Goal: Task Accomplishment & Management: Complete application form

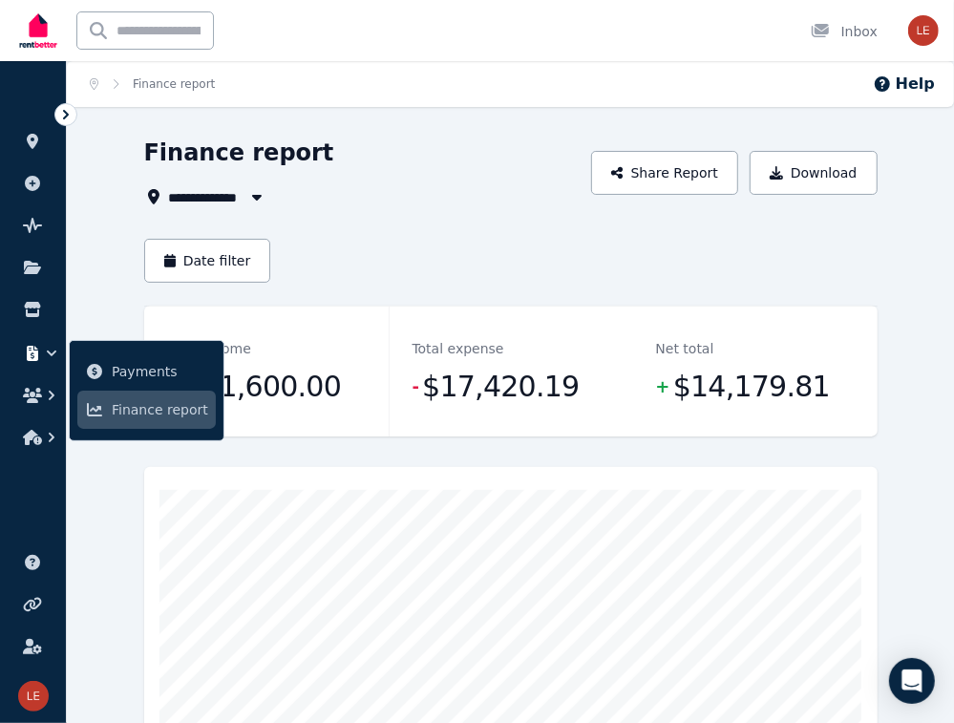
click at [28, 292] on ul "ORGANISE Properties Add property Pulse BETA Documents Marketplace Payments Fina…" at bounding box center [33, 269] width 66 height 378
click at [32, 305] on icon at bounding box center [32, 309] width 16 height 15
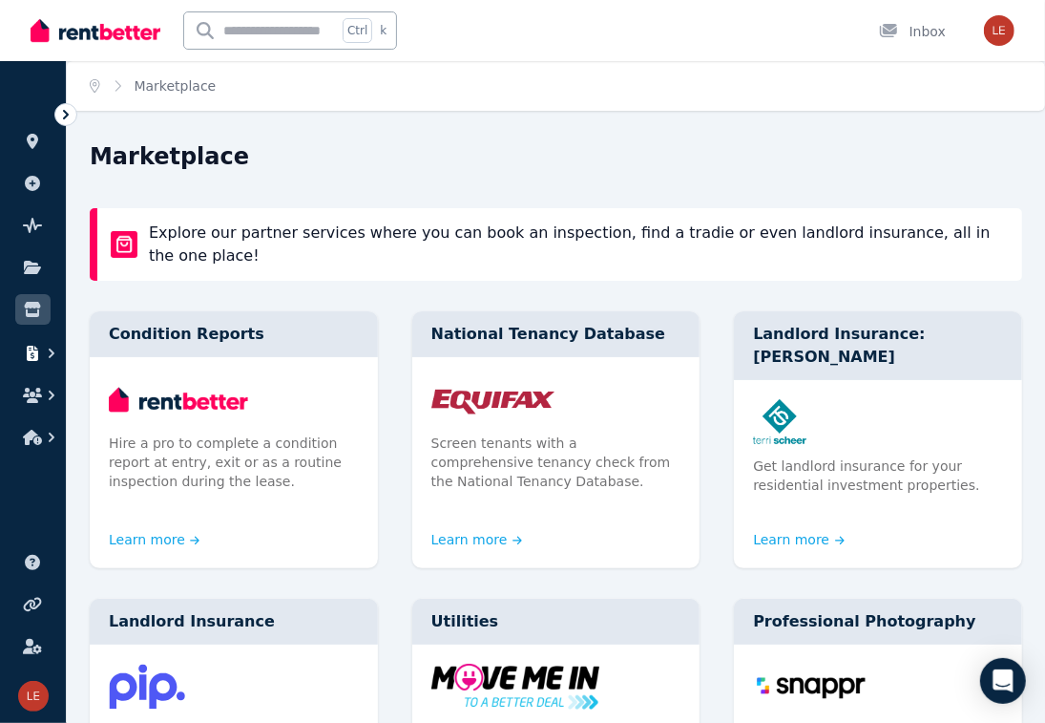
click at [39, 346] on icon "button" at bounding box center [32, 353] width 19 height 15
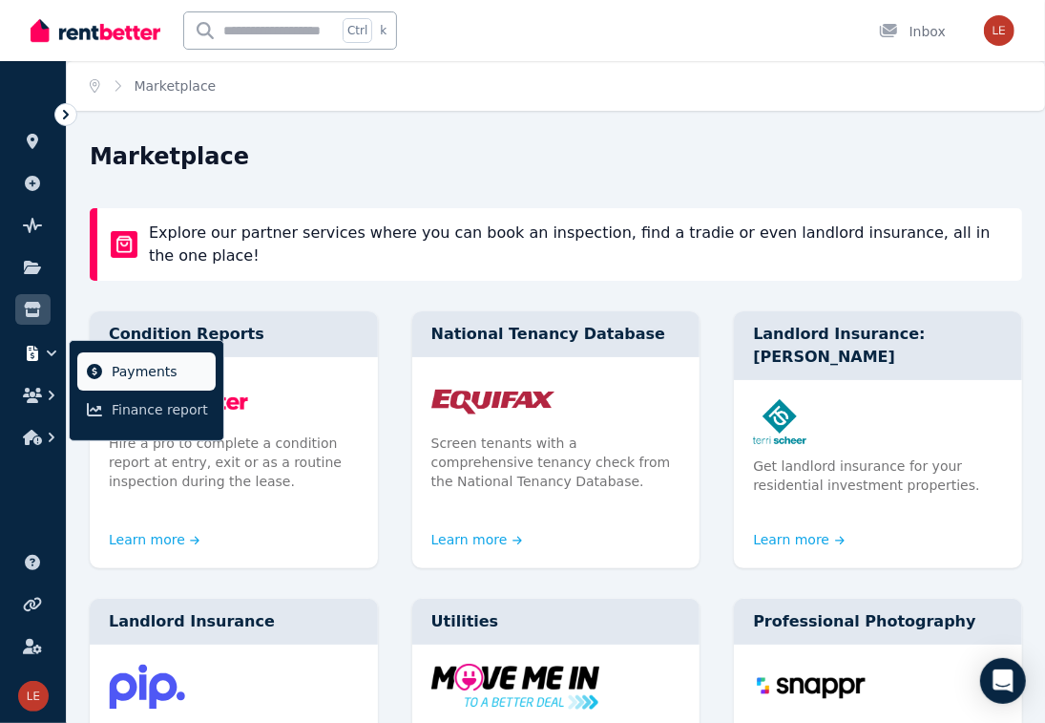
click at [112, 375] on span "Payments" at bounding box center [160, 371] width 96 height 23
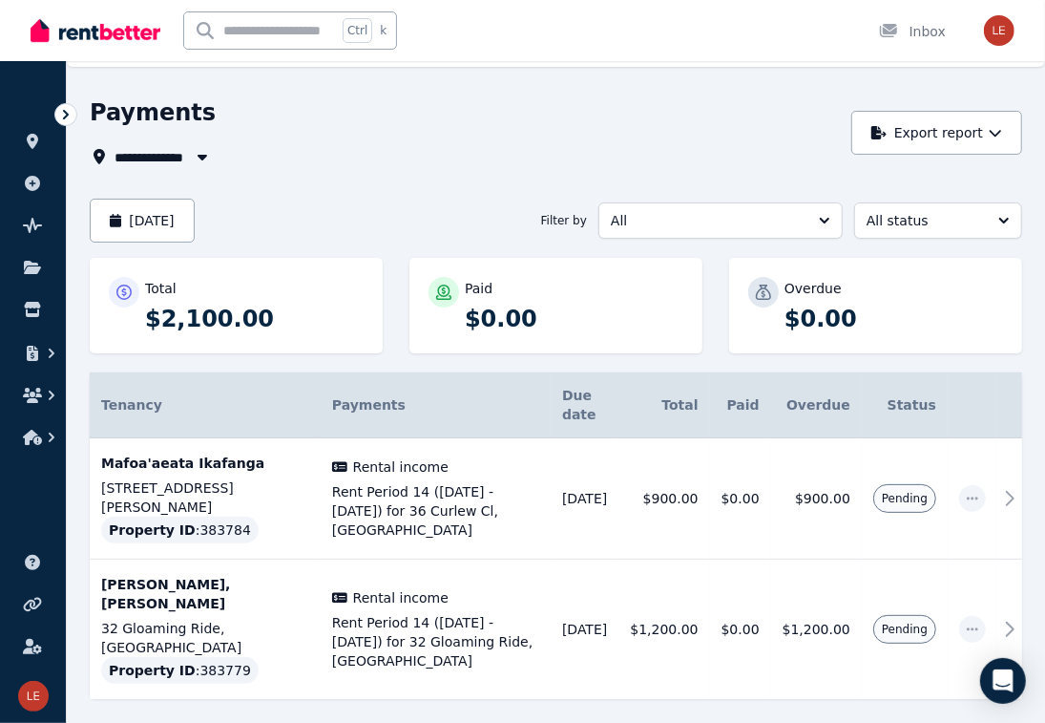
scroll to position [68, 0]
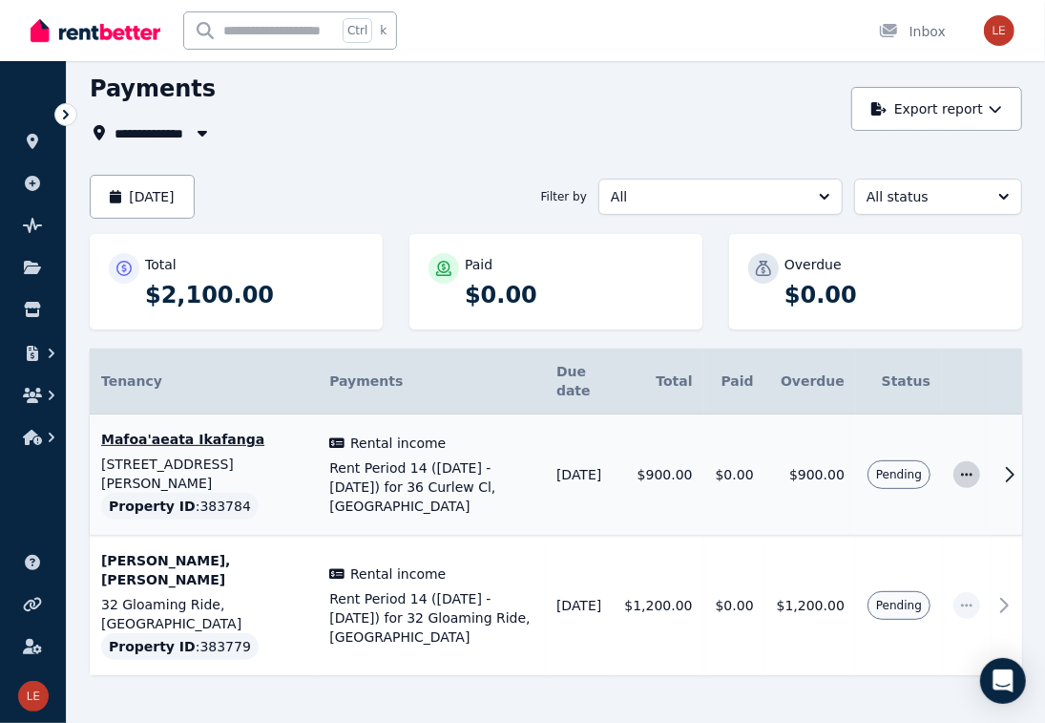
click at [956, 461] on span "button" at bounding box center [967, 474] width 27 height 27
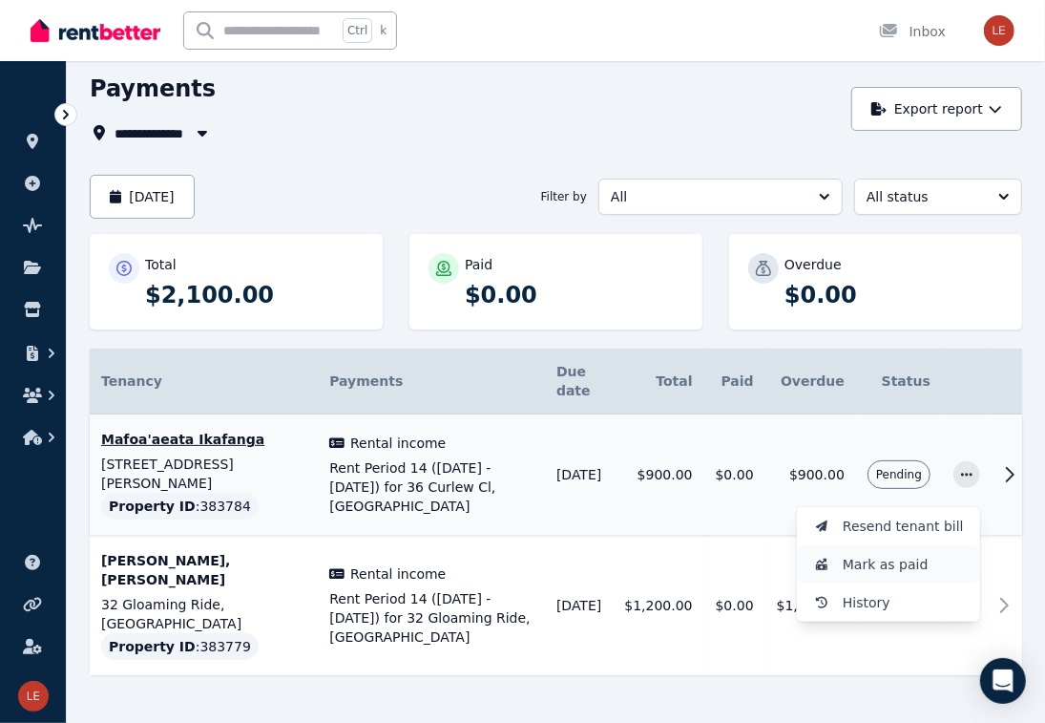
click at [915, 553] on span "Mark as paid" at bounding box center [904, 564] width 122 height 23
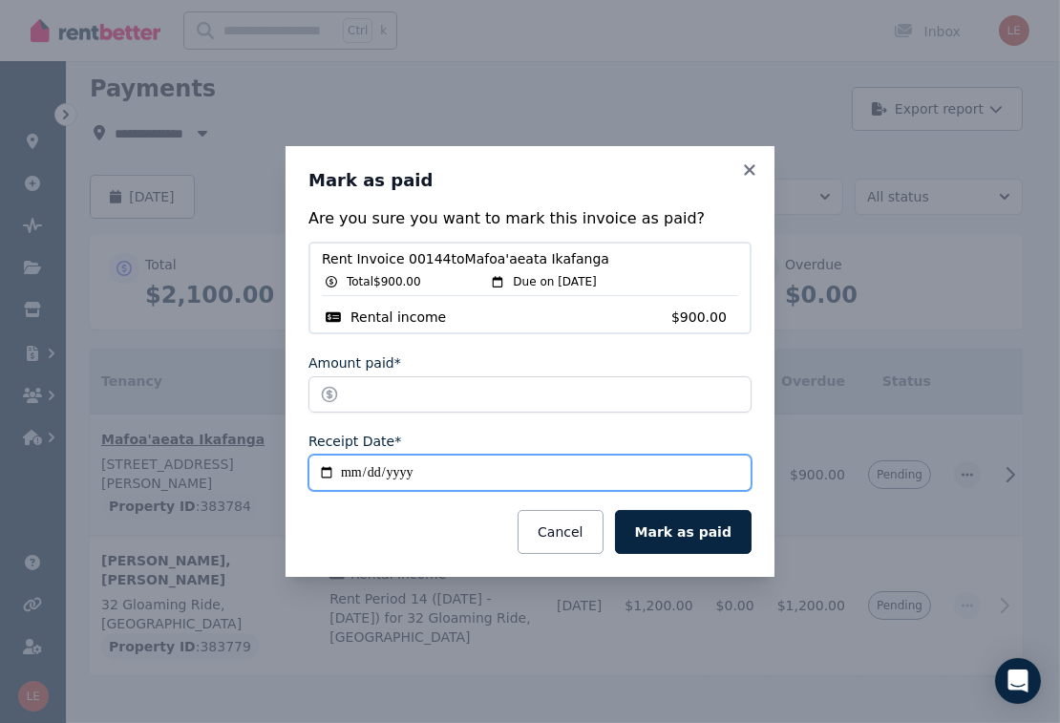
click at [322, 474] on input "**********" at bounding box center [529, 472] width 443 height 36
type input "**********"
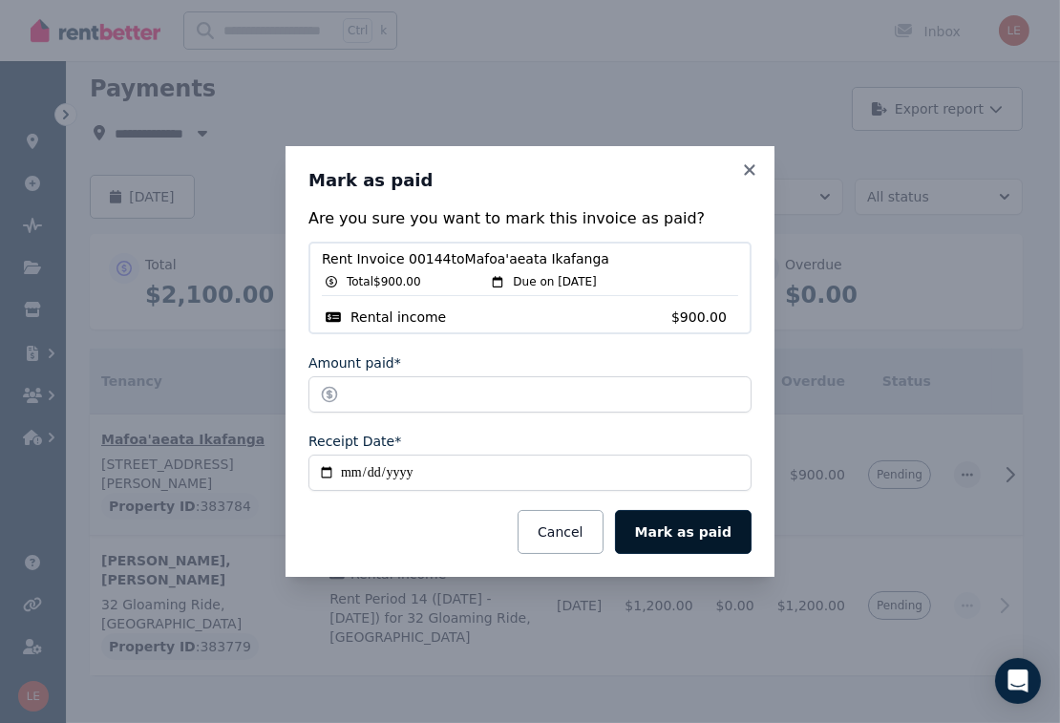
click at [717, 525] on button "Mark as paid" at bounding box center [683, 532] width 136 height 44
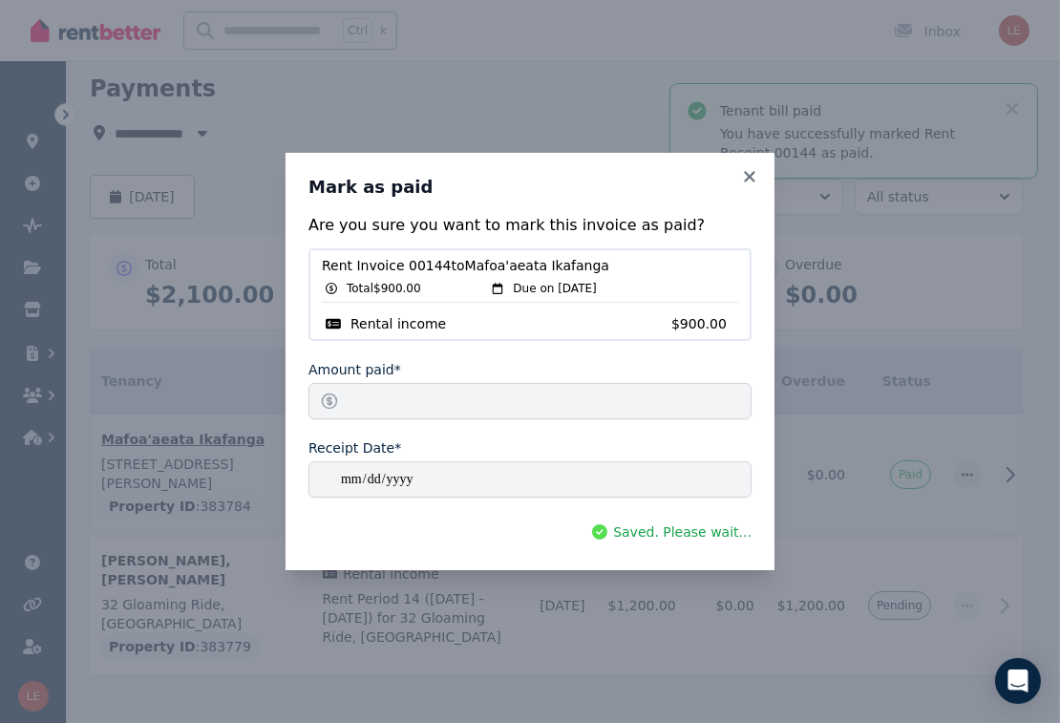
click at [807, 638] on div "**********" at bounding box center [530, 361] width 1060 height 723
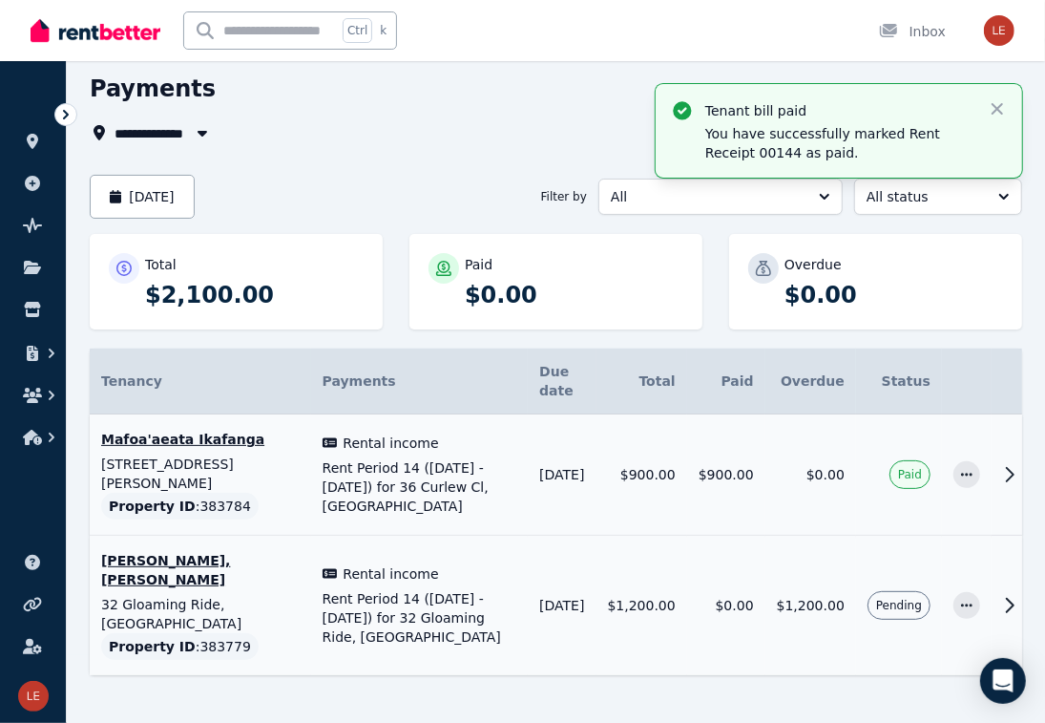
click at [951, 565] on td at bounding box center [967, 605] width 50 height 140
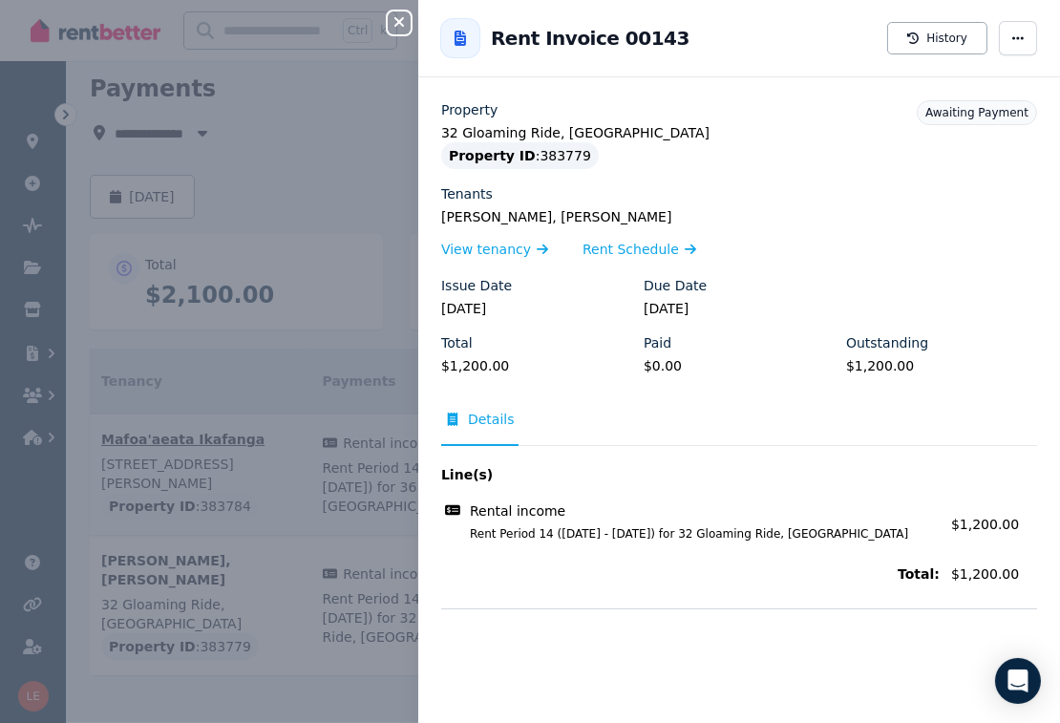
click at [396, 14] on button "Close panel" at bounding box center [399, 22] width 23 height 23
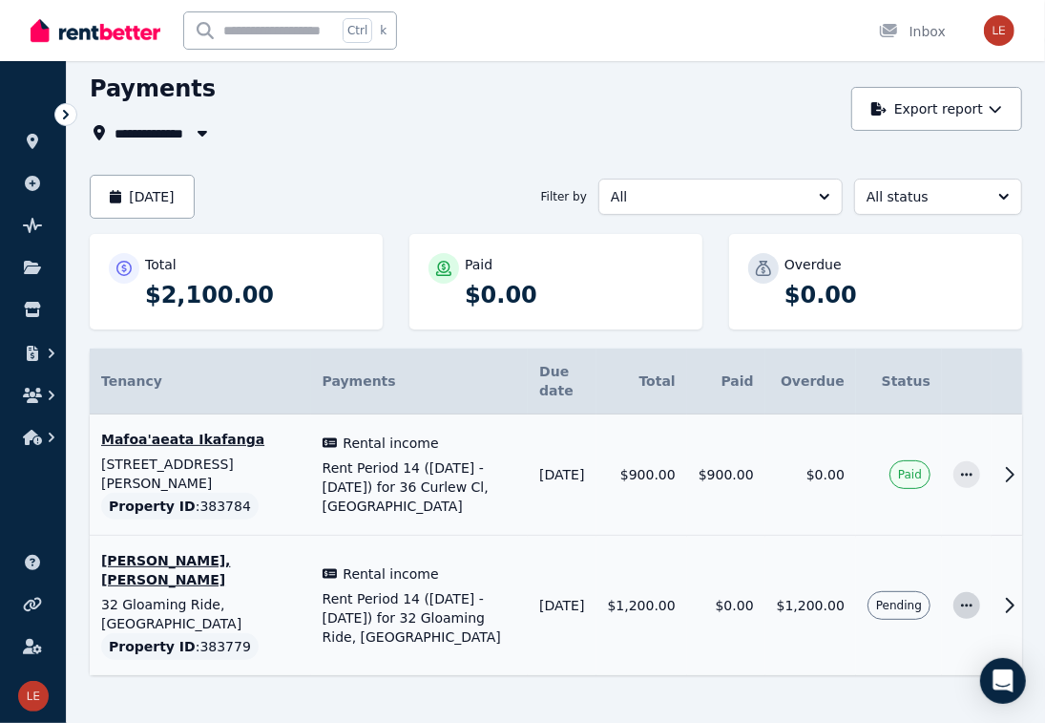
click at [967, 598] on icon "button" at bounding box center [966, 604] width 15 height 13
click at [887, 683] on span "Mark as paid" at bounding box center [904, 694] width 122 height 23
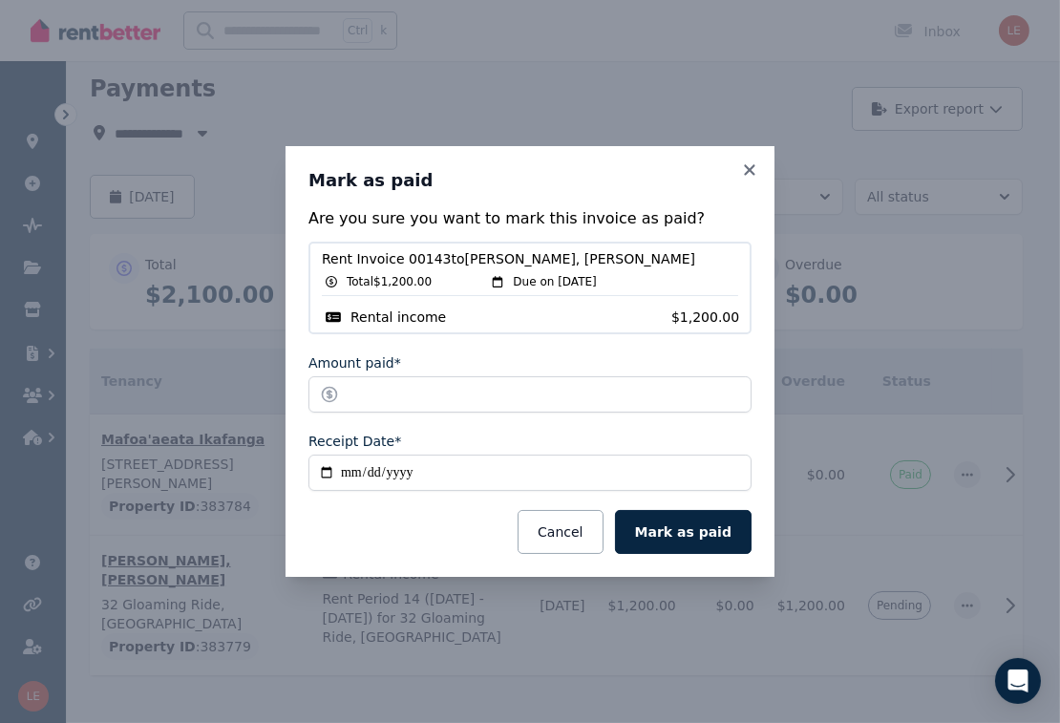
click at [545, 491] on fieldset "**********" at bounding box center [529, 444] width 443 height 220
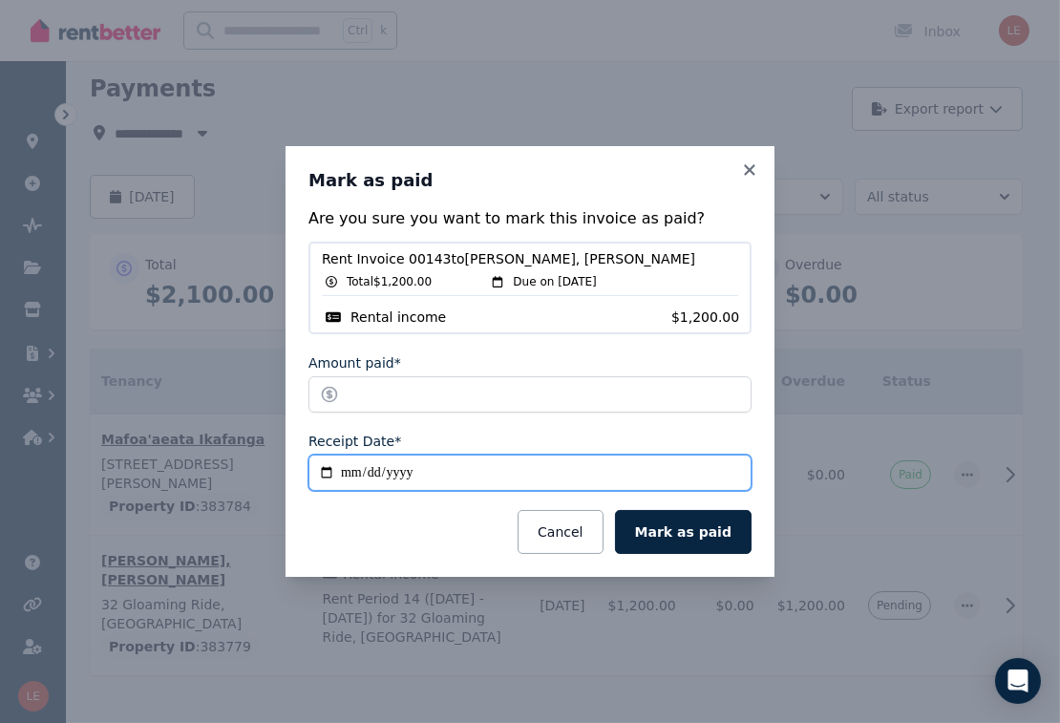
click at [547, 480] on input "**********" at bounding box center [529, 472] width 443 height 36
click at [387, 475] on input "**********" at bounding box center [529, 472] width 443 height 36
click at [330, 472] on input "**********" at bounding box center [529, 472] width 443 height 36
type input "**********"
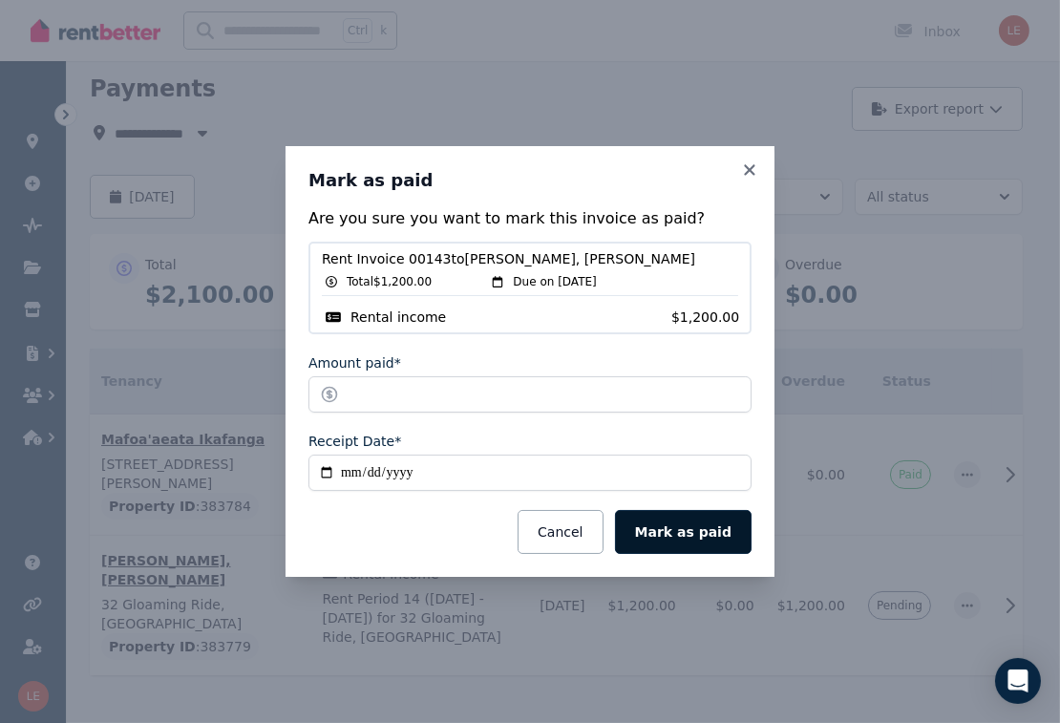
click at [684, 522] on button "Mark as paid" at bounding box center [683, 532] width 136 height 44
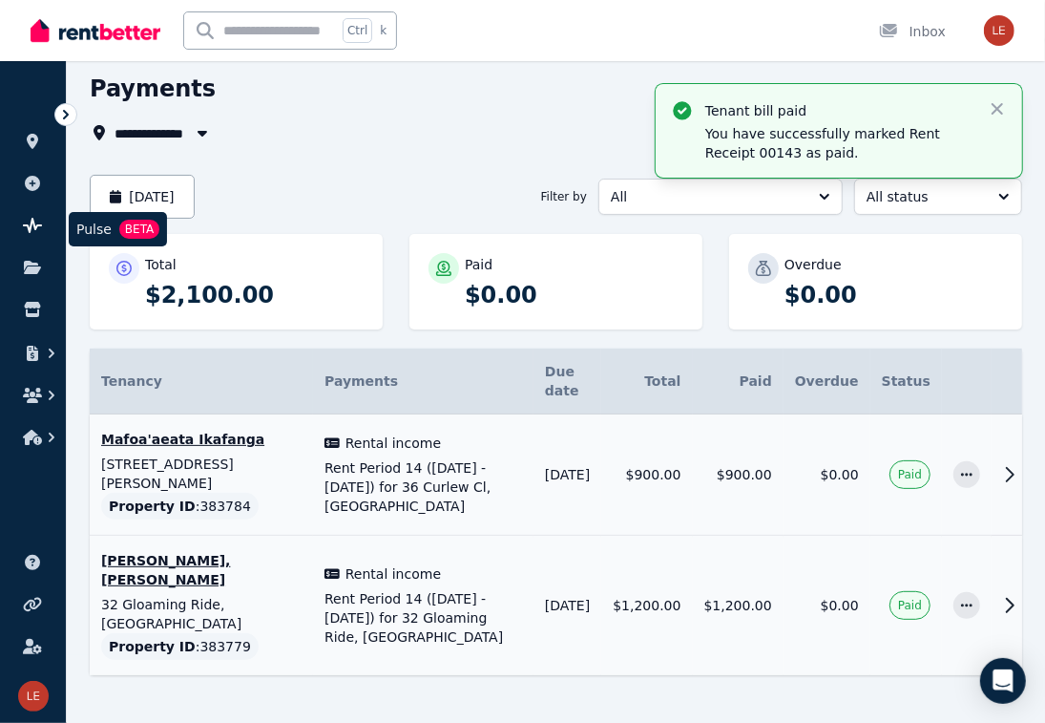
click at [45, 224] on link at bounding box center [32, 225] width 35 height 31
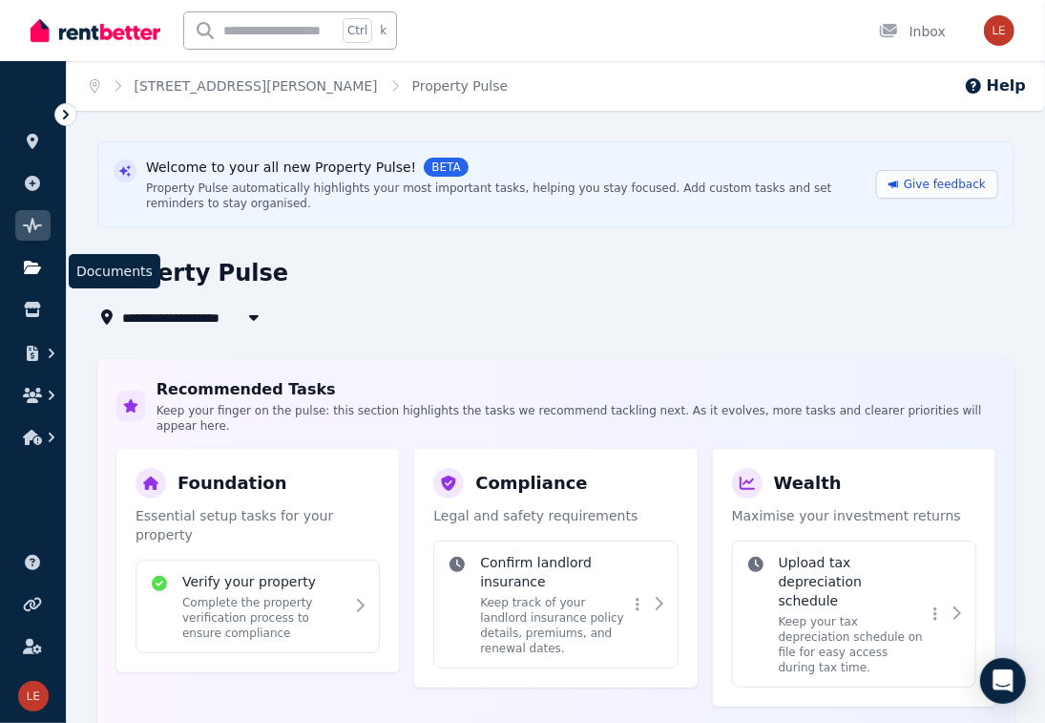
click at [26, 272] on icon at bounding box center [32, 267] width 17 height 13
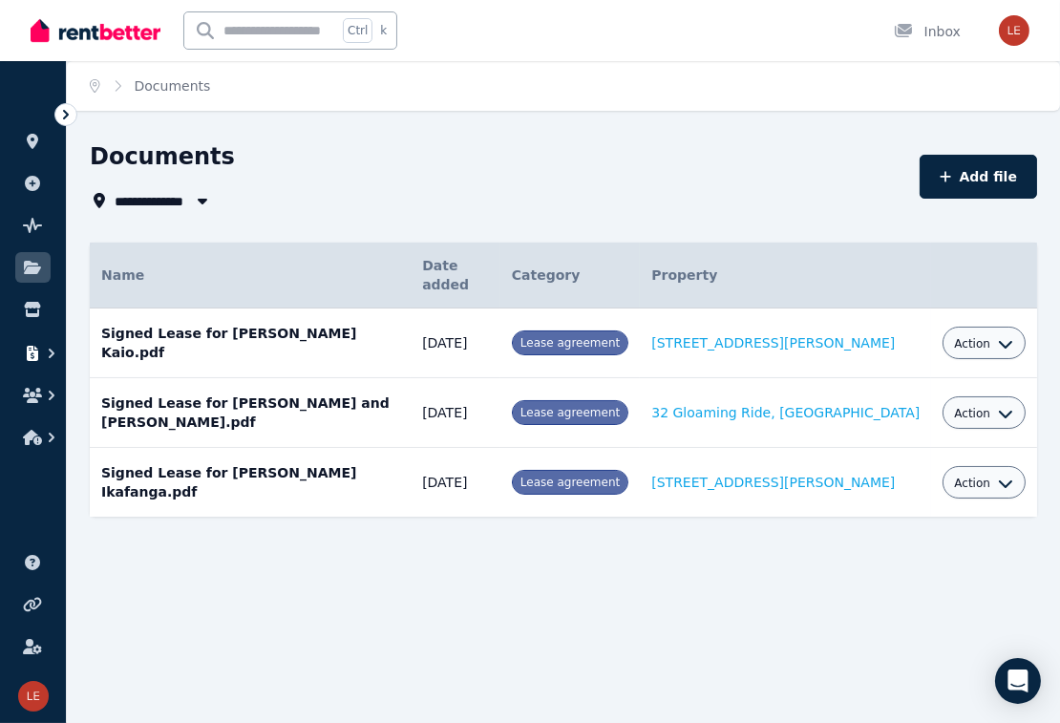
click at [27, 348] on icon "button" at bounding box center [32, 353] width 11 height 15
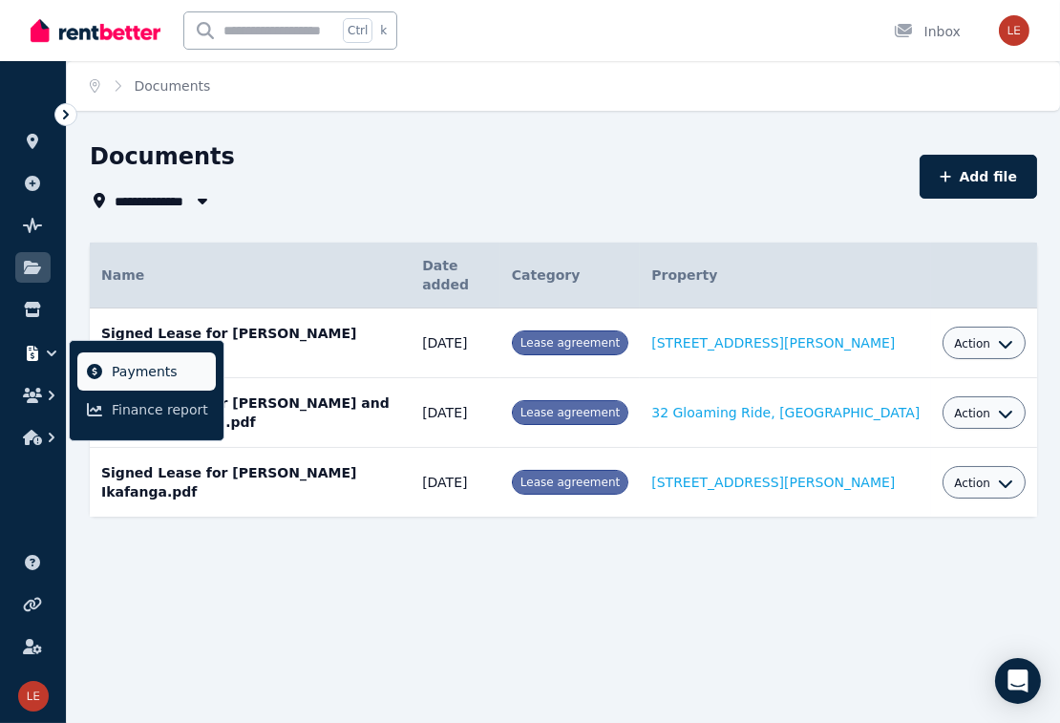
click at [119, 377] on span "Payments" at bounding box center [160, 371] width 96 height 23
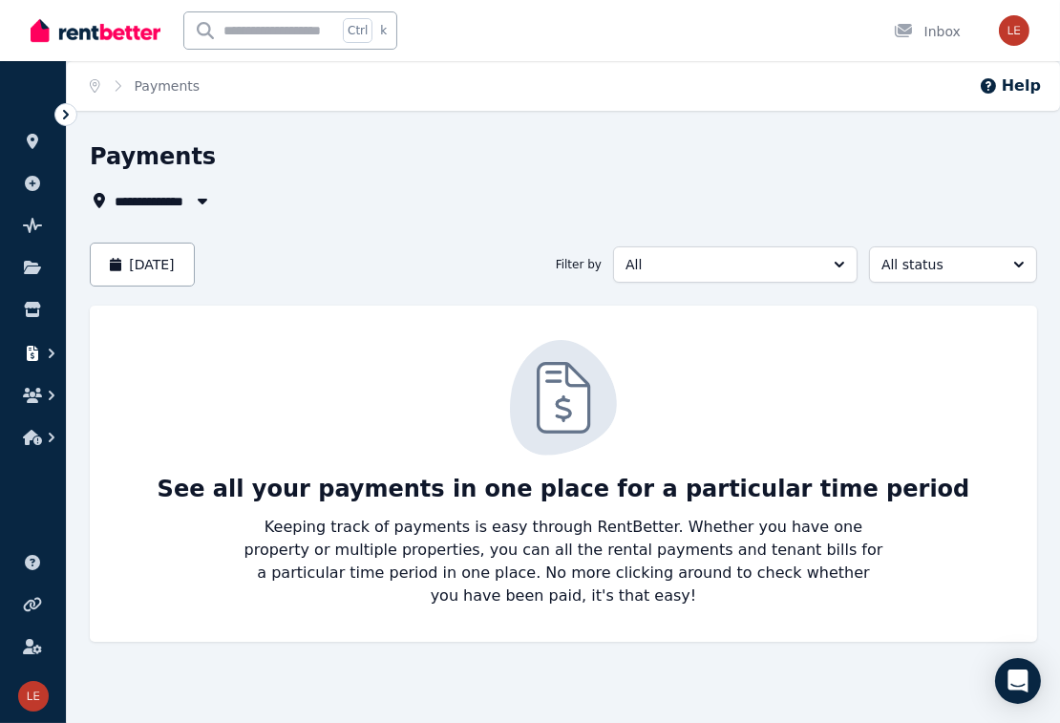
click at [42, 357] on icon "button" at bounding box center [51, 353] width 19 height 19
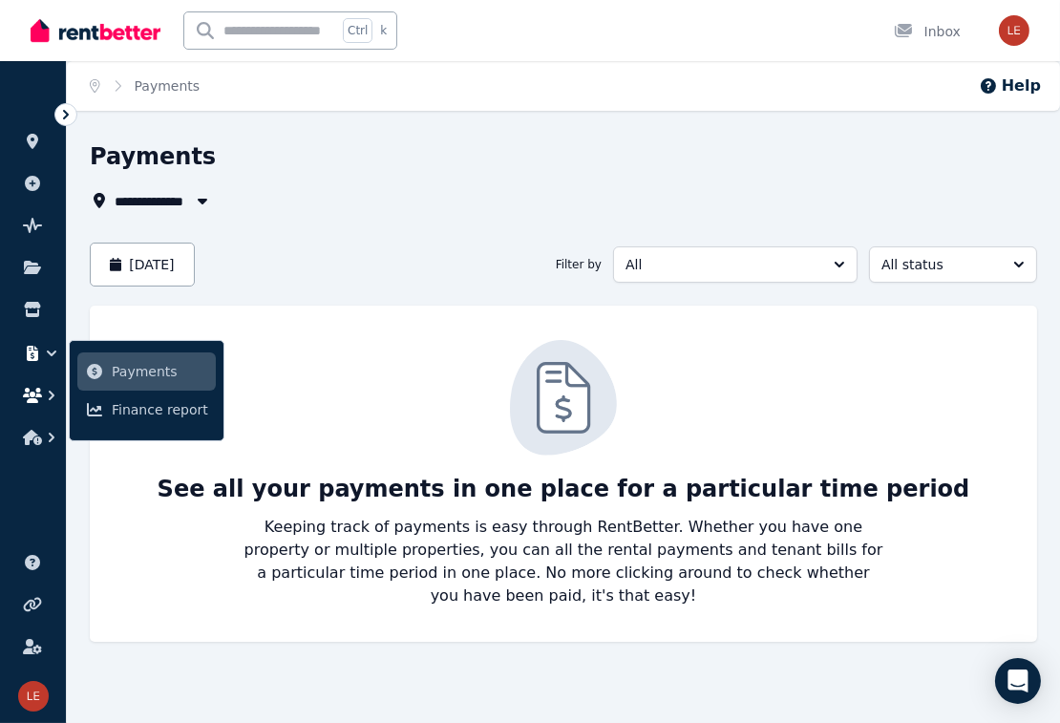
click at [48, 394] on icon "button" at bounding box center [51, 395] width 19 height 19
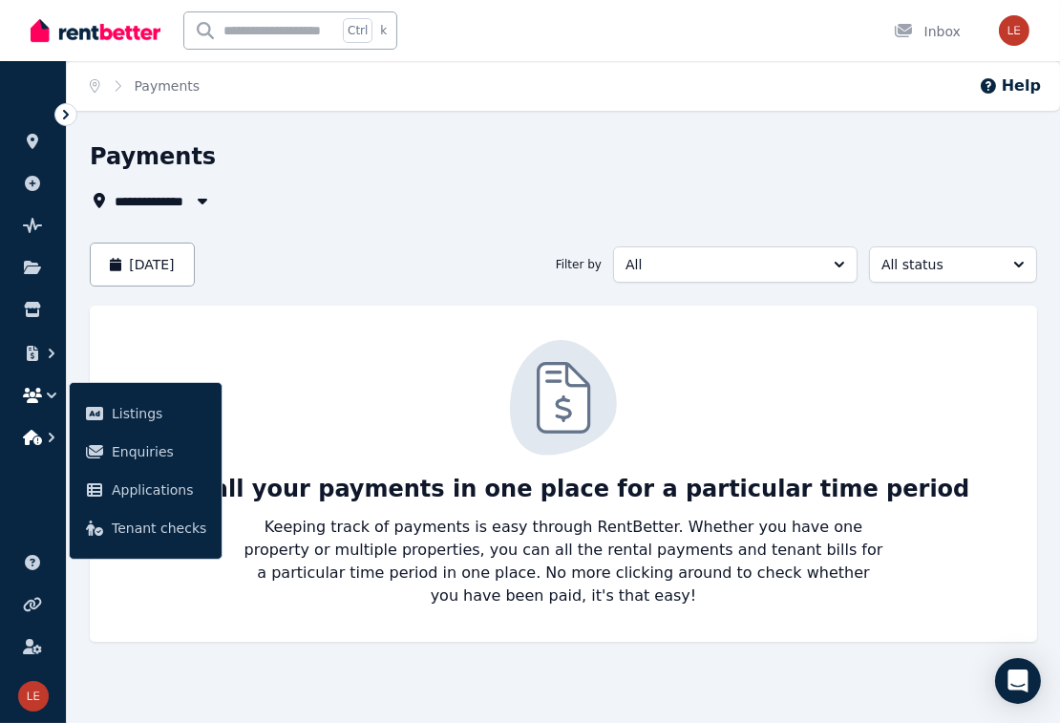
click at [37, 430] on icon "button" at bounding box center [32, 437] width 19 height 15
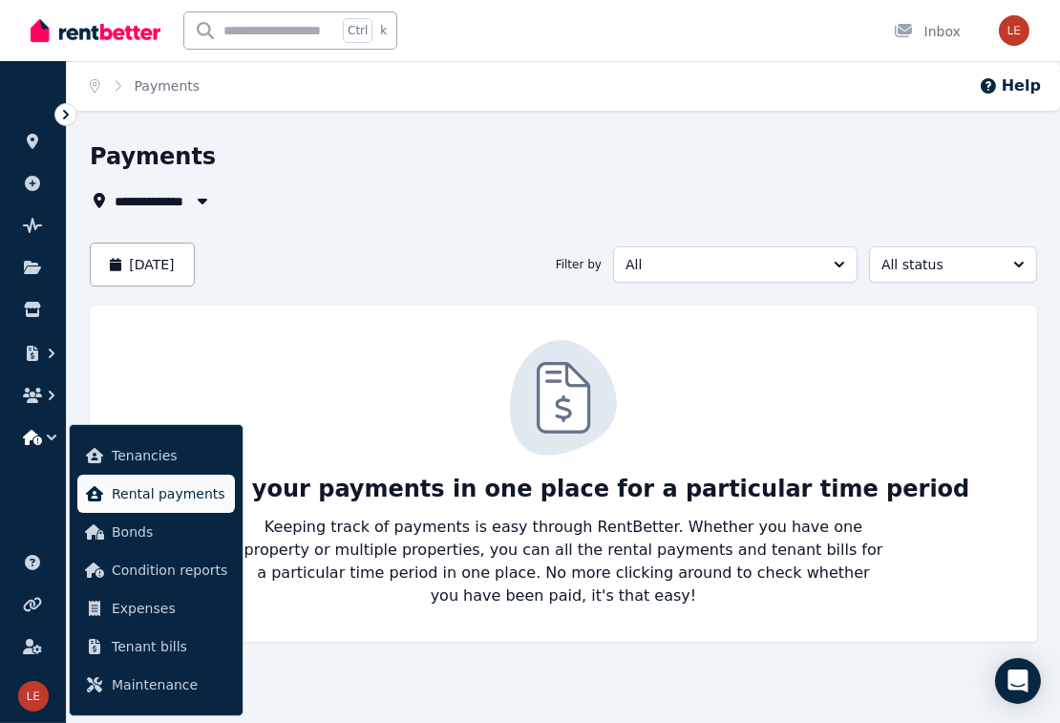
click at [131, 491] on span "Rental payments" at bounding box center [169, 493] width 115 height 23
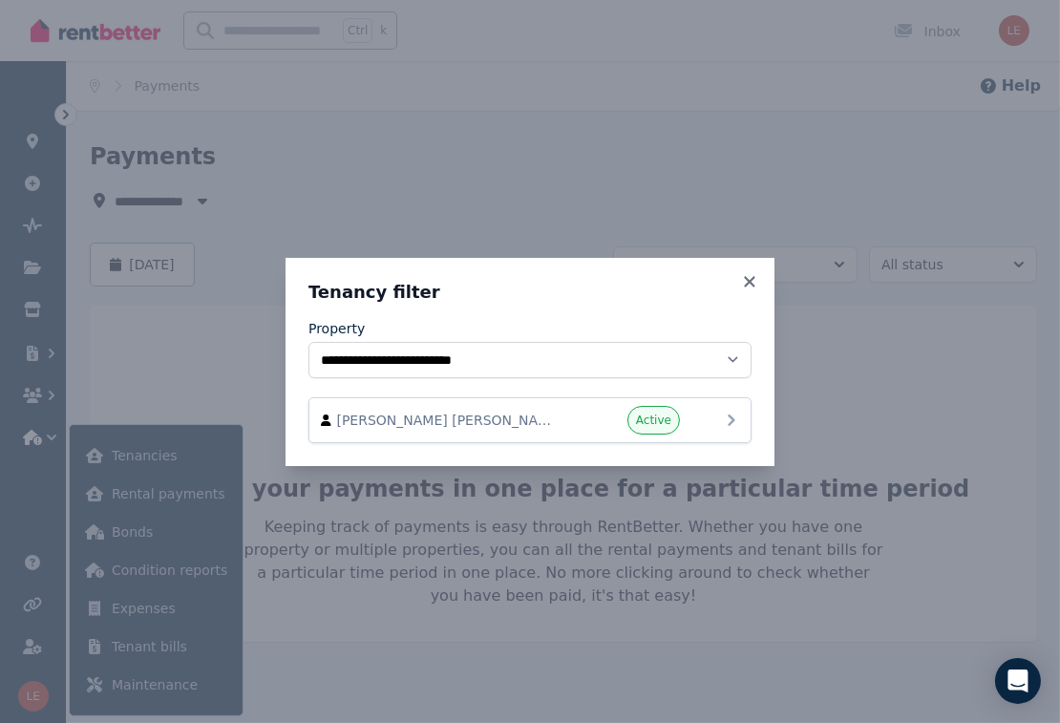
click at [501, 408] on div "[PERSON_NAME] [PERSON_NAME] and [PERSON_NAME] Active" at bounding box center [530, 420] width 418 height 29
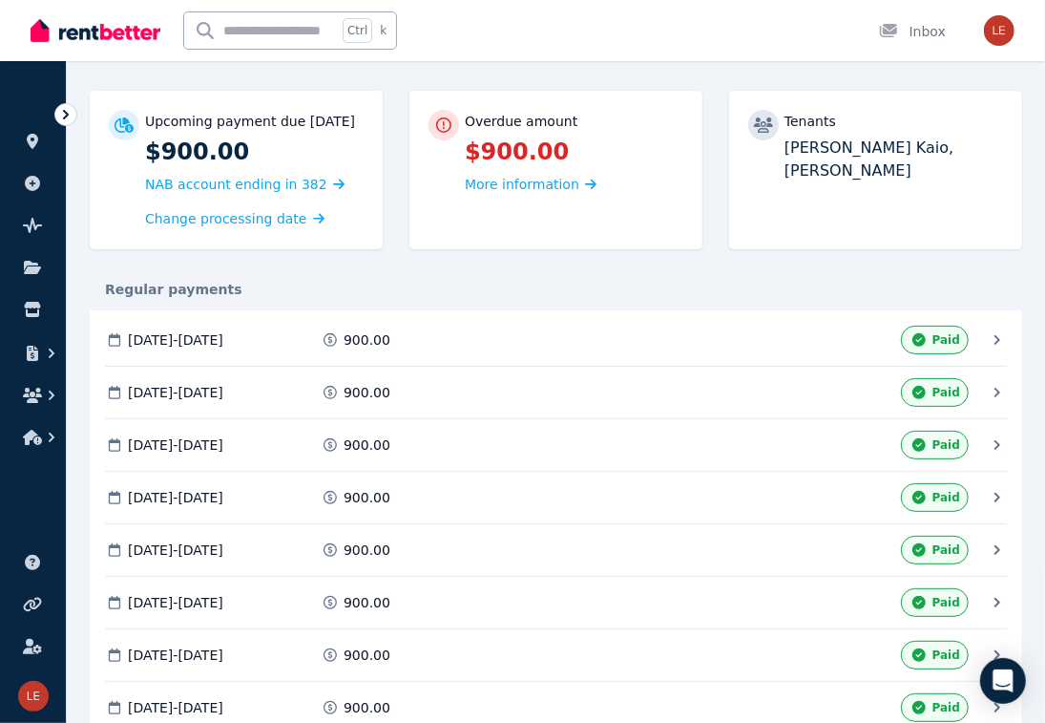
scroll to position [190, 0]
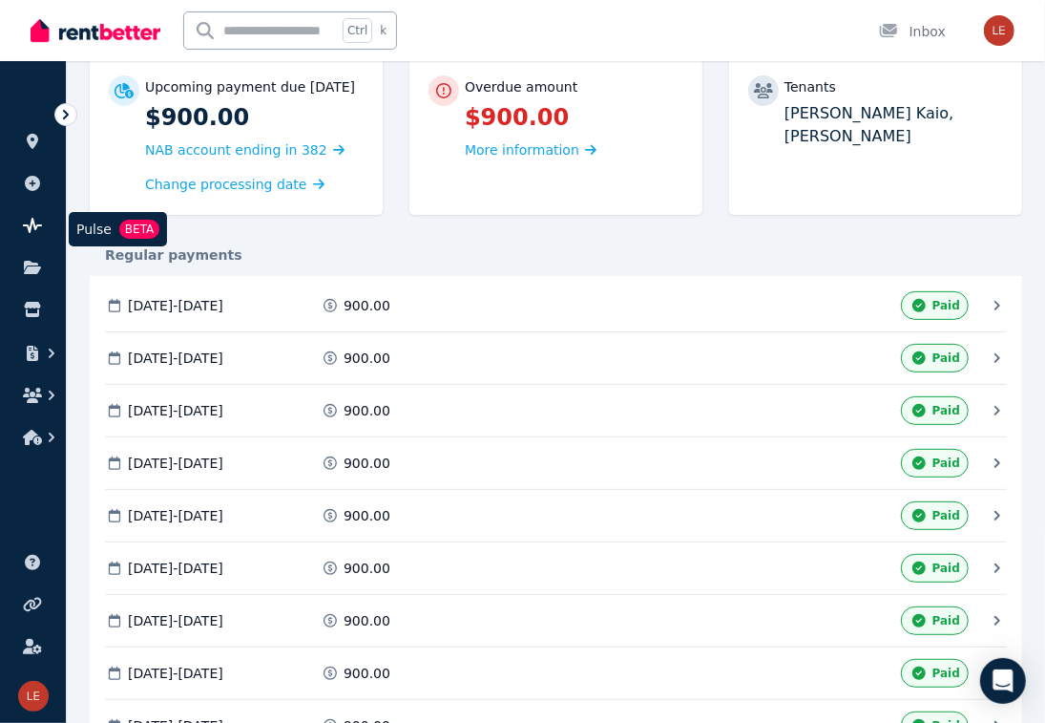
click at [37, 214] on link at bounding box center [32, 225] width 35 height 31
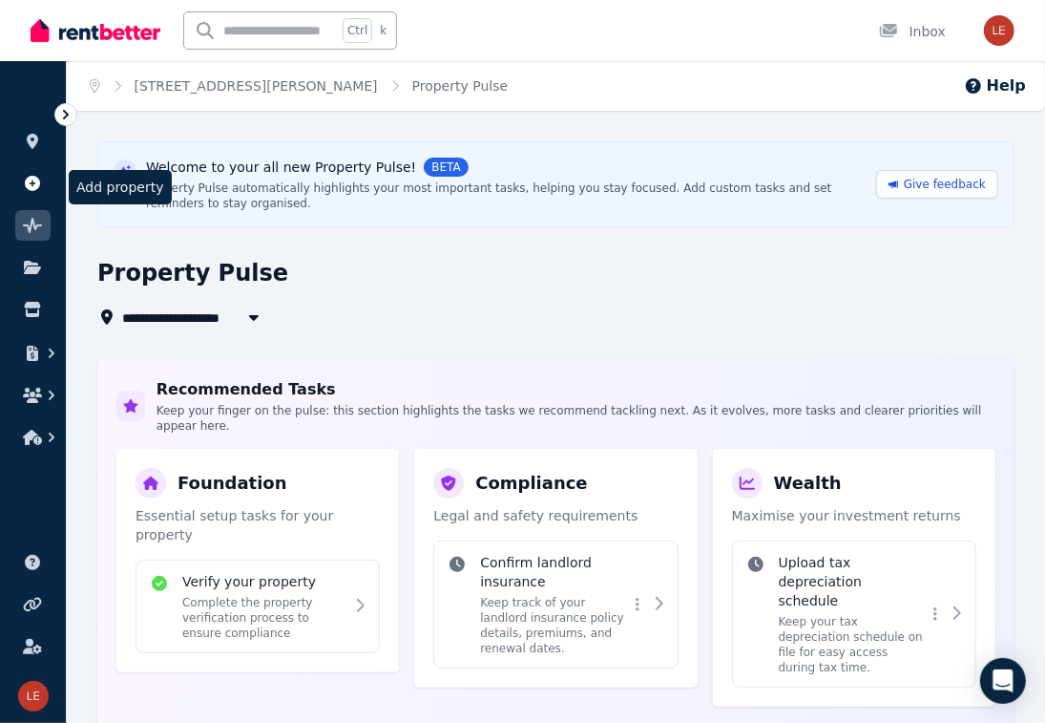
click at [32, 184] on icon at bounding box center [32, 183] width 15 height 15
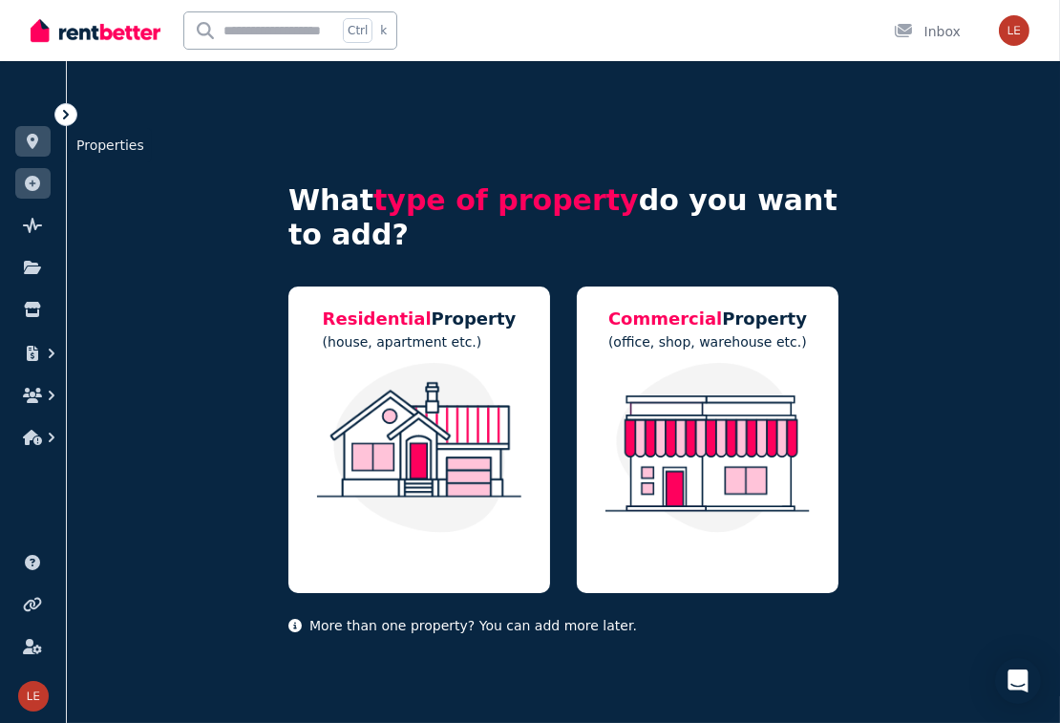
click at [32, 151] on link at bounding box center [32, 141] width 35 height 31
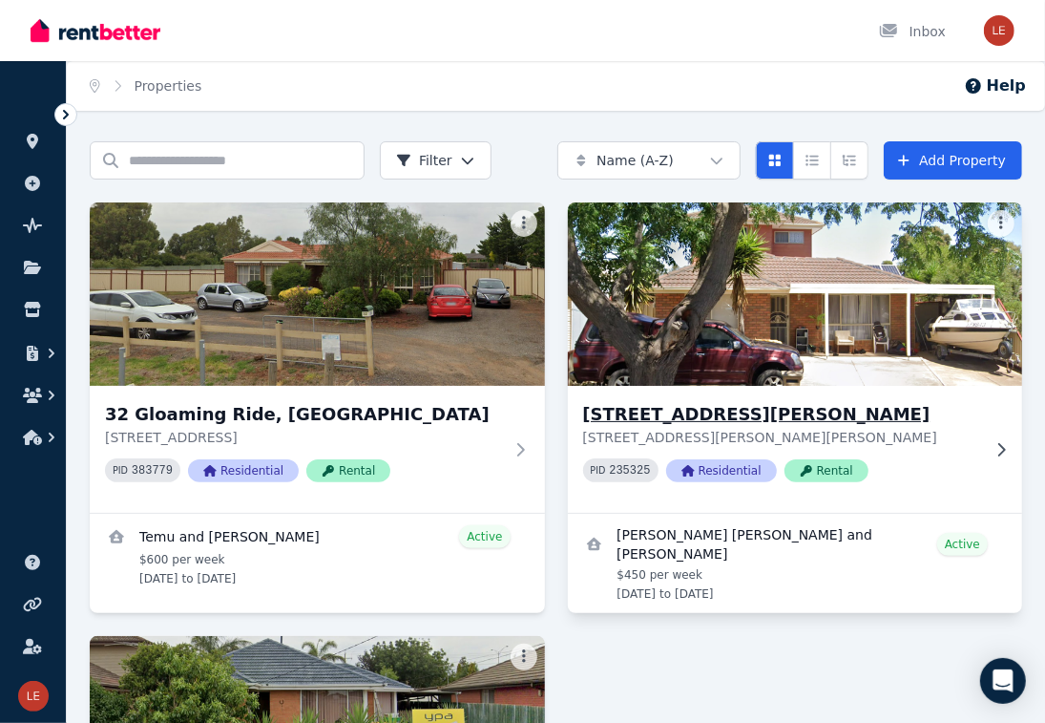
click at [746, 415] on h3 "[STREET_ADDRESS][PERSON_NAME]" at bounding box center [782, 414] width 398 height 27
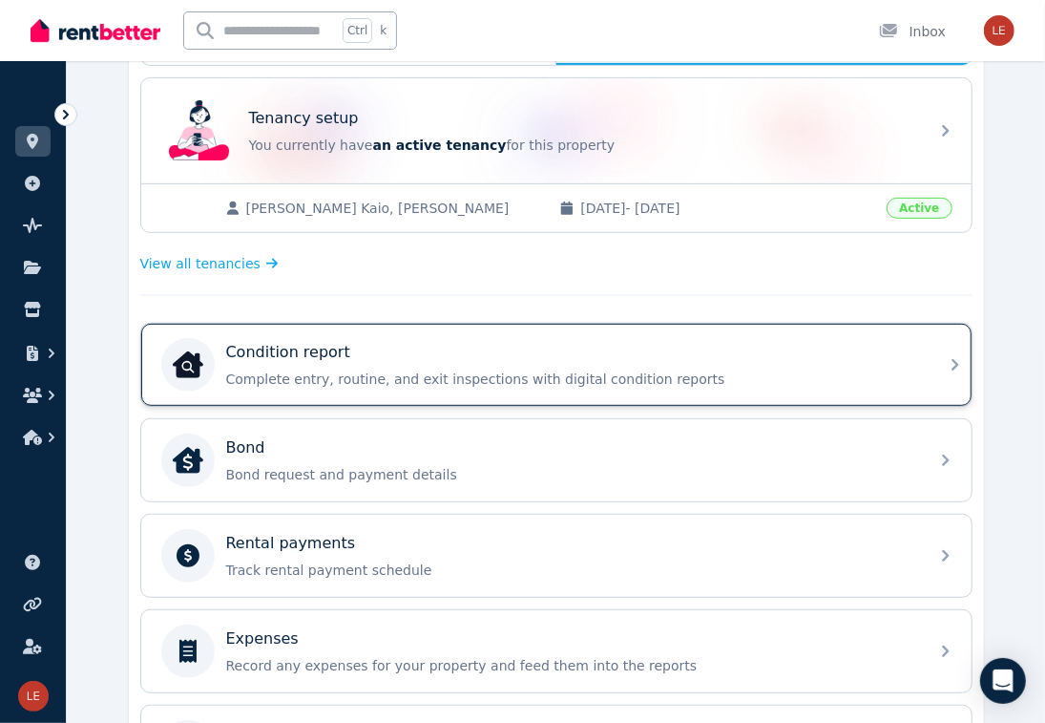
scroll to position [286, 0]
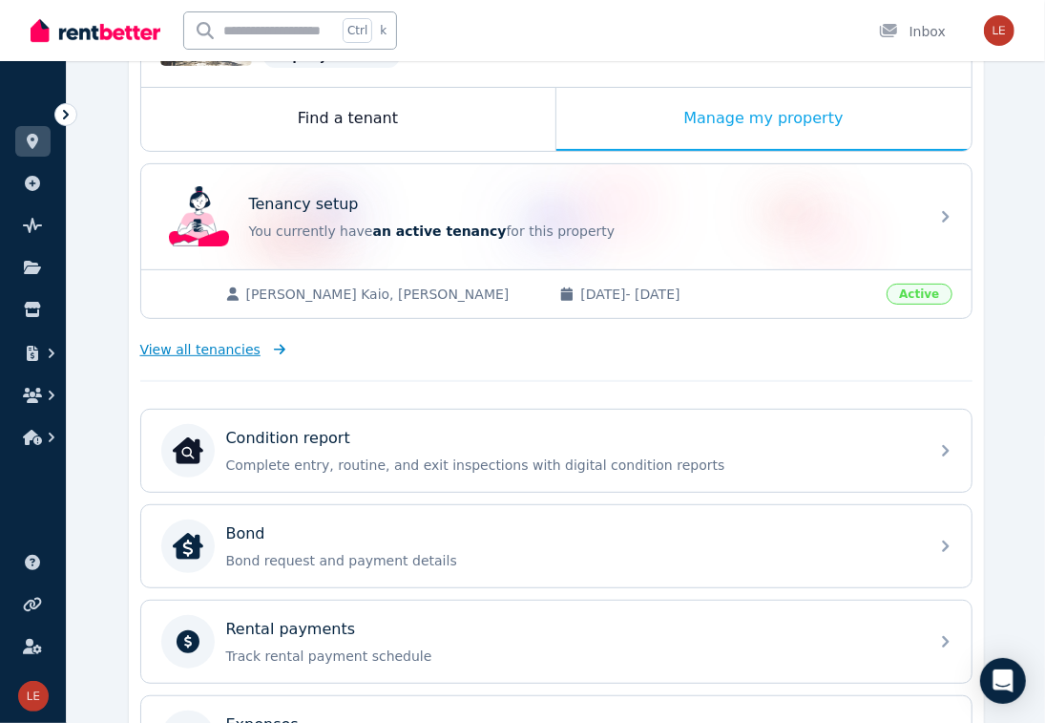
click at [233, 348] on span "View all tenancies" at bounding box center [200, 349] width 120 height 19
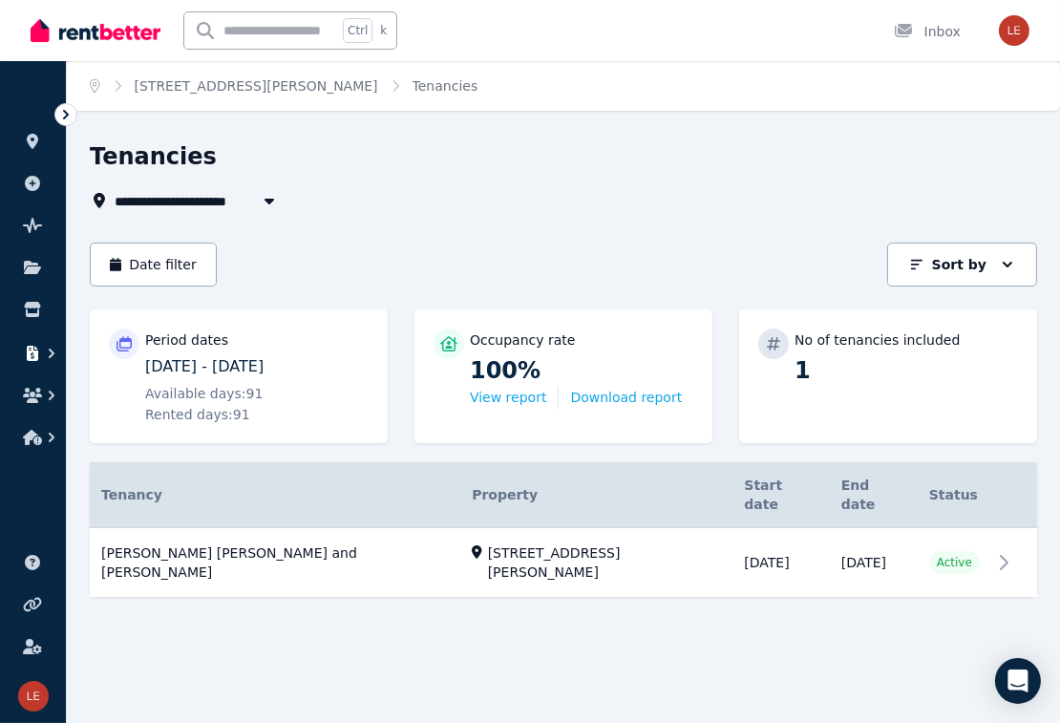
click at [26, 355] on icon "button" at bounding box center [32, 353] width 19 height 15
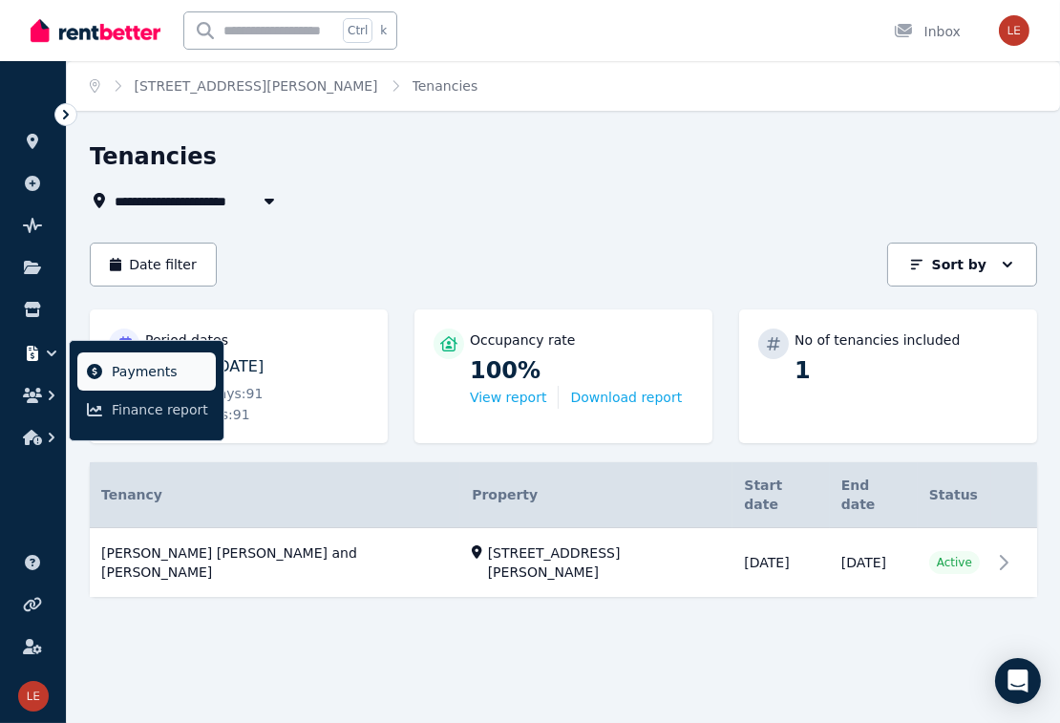
click at [120, 371] on span "Payments" at bounding box center [160, 371] width 96 height 23
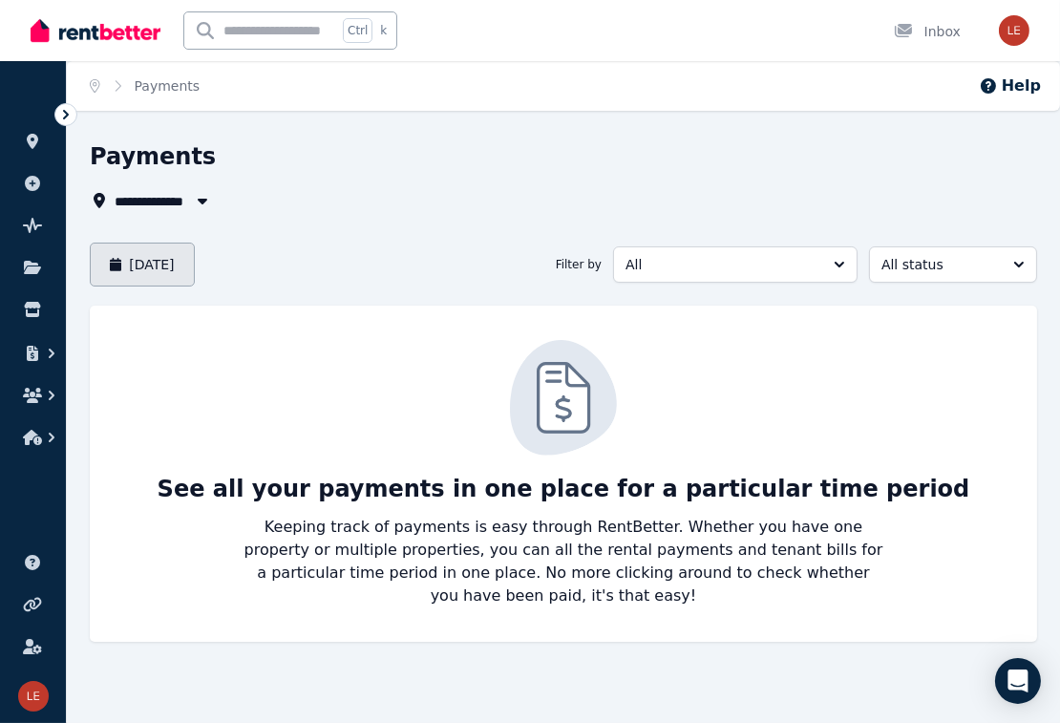
click at [195, 256] on button "[DATE]" at bounding box center [142, 264] width 105 height 44
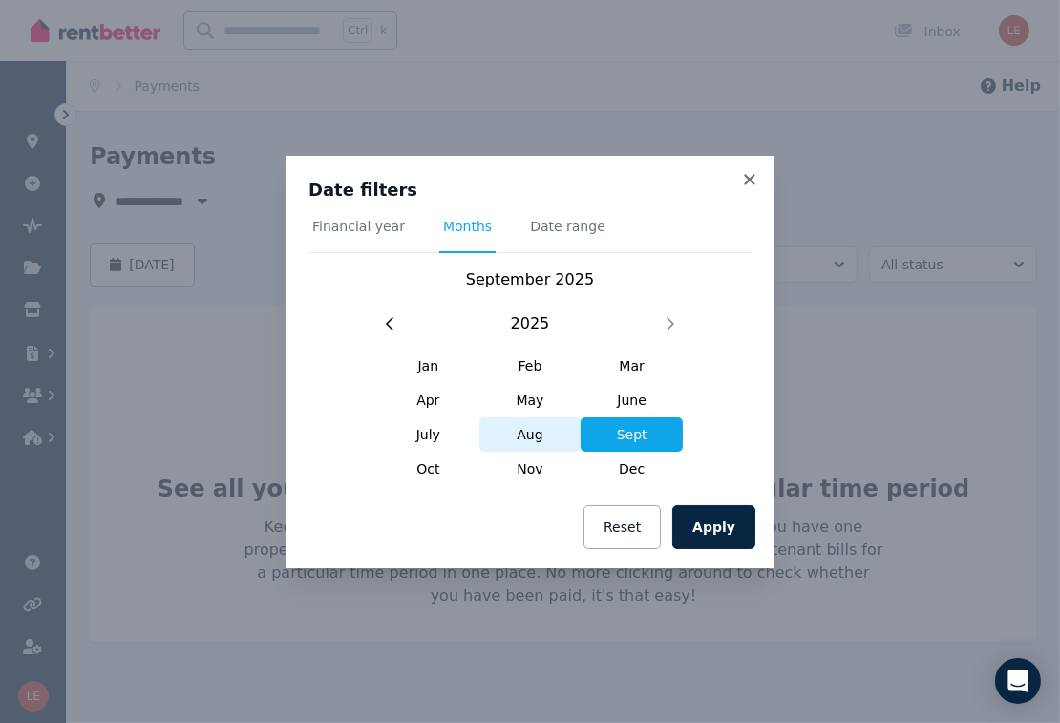
click at [546, 424] on span "Aug" at bounding box center [530, 434] width 102 height 34
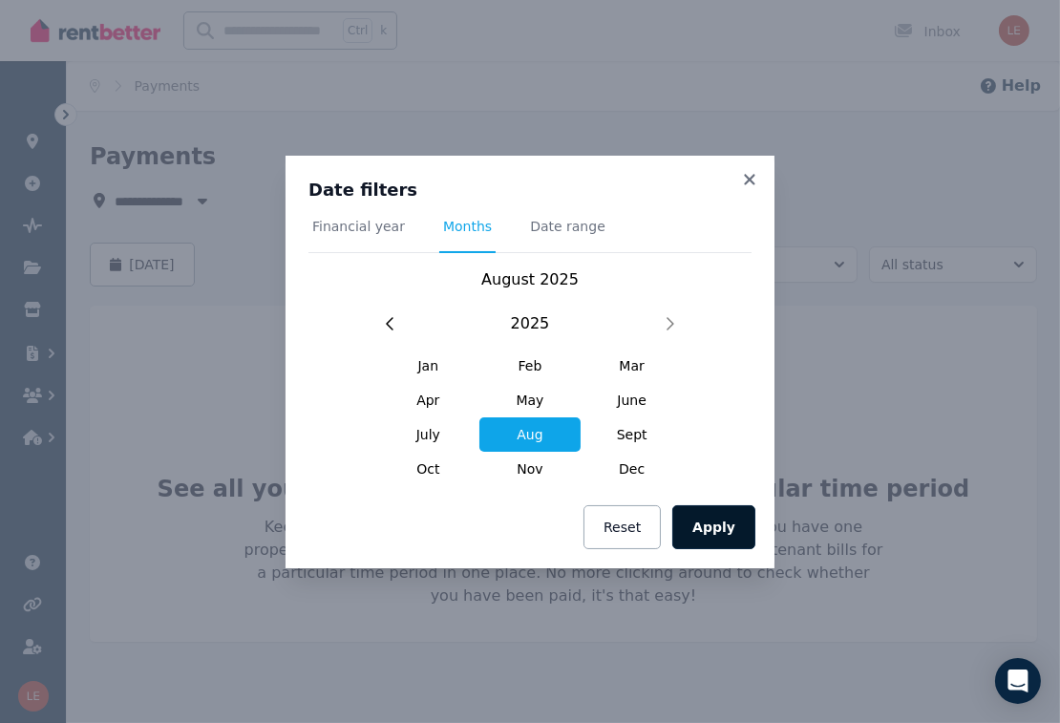
click at [729, 531] on button "Apply" at bounding box center [713, 527] width 83 height 44
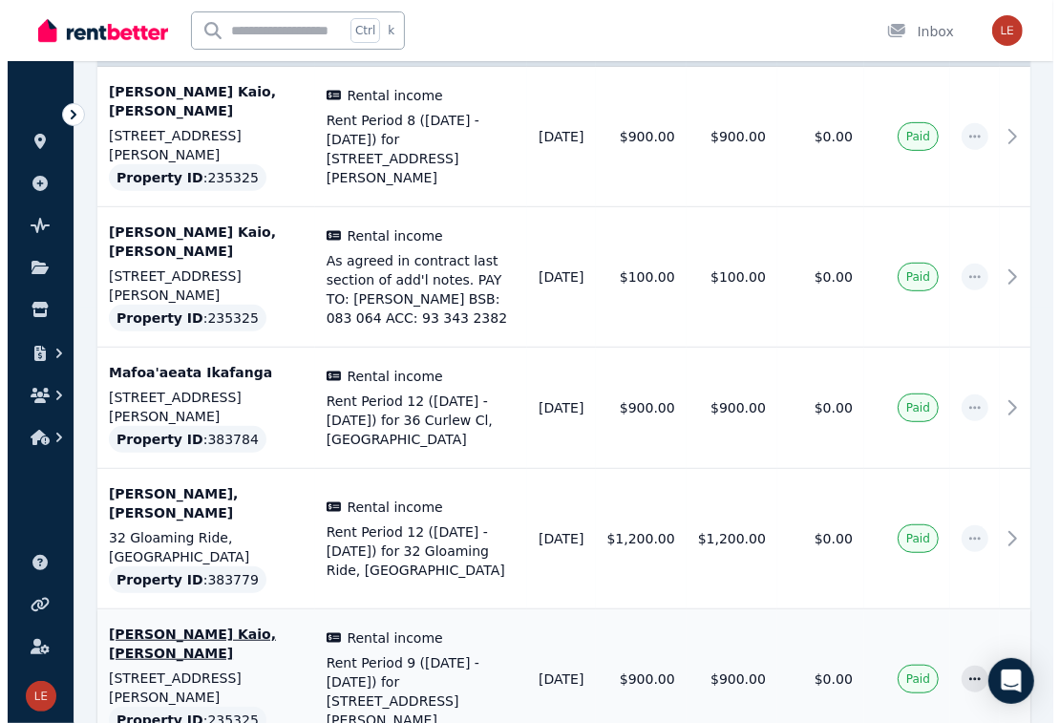
scroll to position [381, 0]
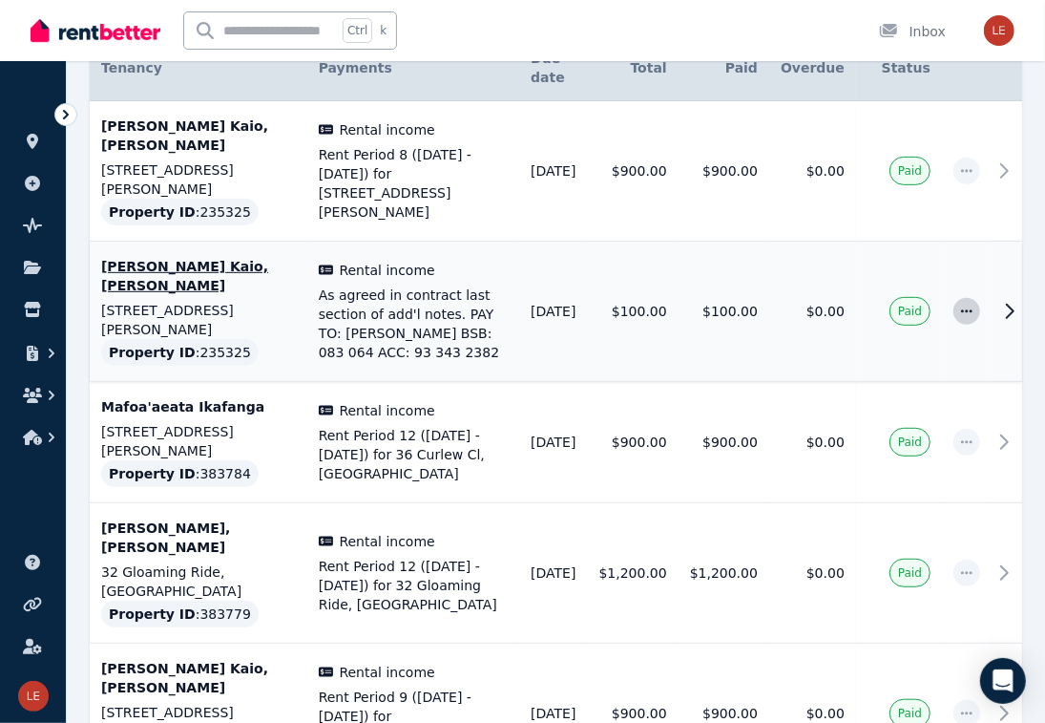
click at [967, 304] on icon "button" at bounding box center [966, 310] width 15 height 13
click at [960, 304] on icon "button" at bounding box center [966, 310] width 15 height 13
click at [967, 300] on icon at bounding box center [1009, 311] width 23 height 23
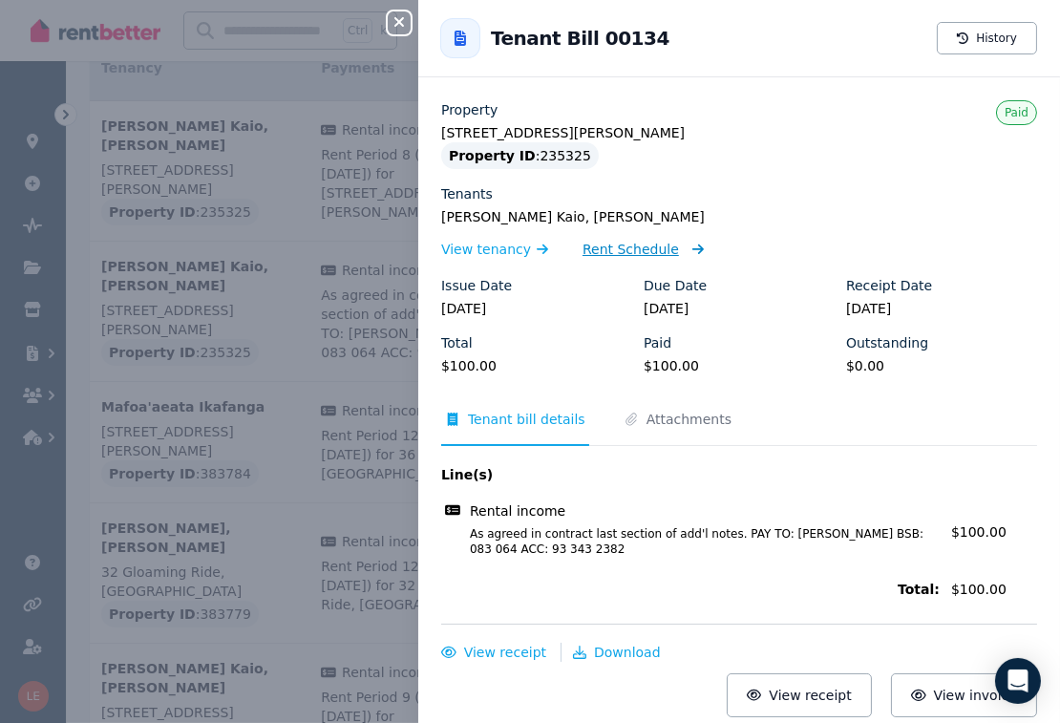
click at [651, 248] on span "Rent Schedule" at bounding box center [630, 249] width 96 height 19
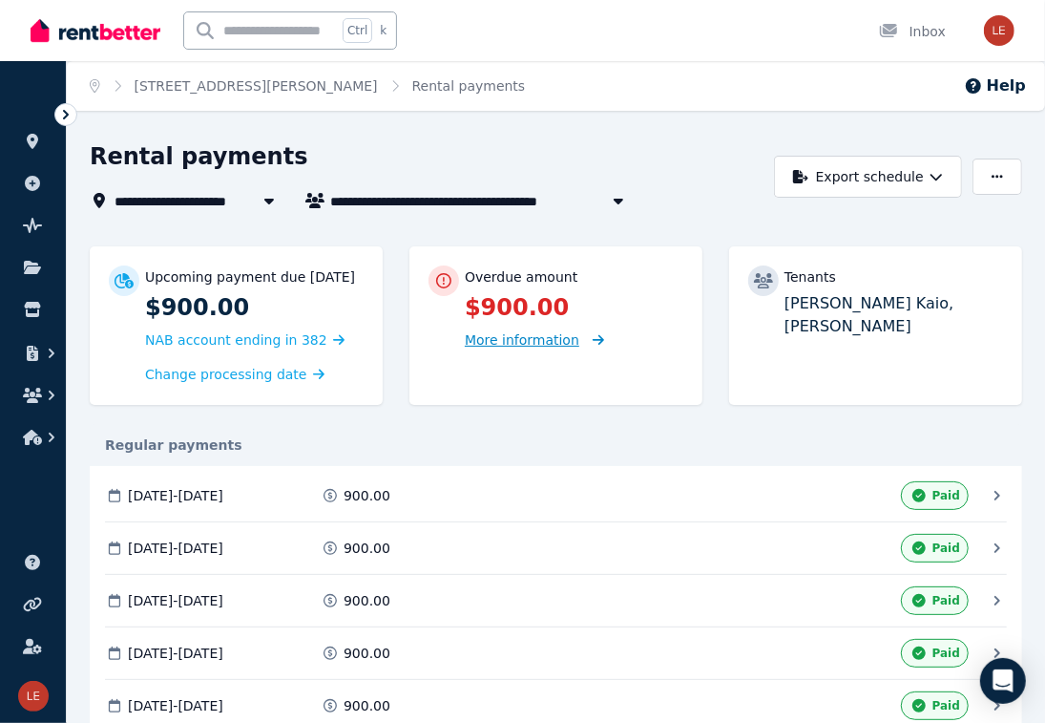
click at [566, 342] on span "More information" at bounding box center [522, 339] width 115 height 15
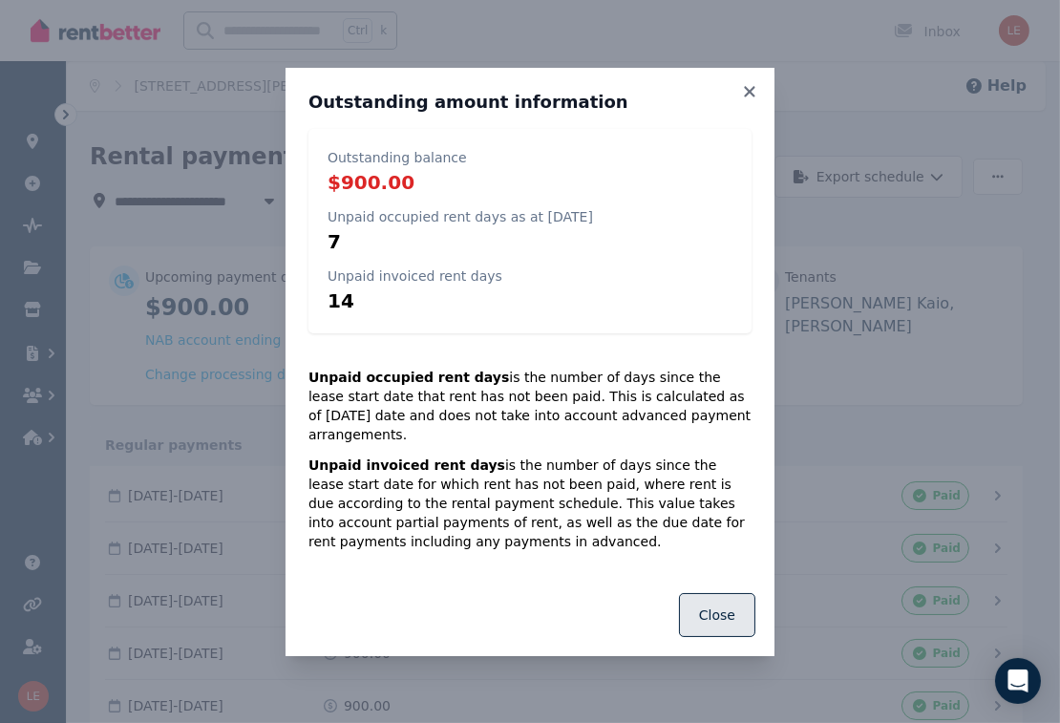
click at [716, 605] on button "Close" at bounding box center [717, 615] width 76 height 44
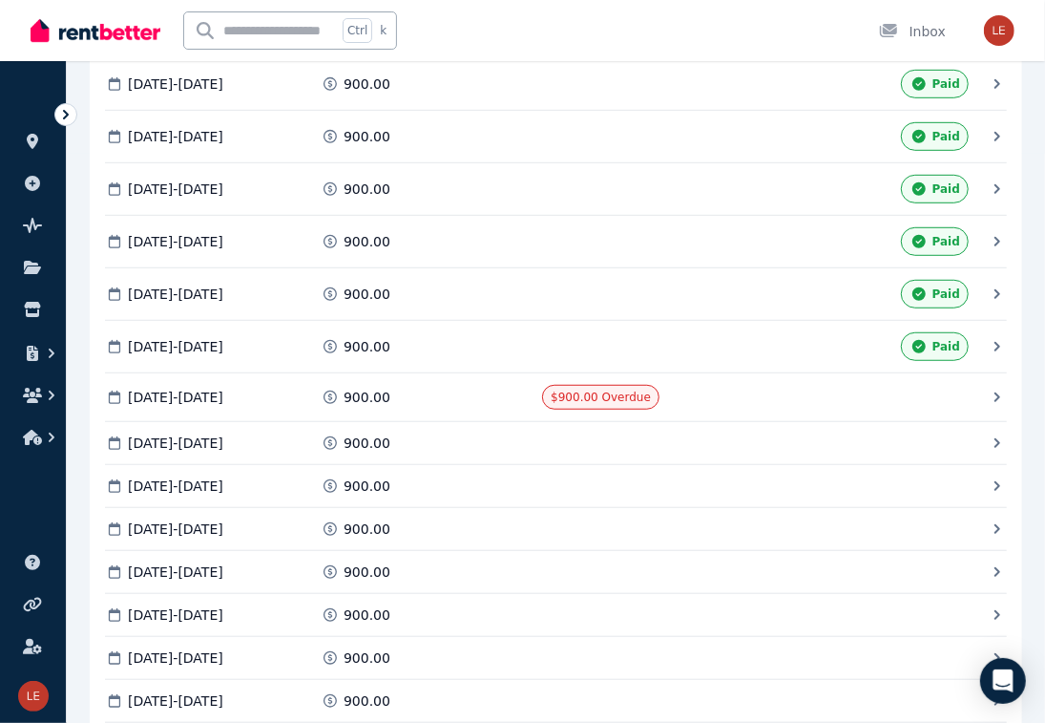
scroll to position [573, 0]
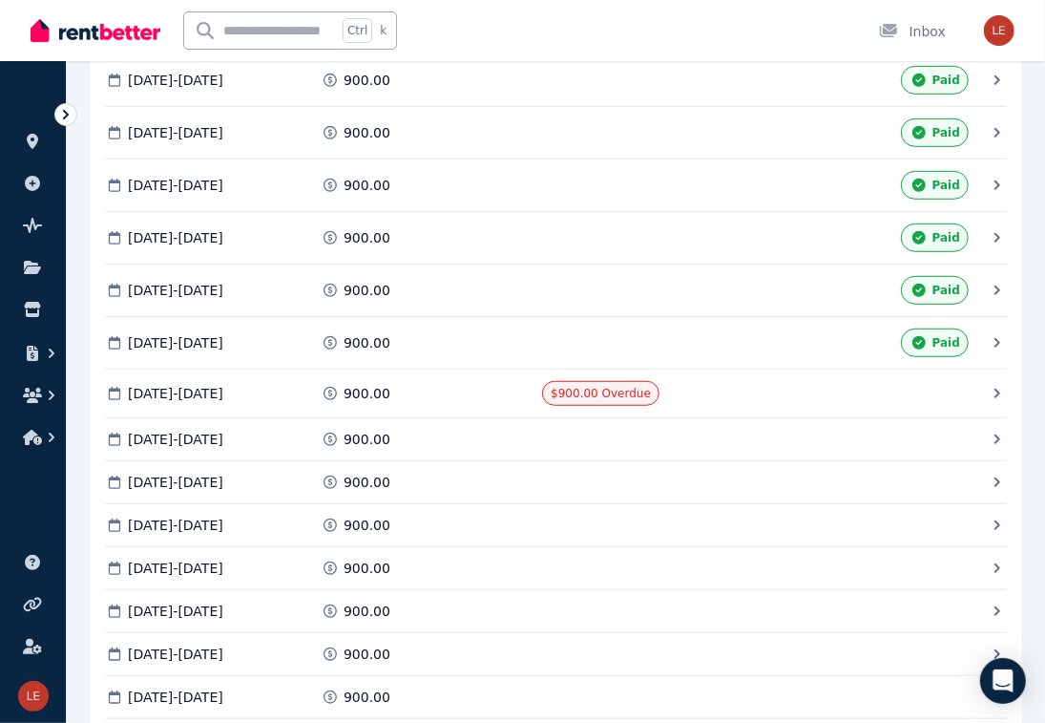
click at [960, 406] on div "Mark as Paid" at bounding box center [867, 393] width 205 height 25
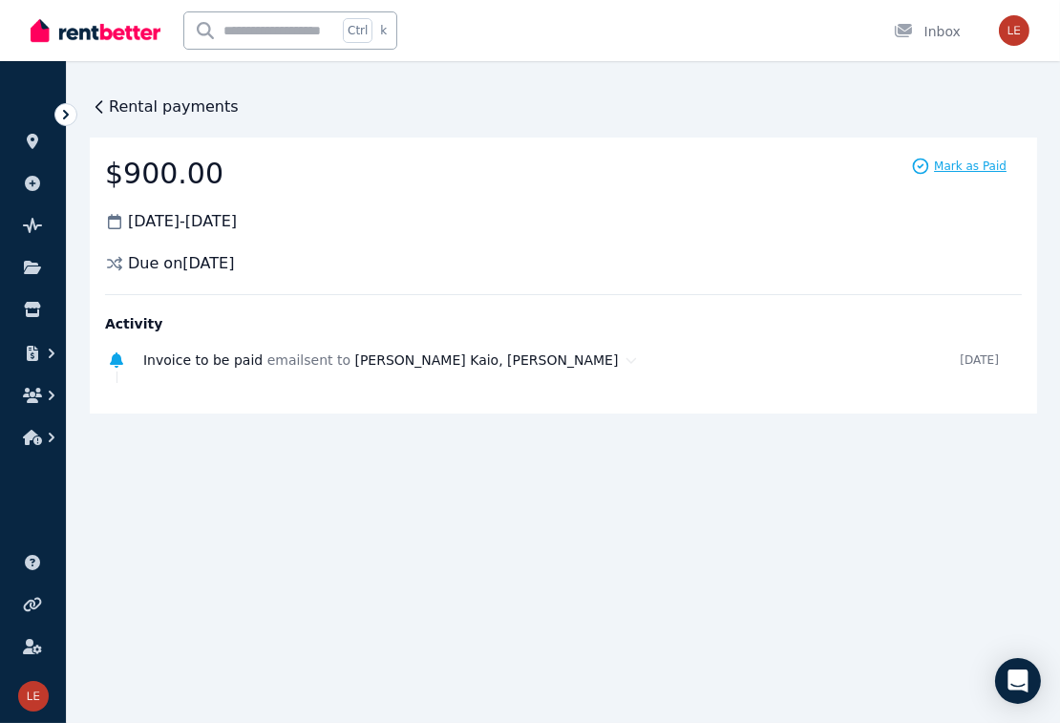
click at [967, 158] on span "Mark as Paid" at bounding box center [970, 165] width 73 height 15
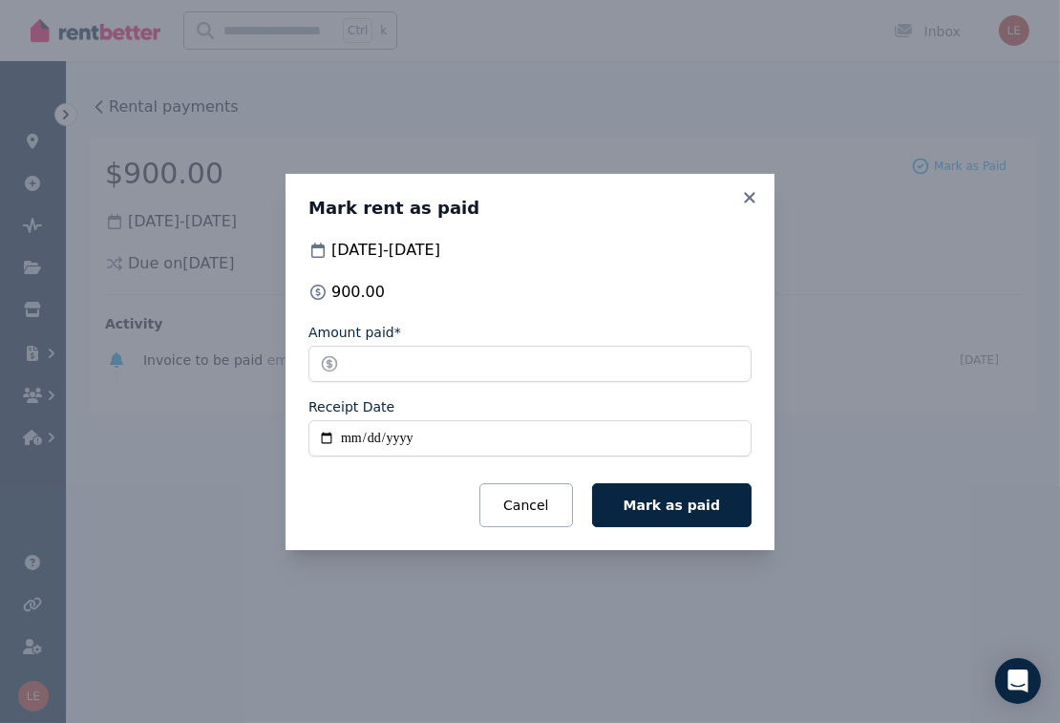
click at [425, 447] on input "Receipt Date" at bounding box center [529, 438] width 443 height 36
click at [316, 436] on input "Receipt Date" at bounding box center [529, 438] width 443 height 36
click at [339, 442] on input "Receipt Date" at bounding box center [529, 438] width 443 height 36
click at [551, 449] on input "Receipt Date" at bounding box center [529, 438] width 443 height 36
click at [575, 438] on input "Receipt Date" at bounding box center [529, 438] width 443 height 36
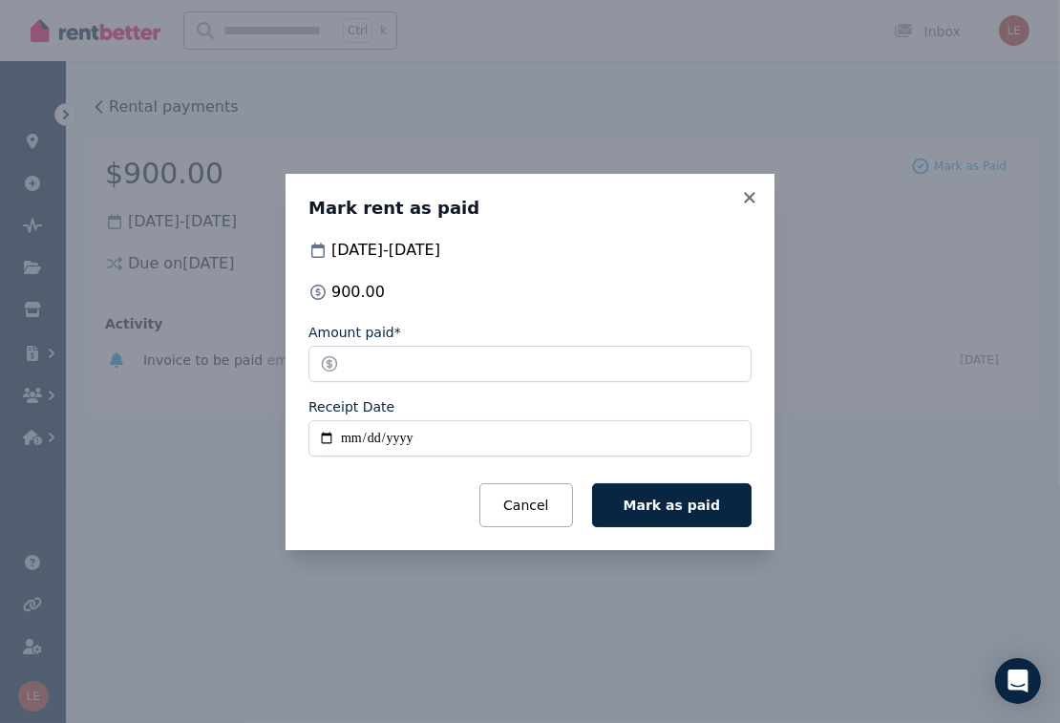
drag, startPoint x: 399, startPoint y: 454, endPoint x: 333, endPoint y: 435, distance: 68.6
click at [396, 454] on input "Receipt Date" at bounding box center [529, 438] width 443 height 36
click at [332, 435] on input "Receipt Date" at bounding box center [529, 438] width 443 height 36
click at [331, 435] on input "Receipt Date" at bounding box center [529, 438] width 443 height 36
click at [326, 439] on input "**********" at bounding box center [529, 438] width 443 height 36
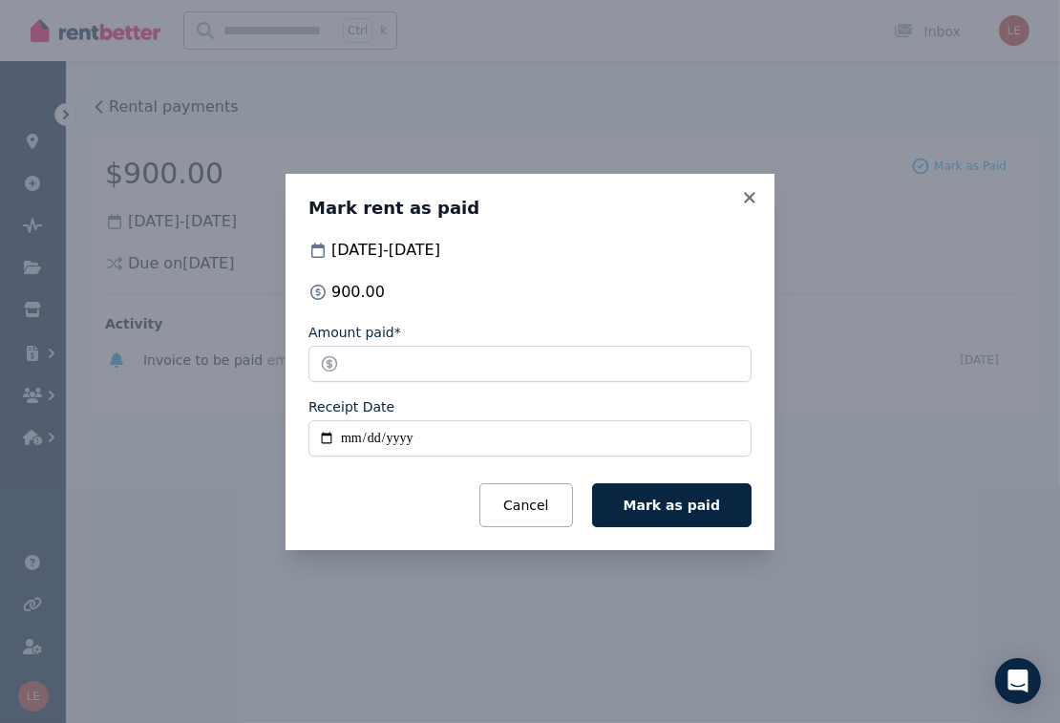
type input "**********"
click at [663, 499] on span "Mark as paid" at bounding box center [671, 504] width 96 height 15
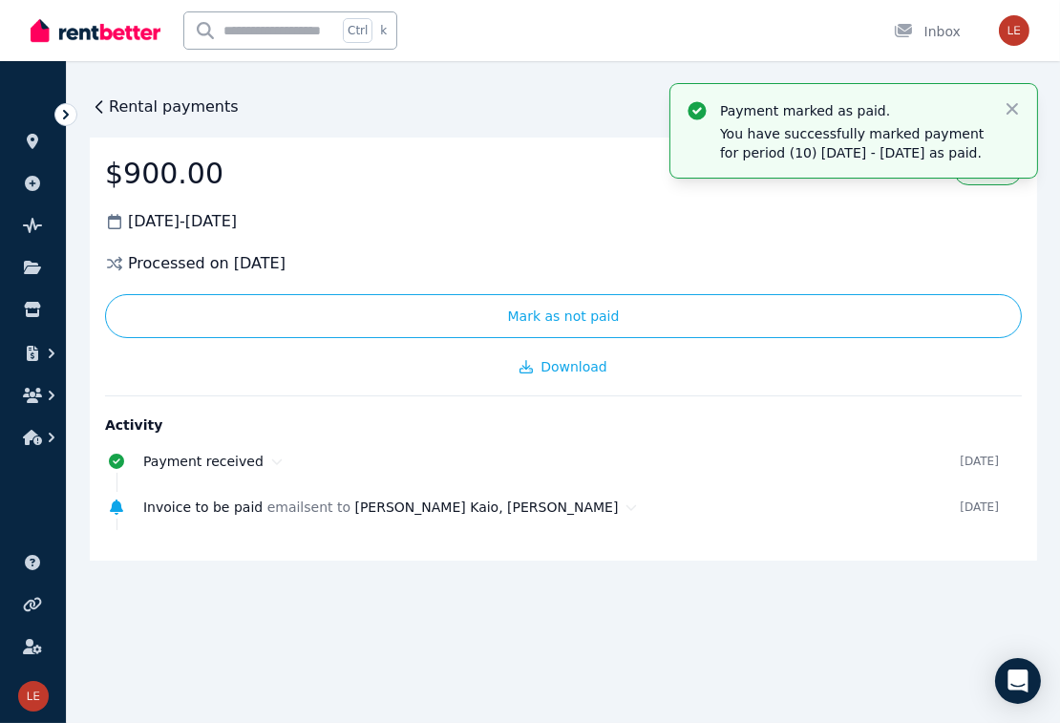
click at [642, 231] on div "[DATE] - [DATE]" at bounding box center [563, 221] width 916 height 23
click at [111, 107] on span "Rental payments" at bounding box center [174, 106] width 130 height 23
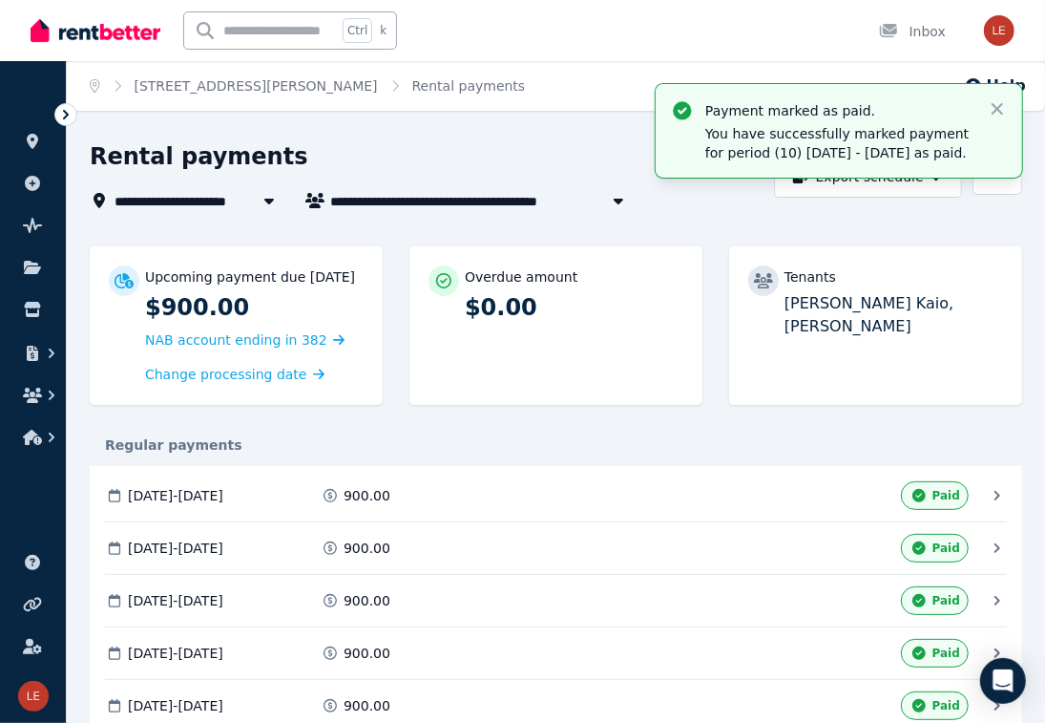
click at [590, 204] on span "[PERSON_NAME] [PERSON_NAME] and [PERSON_NAME]" at bounding box center [482, 200] width 305 height 23
type input "**********"
click at [314, 177] on div "Rental payments" at bounding box center [427, 159] width 674 height 36
click at [837, 311] on p "[PERSON_NAME] Kaio, [PERSON_NAME]" at bounding box center [894, 315] width 219 height 46
click at [45, 353] on icon "button" at bounding box center [51, 353] width 19 height 19
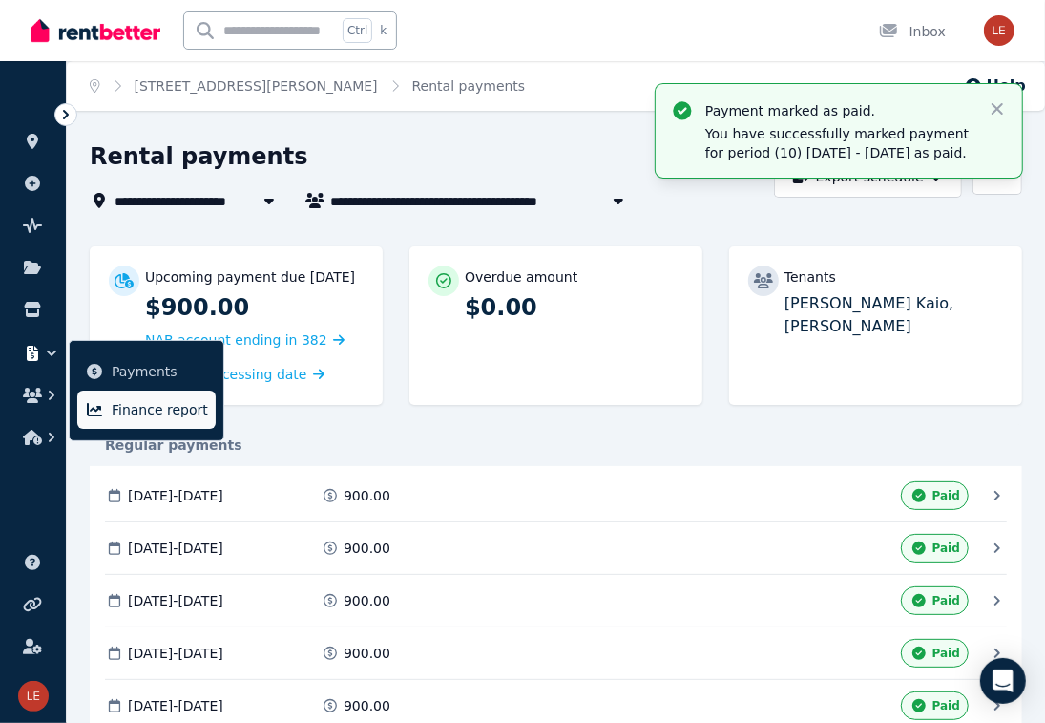
click at [153, 411] on span "Finance report" at bounding box center [160, 409] width 96 height 23
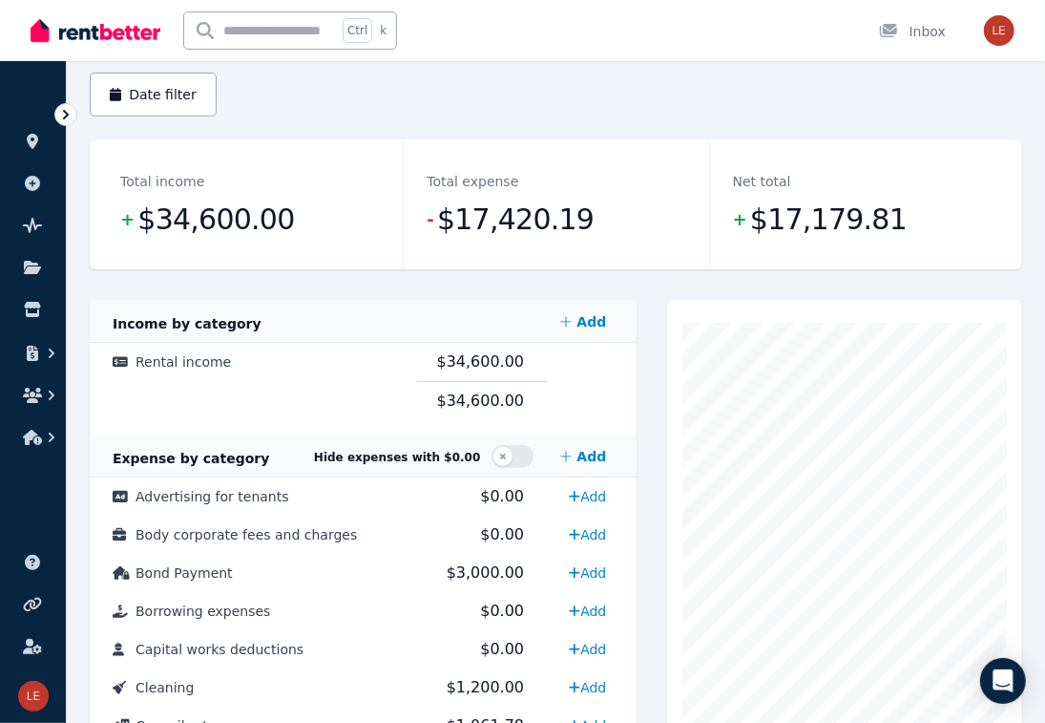
scroll to position [286, 0]
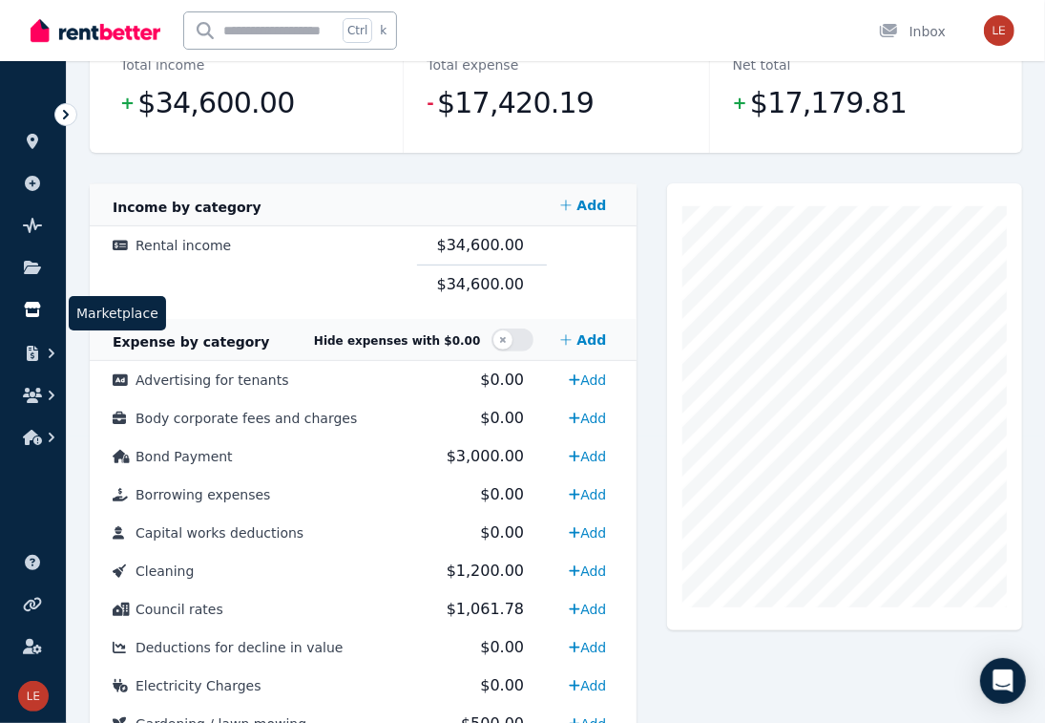
click at [24, 304] on icon at bounding box center [32, 309] width 19 height 15
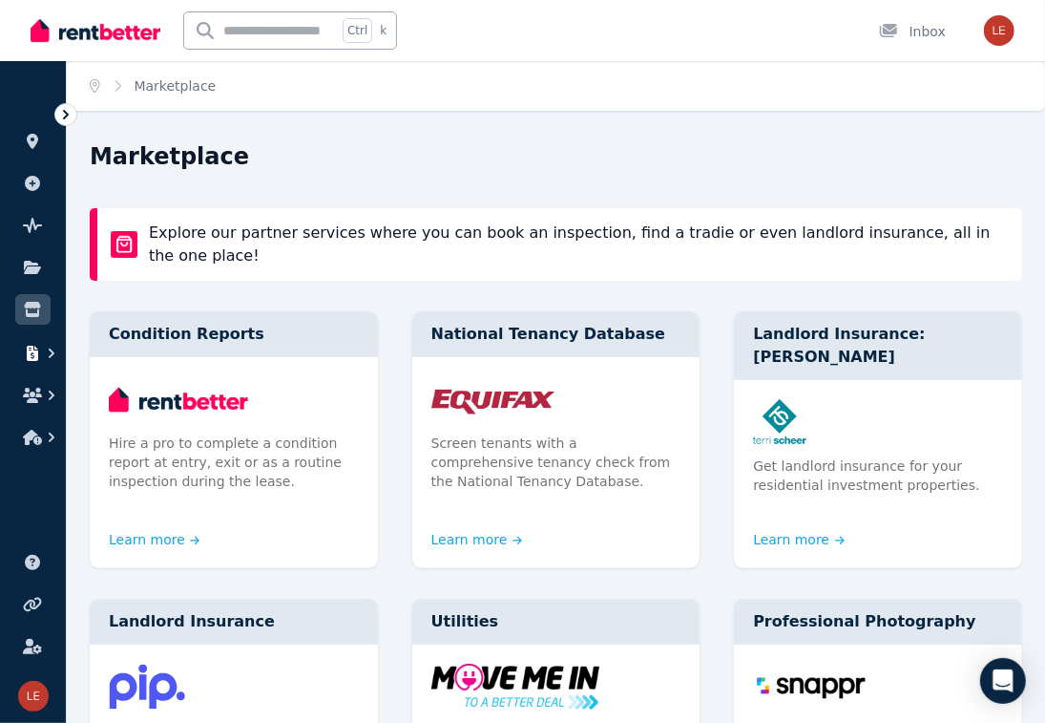
click at [35, 344] on button "button" at bounding box center [32, 353] width 35 height 34
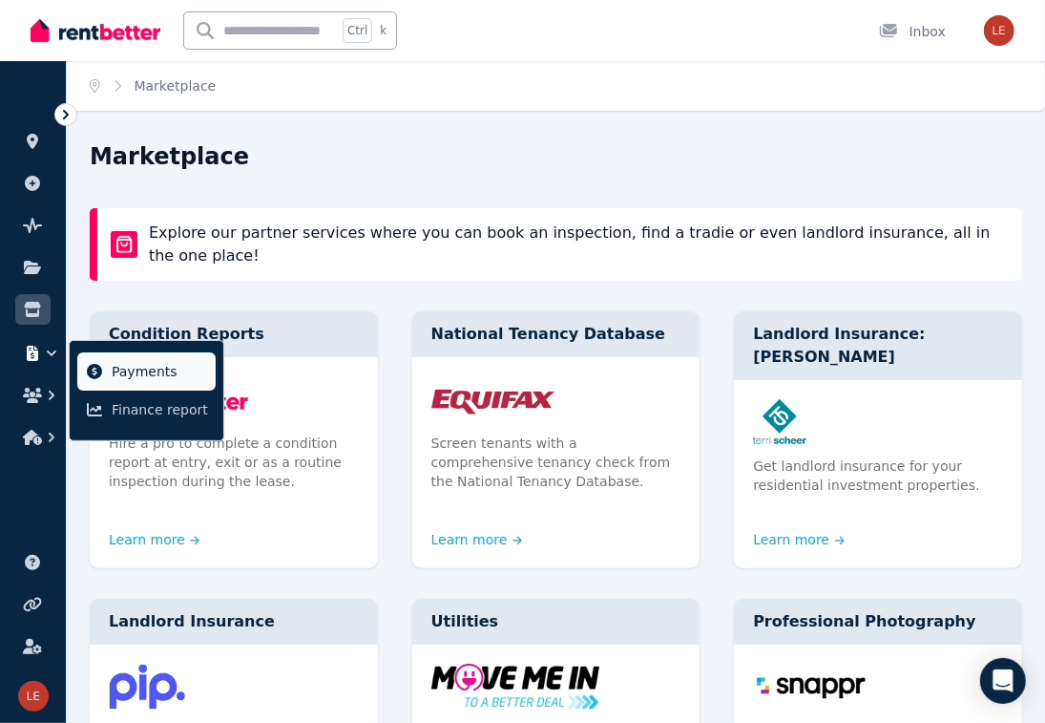
click at [136, 371] on span "Payments" at bounding box center [160, 371] width 96 height 23
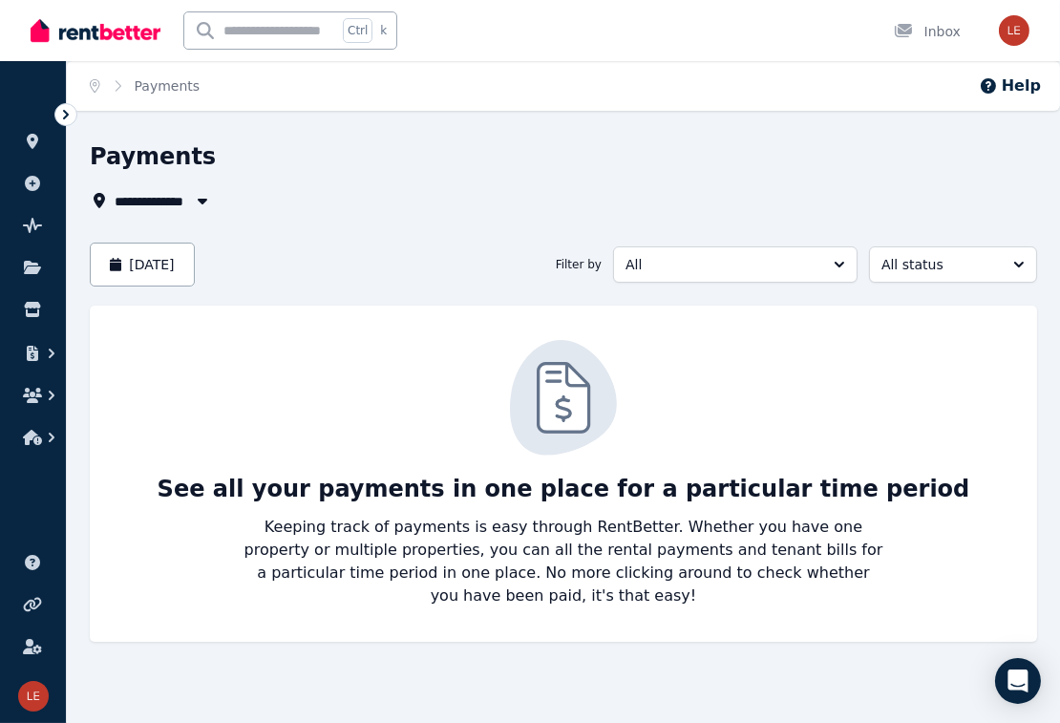
click at [228, 288] on div "**********" at bounding box center [563, 408] width 947 height 535
click at [195, 257] on button "[DATE]" at bounding box center [142, 264] width 105 height 44
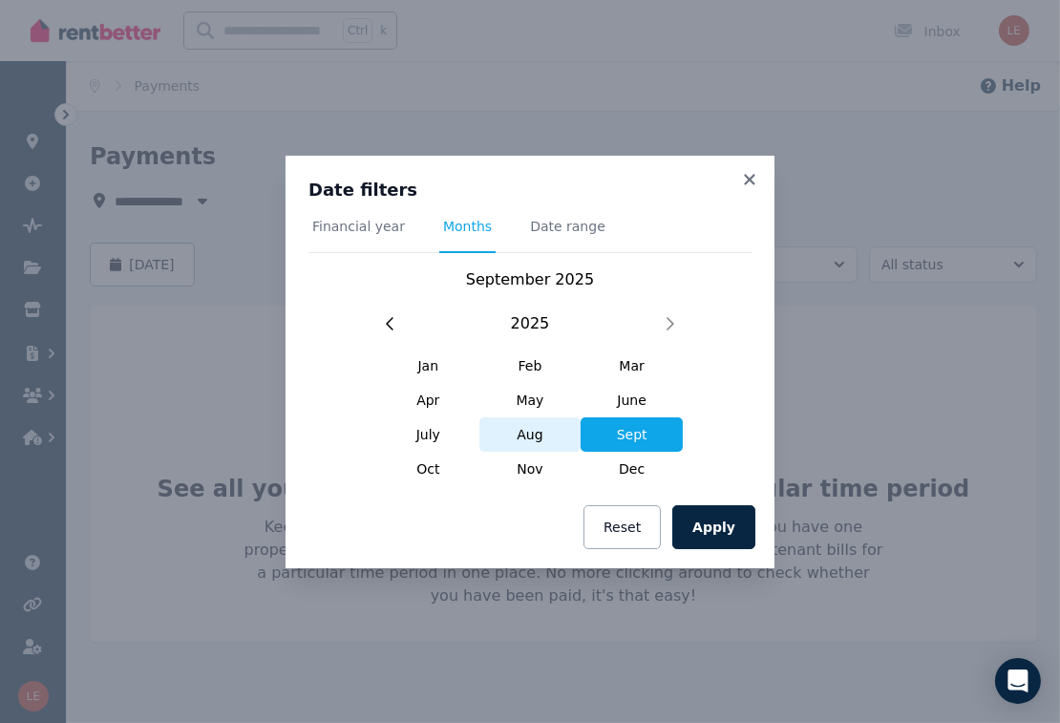
click at [543, 444] on span "Aug" at bounding box center [530, 434] width 102 height 34
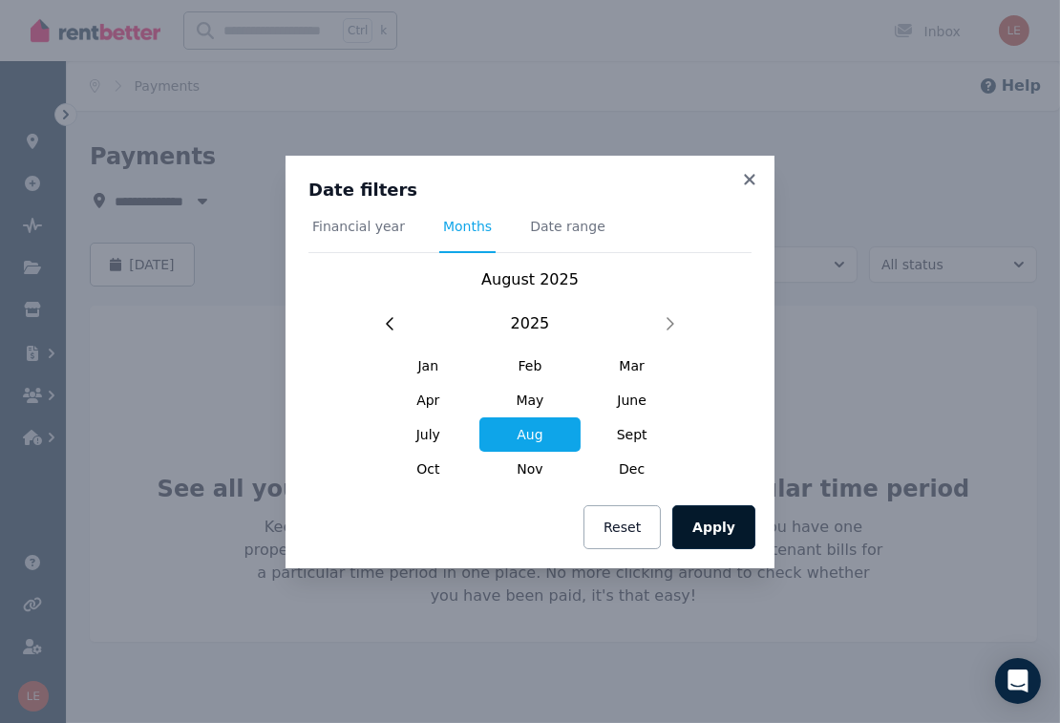
click at [704, 514] on button "Apply" at bounding box center [713, 527] width 83 height 44
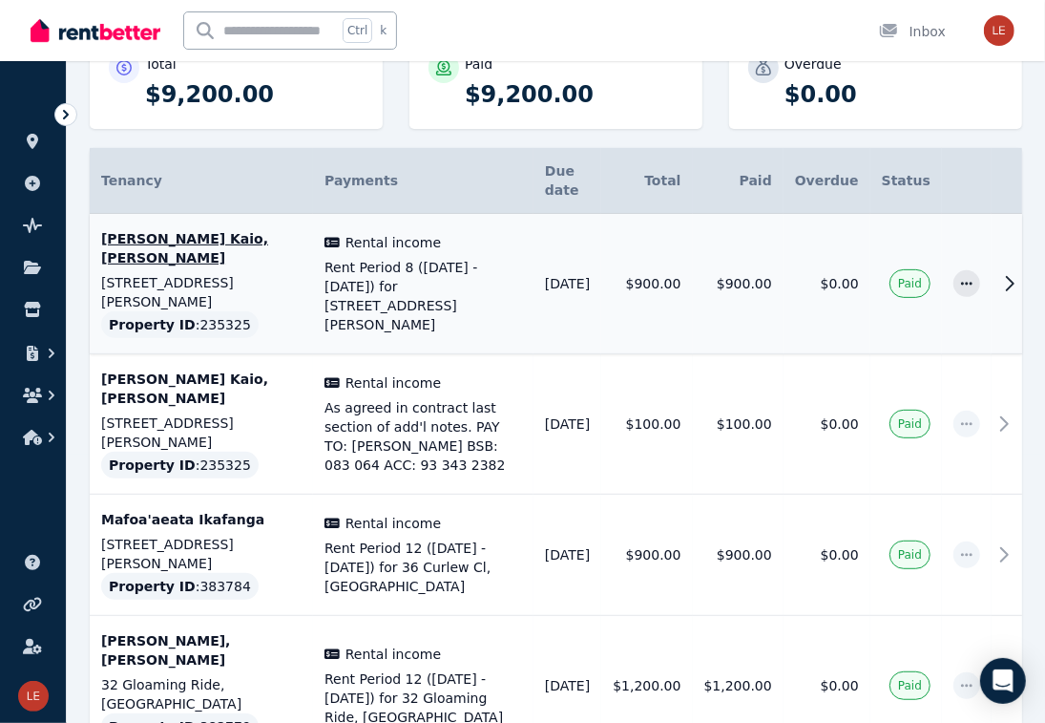
scroll to position [286, 0]
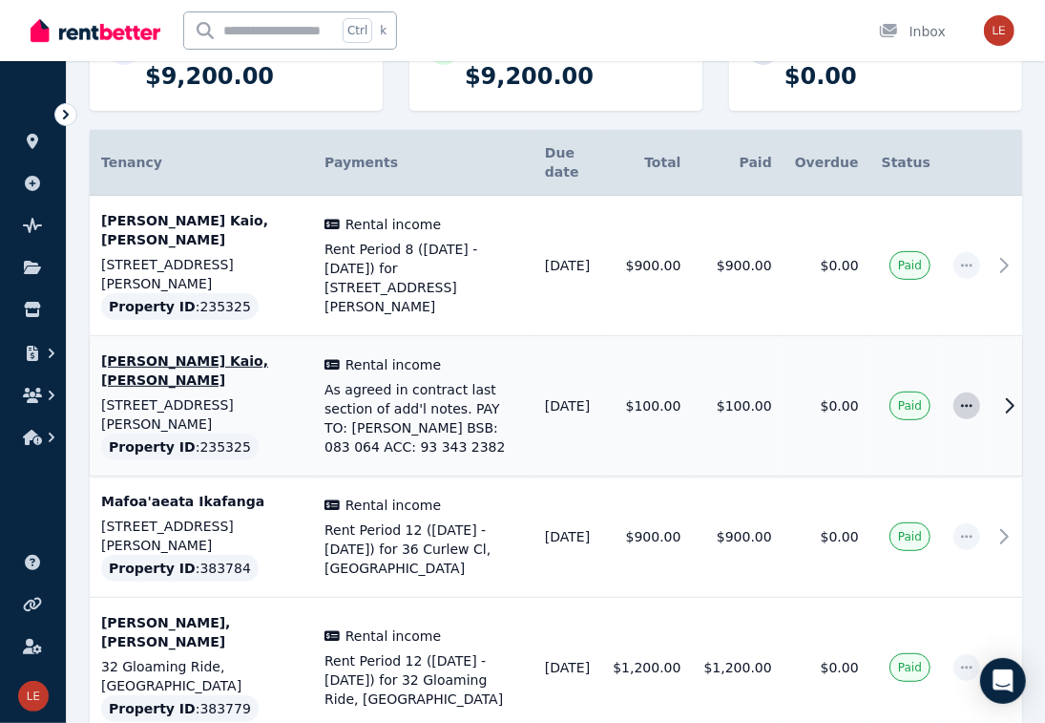
click at [963, 399] on icon "button" at bounding box center [966, 405] width 15 height 13
click at [967, 394] on icon at bounding box center [1009, 405] width 23 height 23
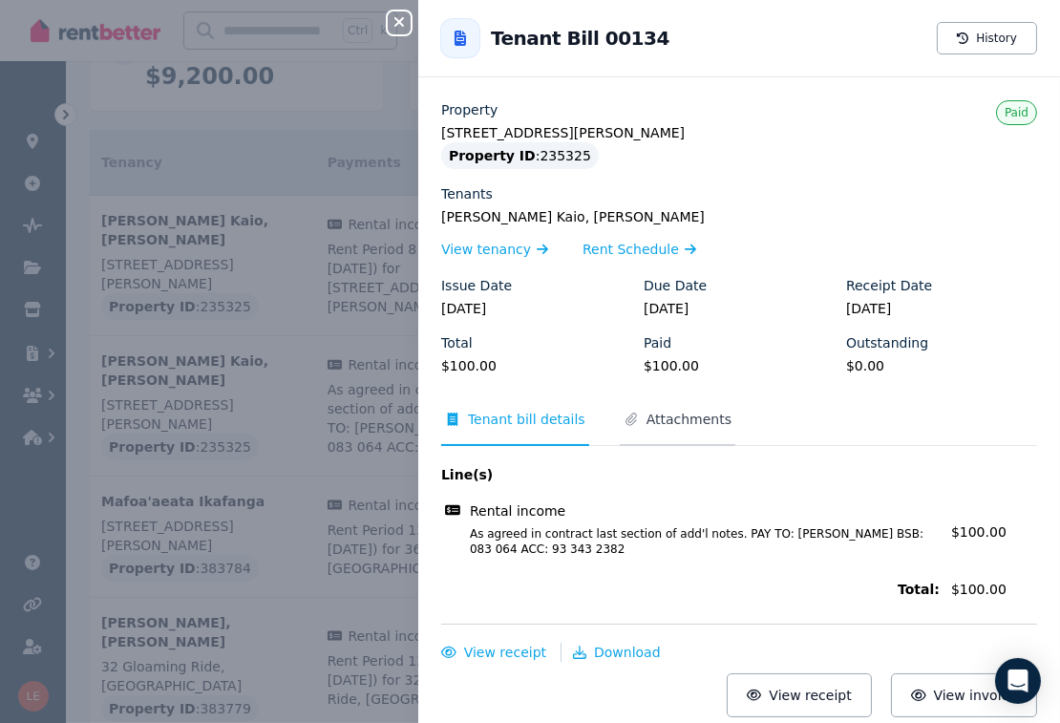
click at [662, 424] on span "Attachments" at bounding box center [688, 418] width 85 height 19
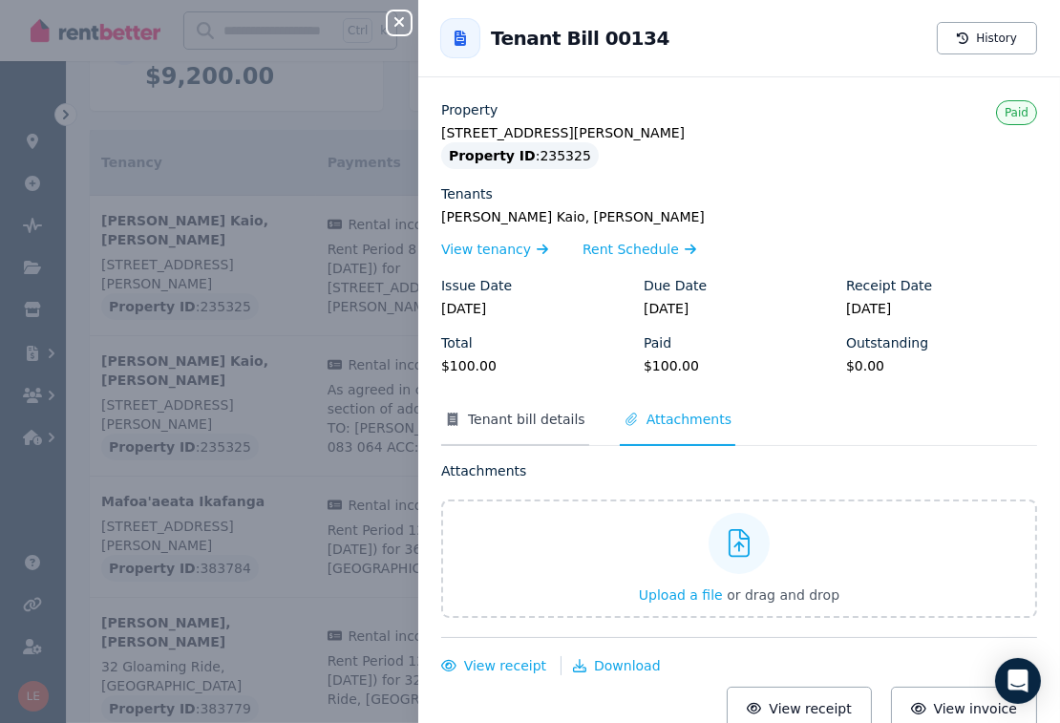
click at [542, 421] on span "Tenant bill details" at bounding box center [526, 418] width 117 height 19
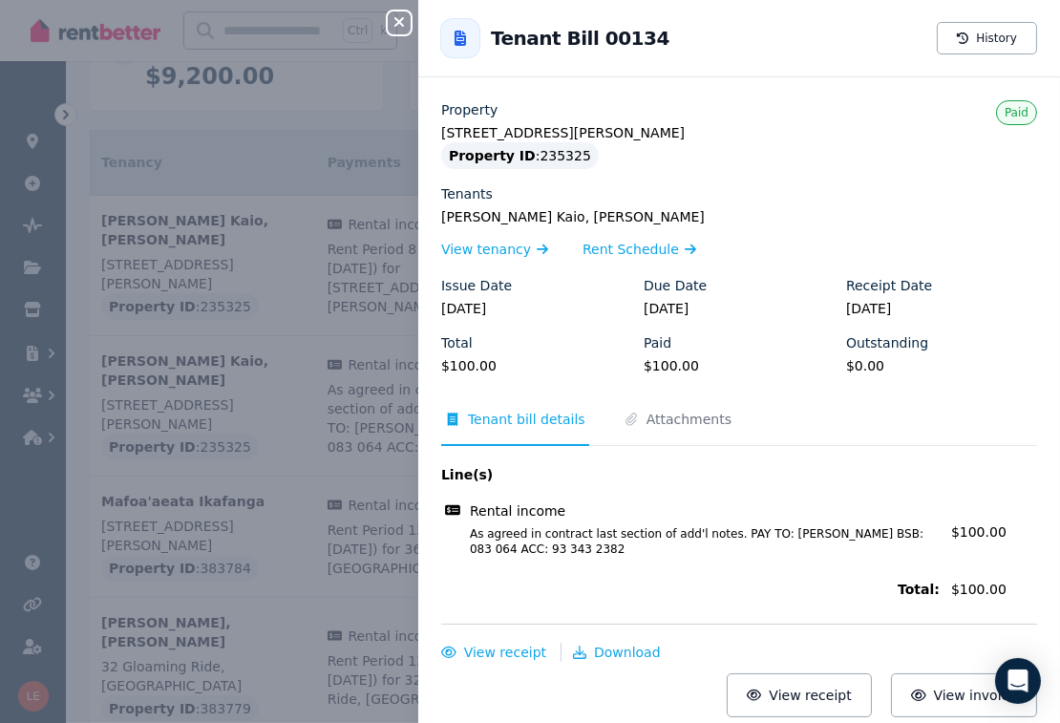
click at [323, 105] on div "Close panel Back to Tenant Bill 00134 History Property [STREET_ADDRESS][PERSON_…" at bounding box center [530, 361] width 1060 height 723
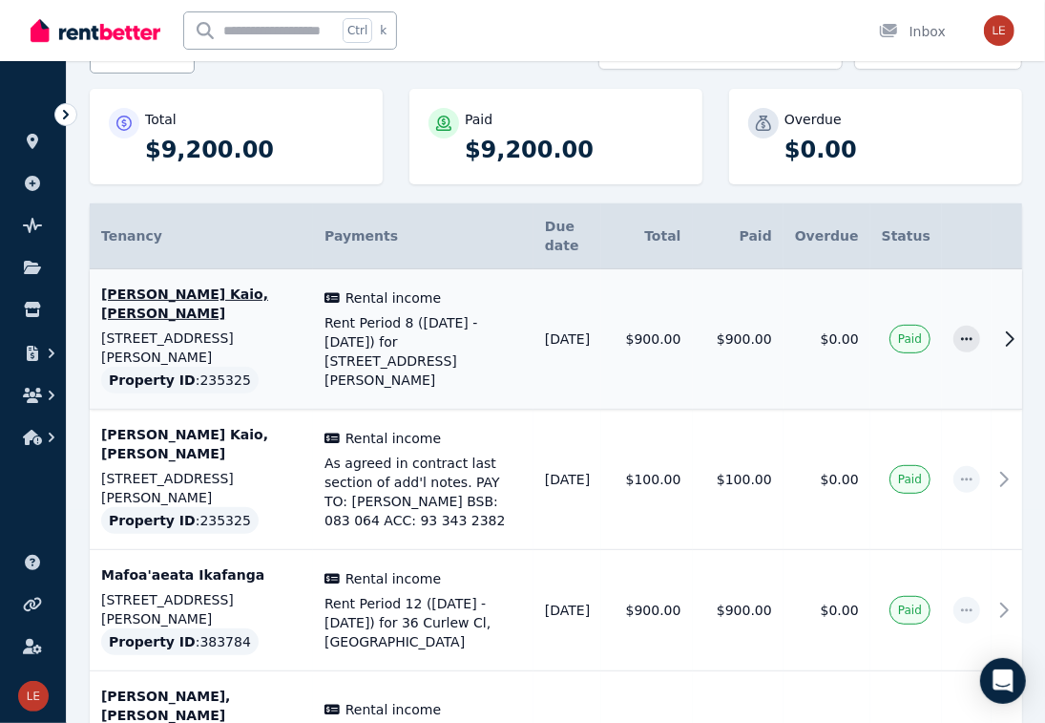
scroll to position [0, 0]
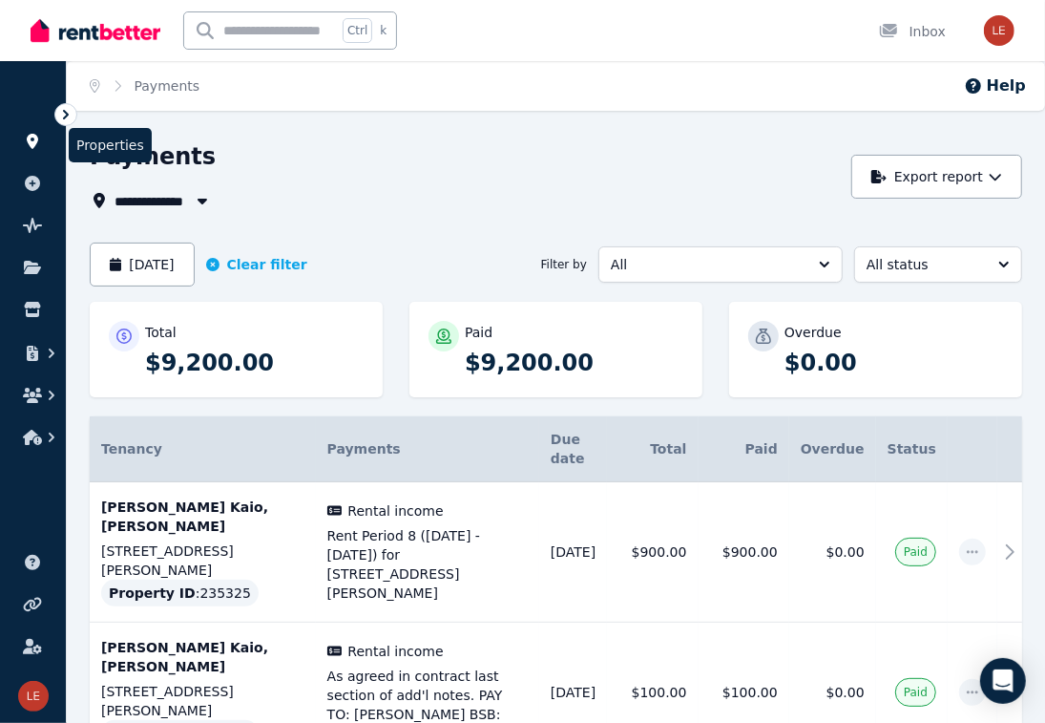
click at [32, 134] on icon at bounding box center [32, 141] width 11 height 15
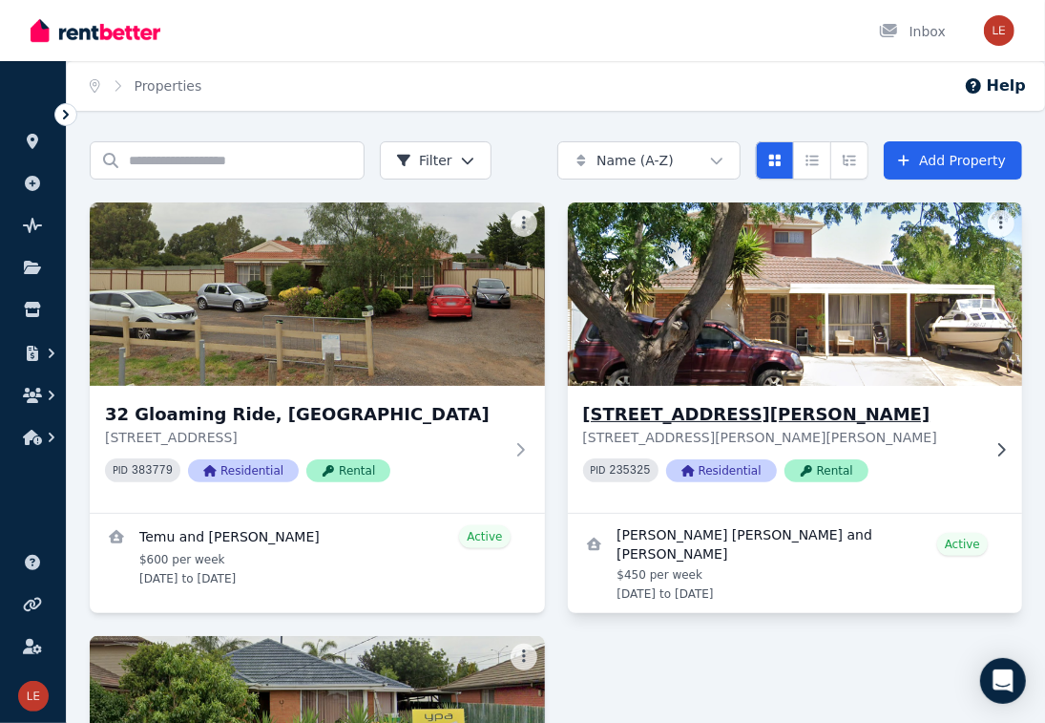
click at [967, 467] on div "PID 235325 Residential Rental" at bounding box center [782, 470] width 398 height 24
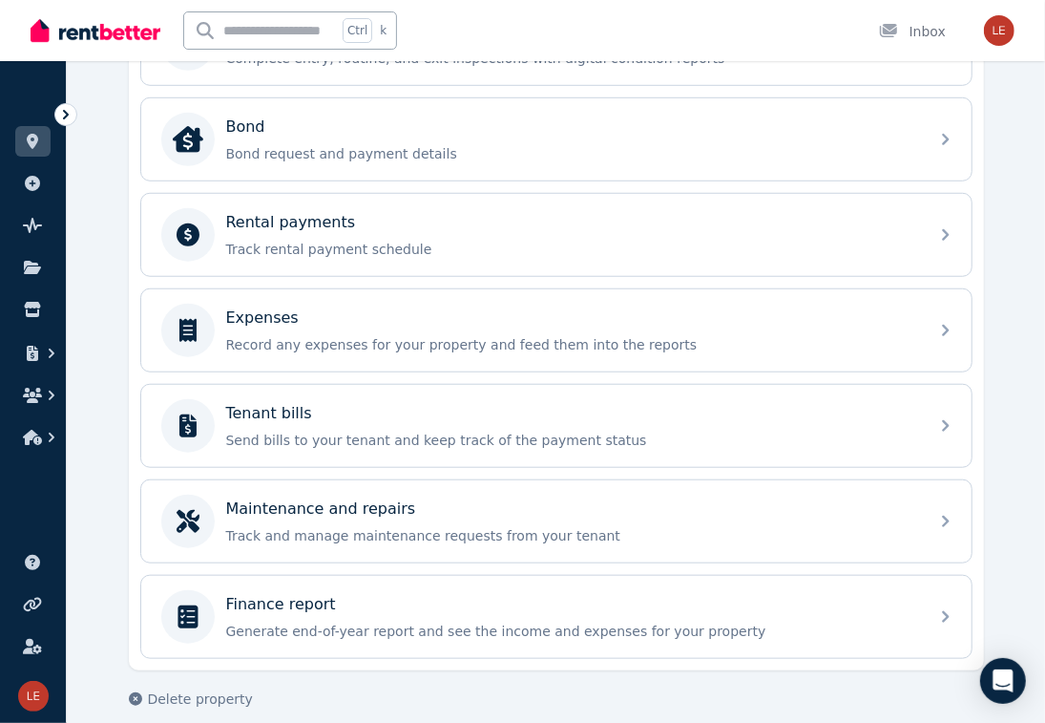
scroll to position [706, 0]
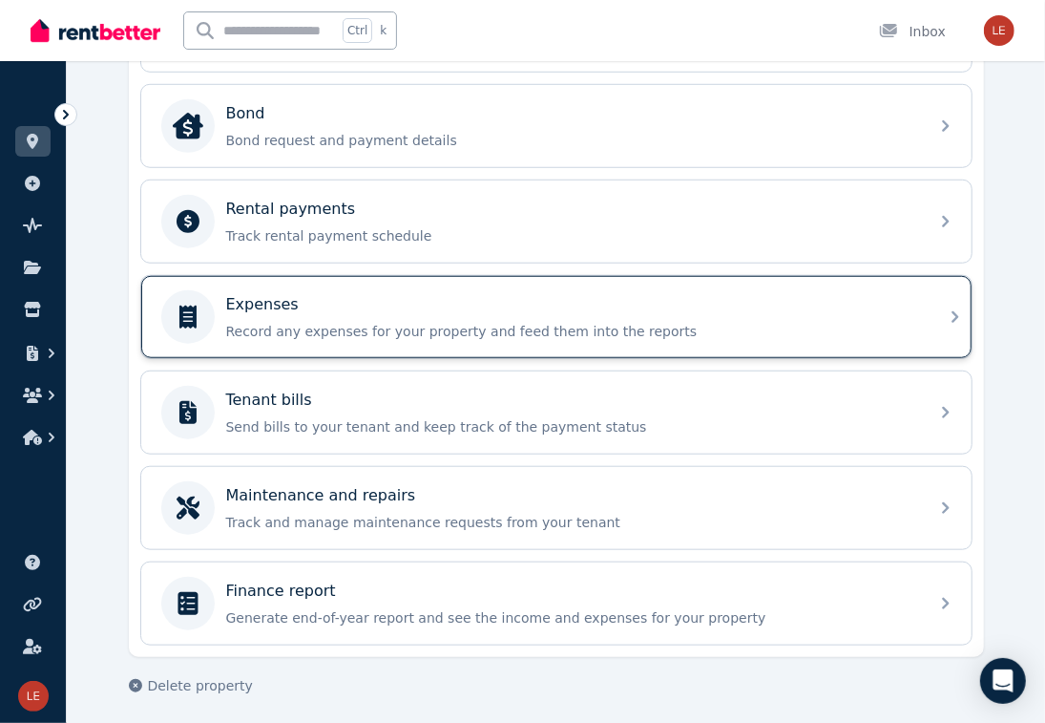
click at [566, 322] on p "Record any expenses for your property and feed them into the reports" at bounding box center [571, 331] width 691 height 19
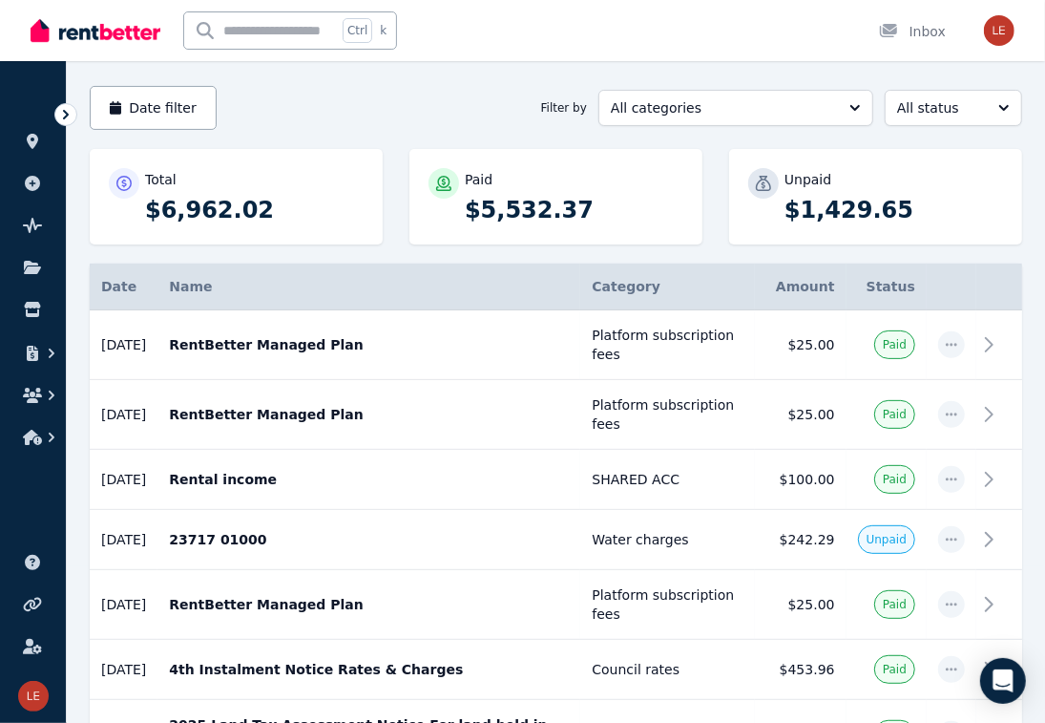
scroll to position [190, 0]
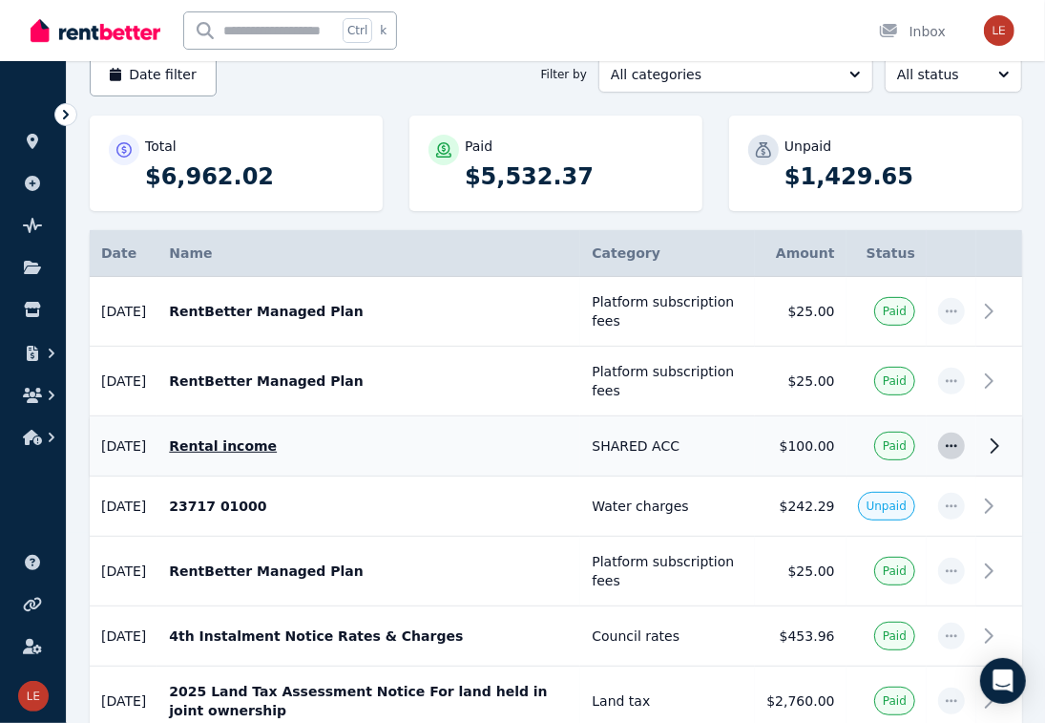
click at [952, 451] on span "button" at bounding box center [951, 445] width 27 height 27
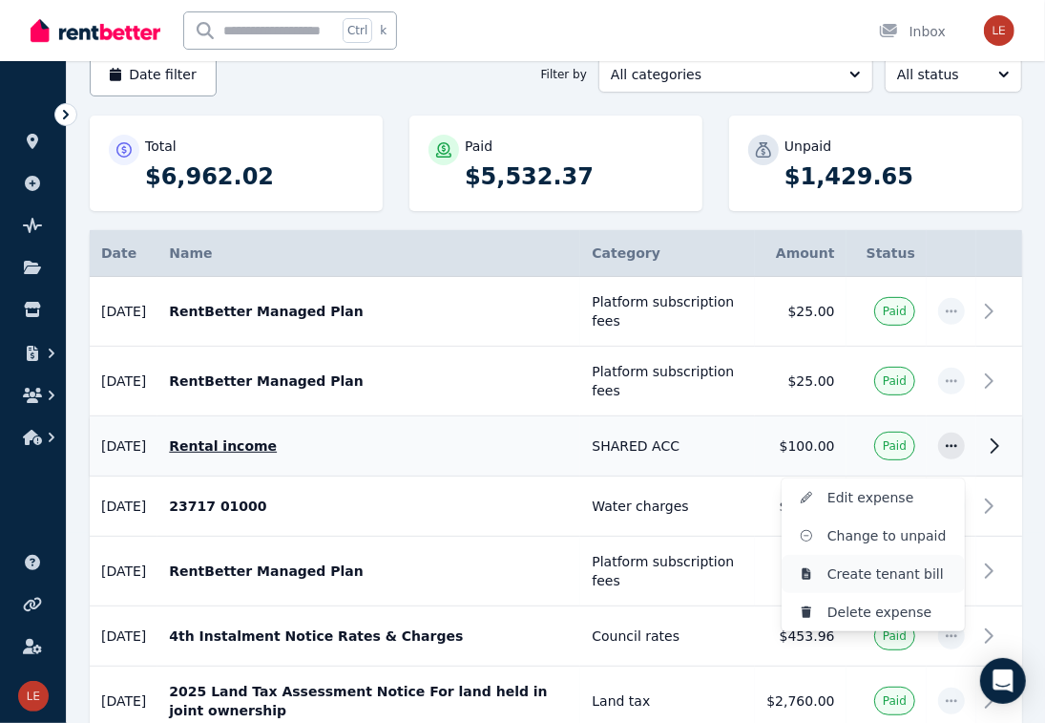
click at [910, 567] on span "Create tenant bill" at bounding box center [889, 573] width 122 height 23
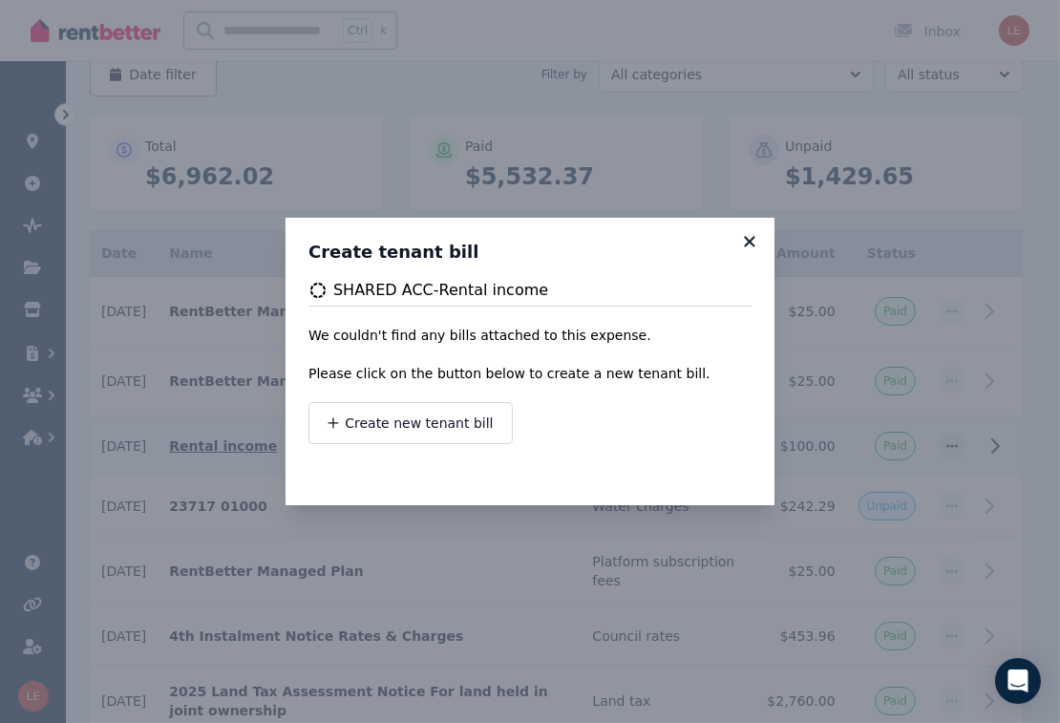
click at [749, 239] on icon at bounding box center [749, 241] width 19 height 17
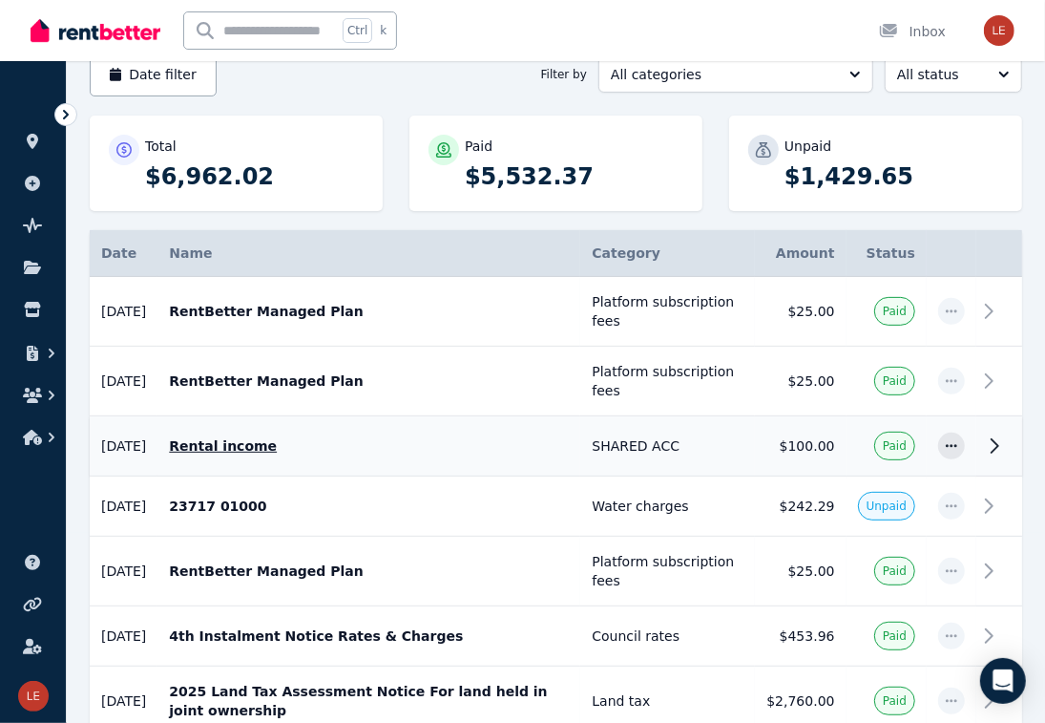
click at [967, 444] on icon at bounding box center [994, 445] width 23 height 23
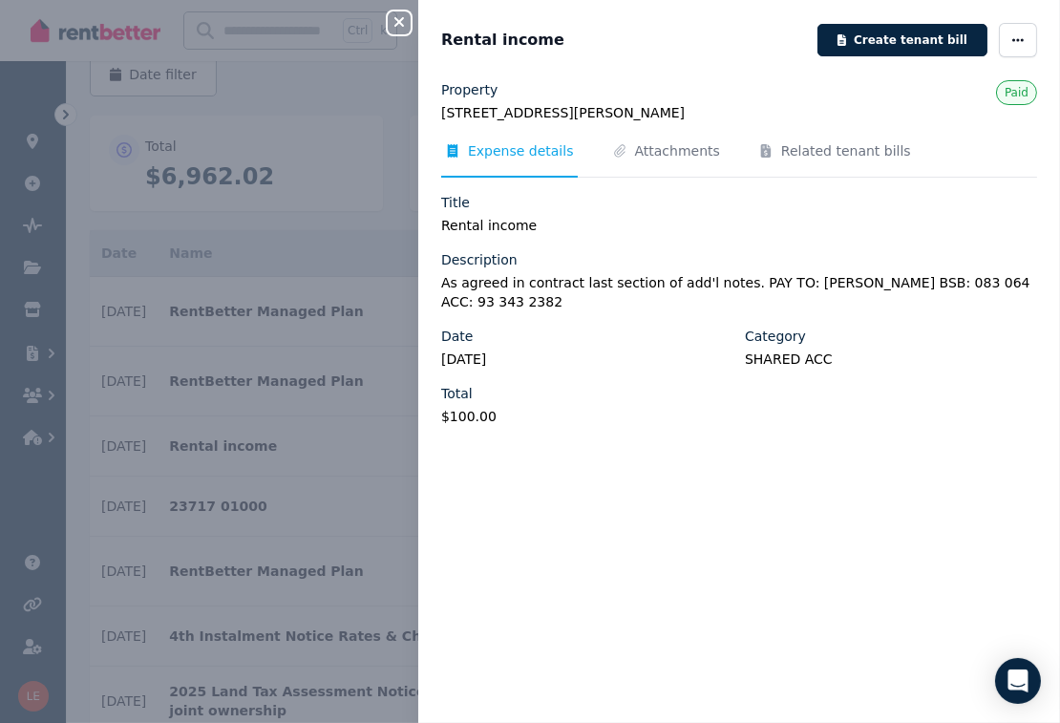
click at [832, 465] on div "Property [STREET_ADDRESS][PERSON_NAME][PERSON_NAME] Paid Expense details Attach…" at bounding box center [738, 389] width 641 height 619
click at [967, 46] on span "button" at bounding box center [1017, 40] width 38 height 34
click at [757, 80] on div "Property" at bounding box center [739, 89] width 596 height 19
click at [878, 43] on button "Create tenant bill" at bounding box center [902, 40] width 170 height 32
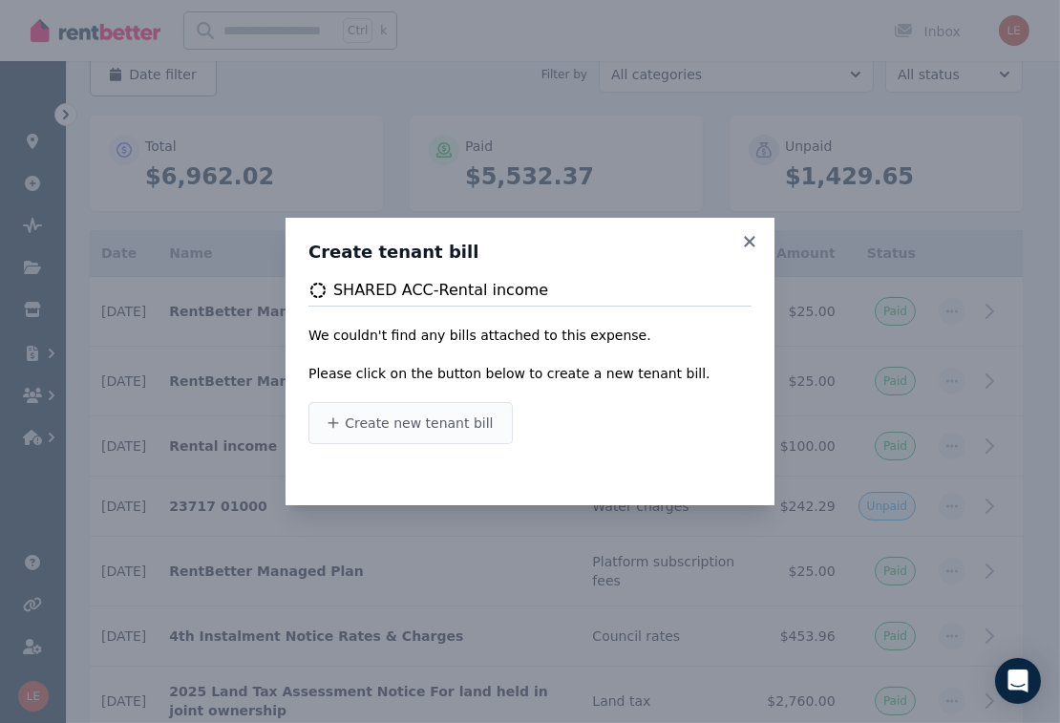
click at [464, 420] on span "Create new tenant bill" at bounding box center [419, 422] width 148 height 19
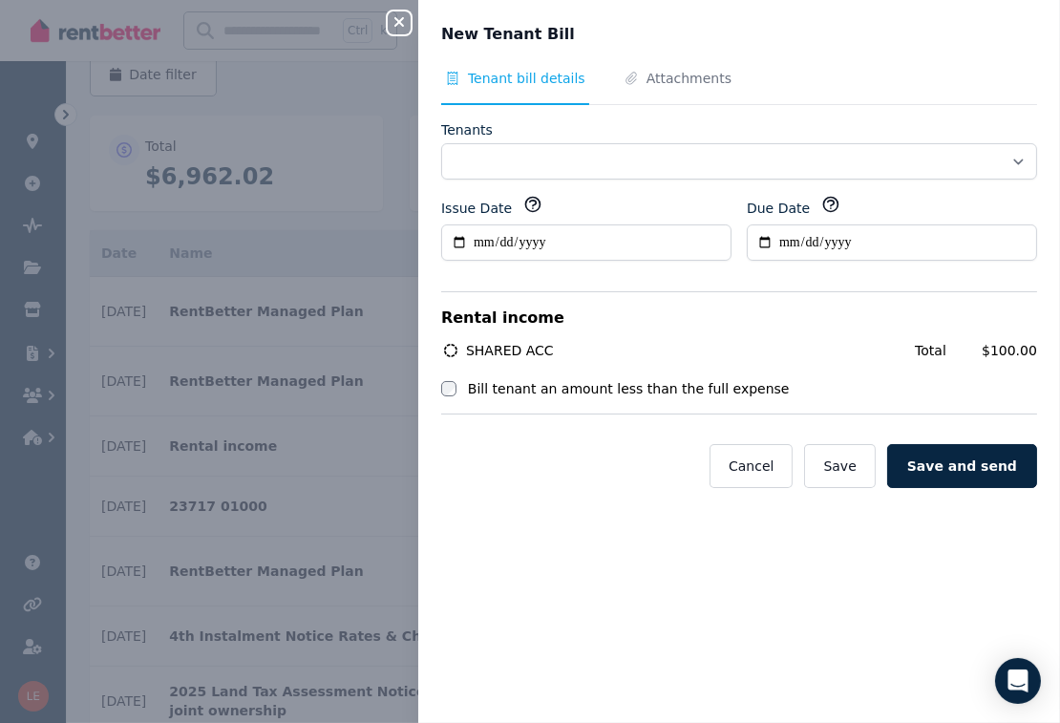
select select "**********"
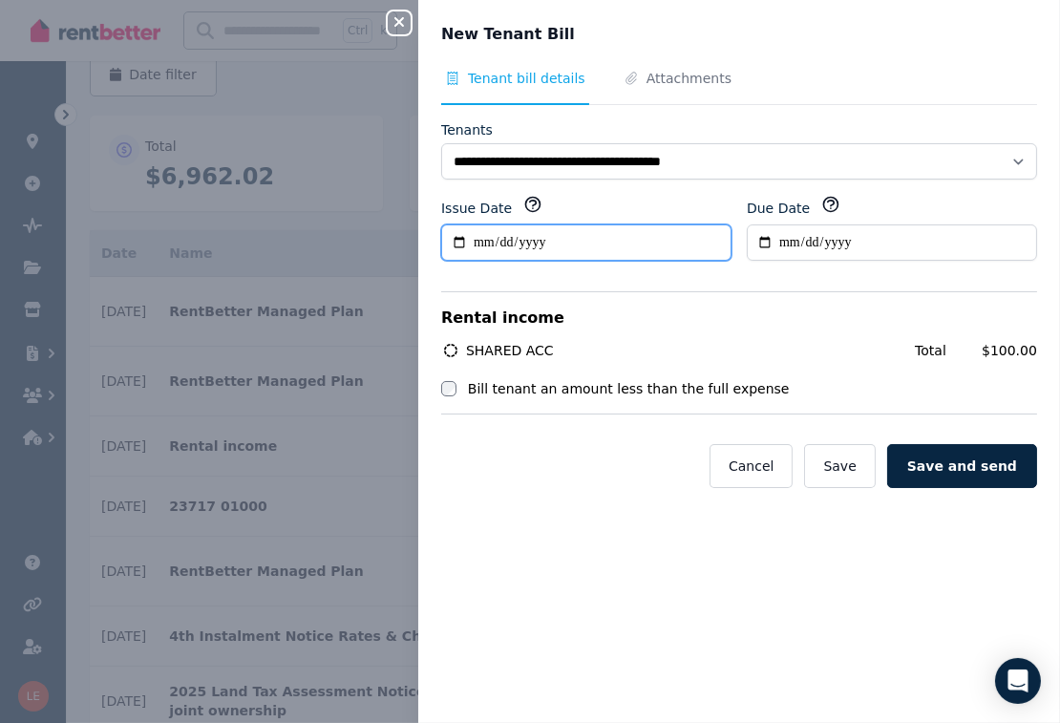
click at [460, 238] on input "**********" at bounding box center [586, 242] width 290 height 36
type input "**********"
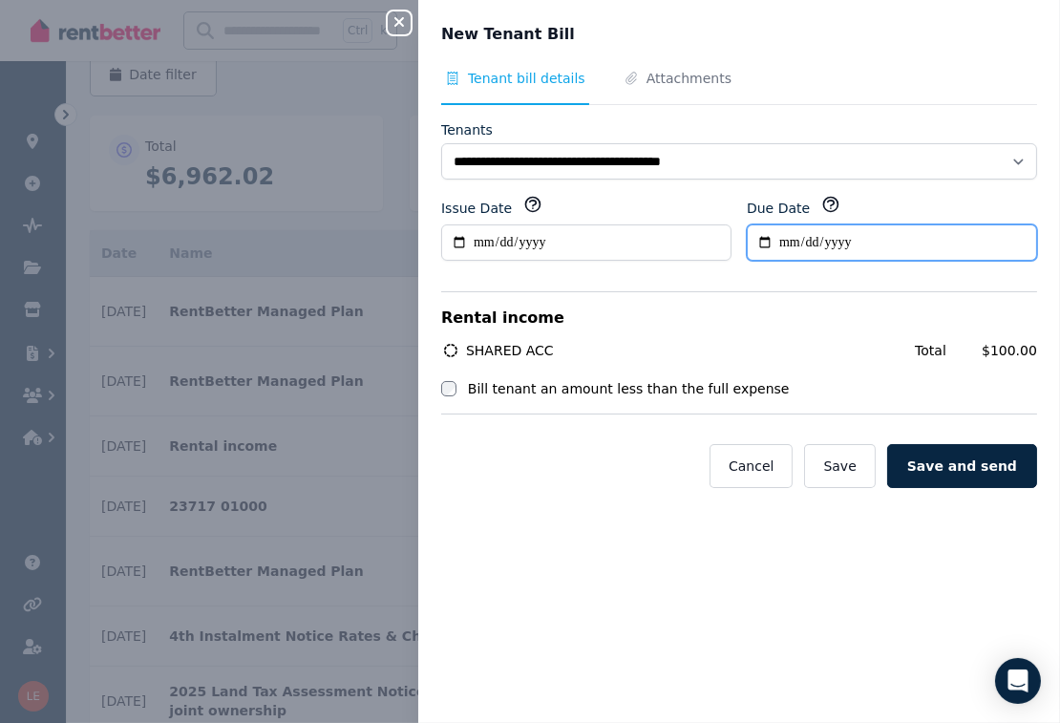
click at [758, 239] on input "Due Date" at bounding box center [891, 242] width 290 height 36
type input "**********"
click at [639, 493] on form "**********" at bounding box center [739, 319] width 596 height 398
click at [666, 78] on span "Attachments" at bounding box center [688, 78] width 85 height 19
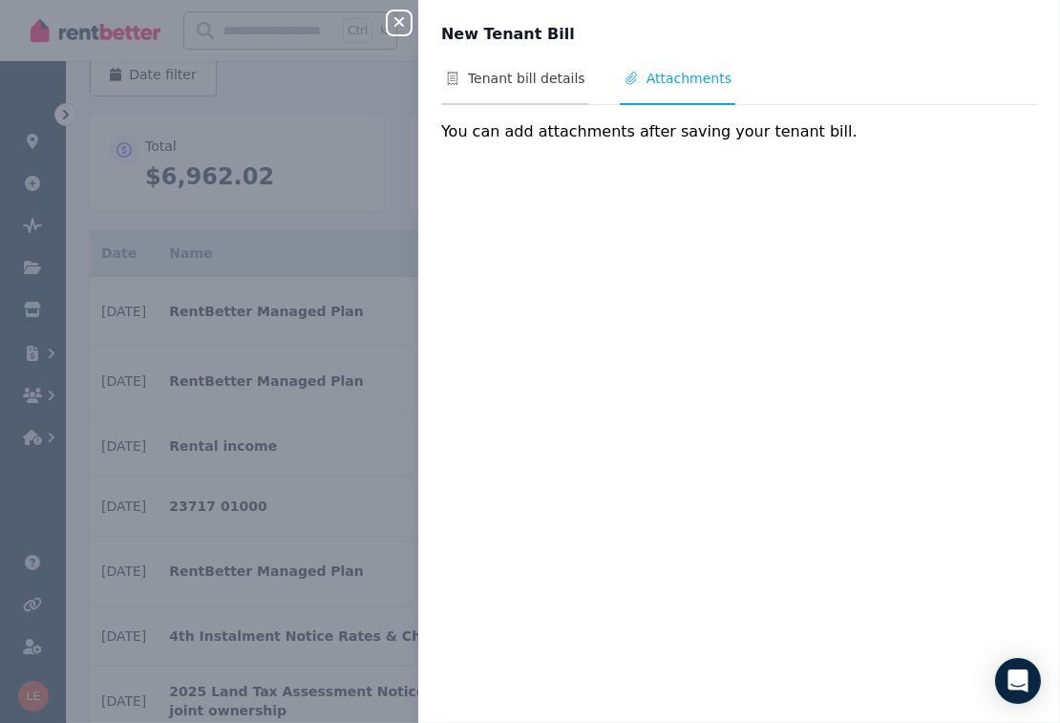
click at [540, 79] on span "Tenant bill details" at bounding box center [526, 78] width 117 height 19
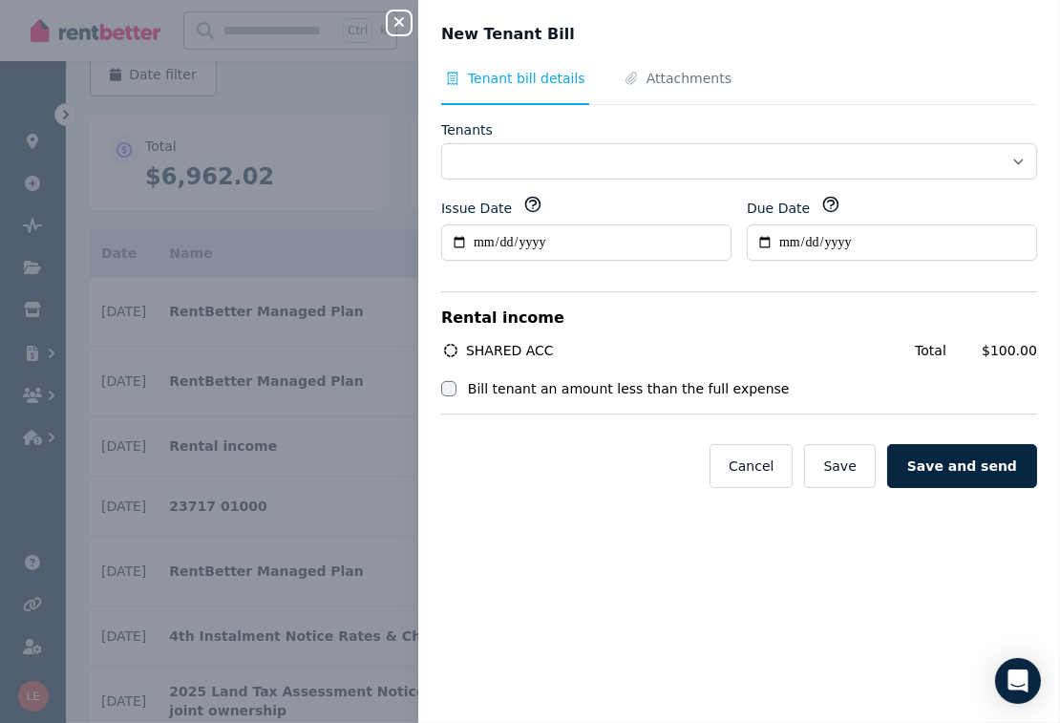
select select "**********"
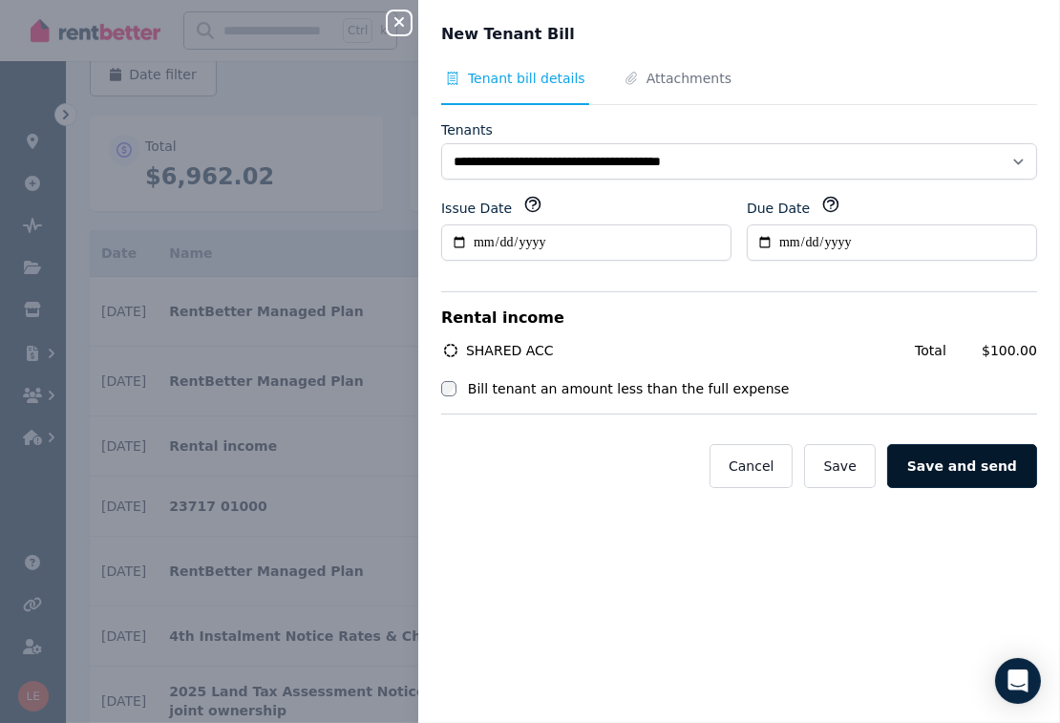
click at [962, 460] on button "Save and send" at bounding box center [962, 466] width 150 height 44
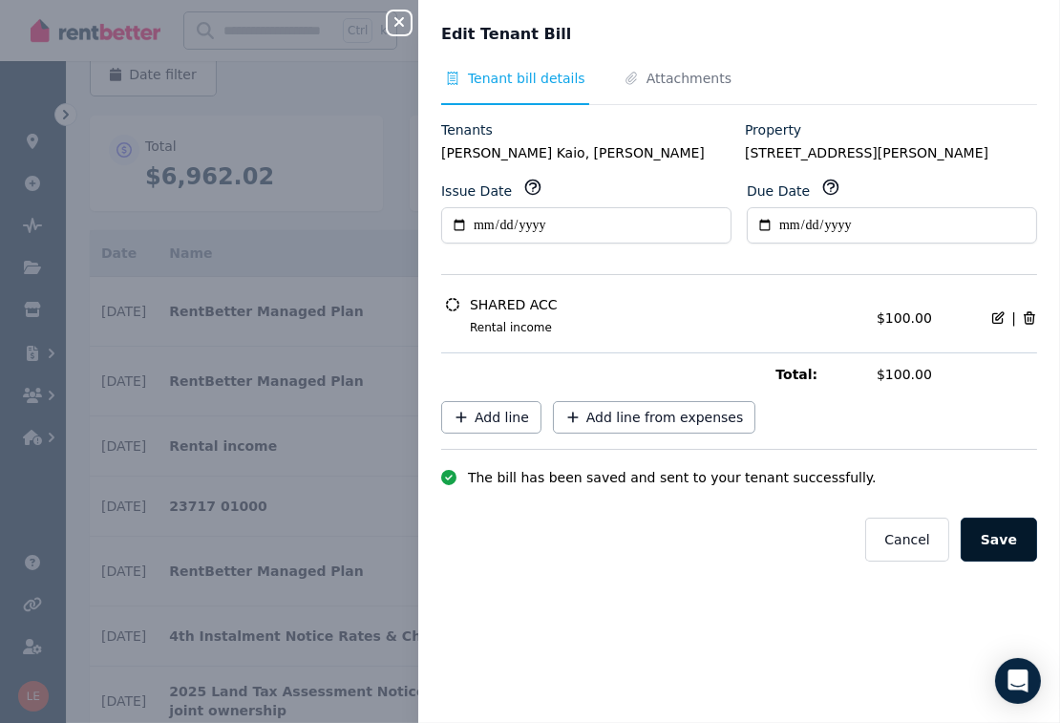
click at [967, 532] on button "Save" at bounding box center [998, 539] width 76 height 44
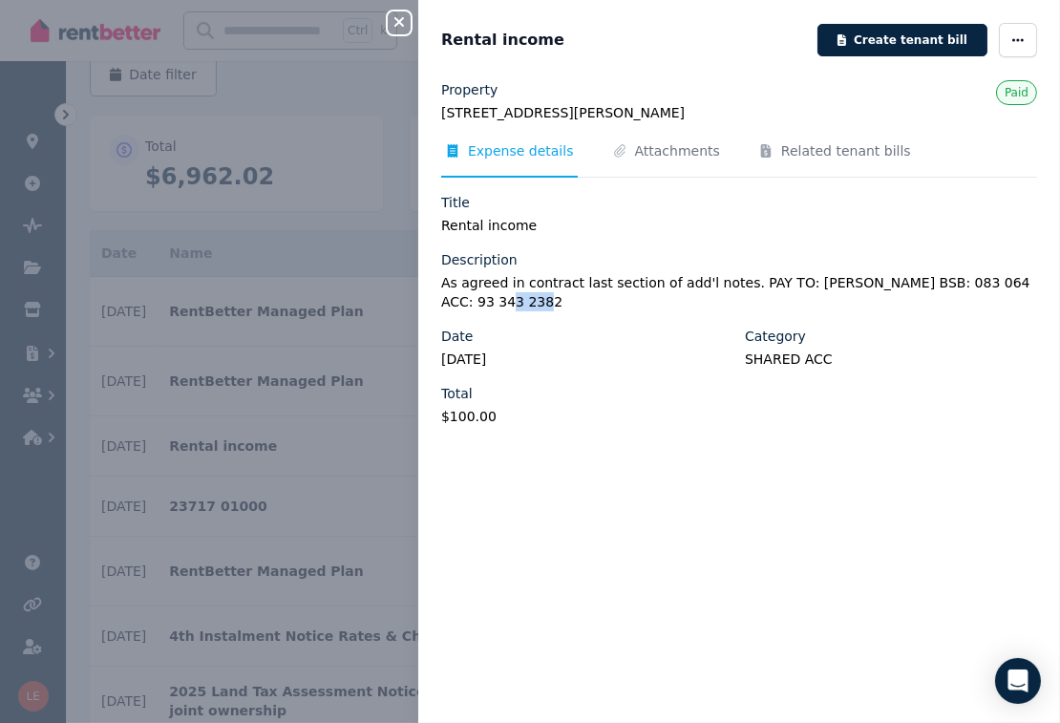
drag, startPoint x: 1007, startPoint y: 283, endPoint x: 515, endPoint y: 292, distance: 491.7
click at [515, 292] on legend "As agreed in contract last section of add'l notes. PAY TO: [PERSON_NAME] BSB: 0…" at bounding box center [739, 292] width 596 height 38
click at [487, 296] on legend "As agreed in contract last section of add'l notes. PAY TO: [PERSON_NAME] BSB: 0…" at bounding box center [739, 292] width 596 height 38
click at [967, 43] on icon "button" at bounding box center [1017, 39] width 15 height 13
click at [870, 94] on icon "button" at bounding box center [878, 95] width 19 height 11
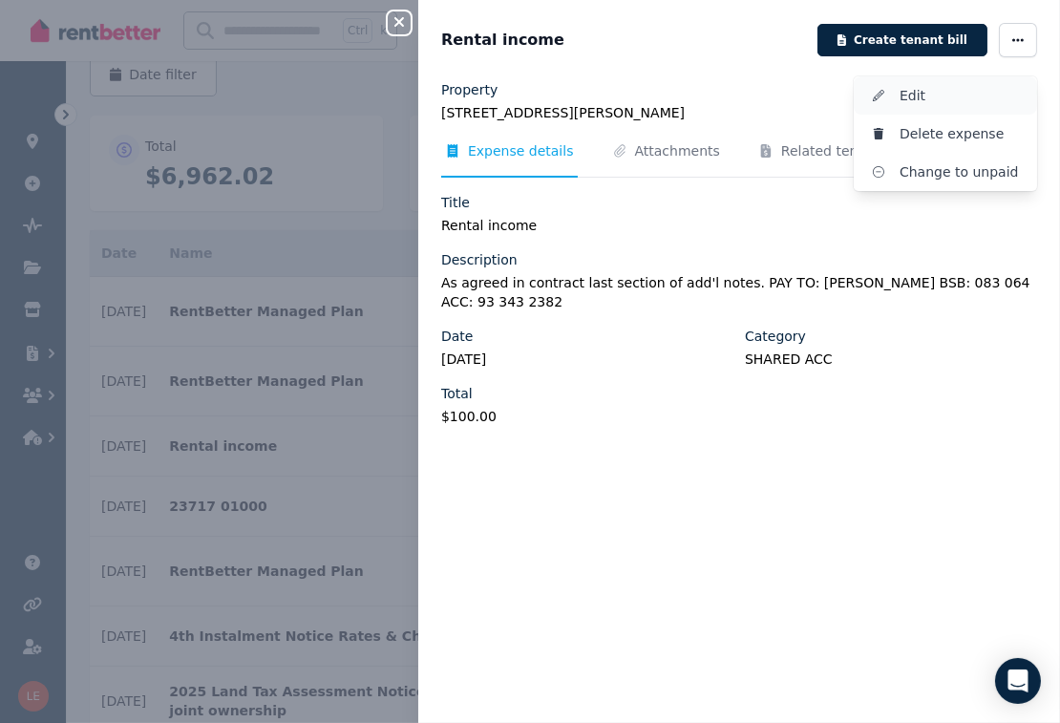
select select "**********"
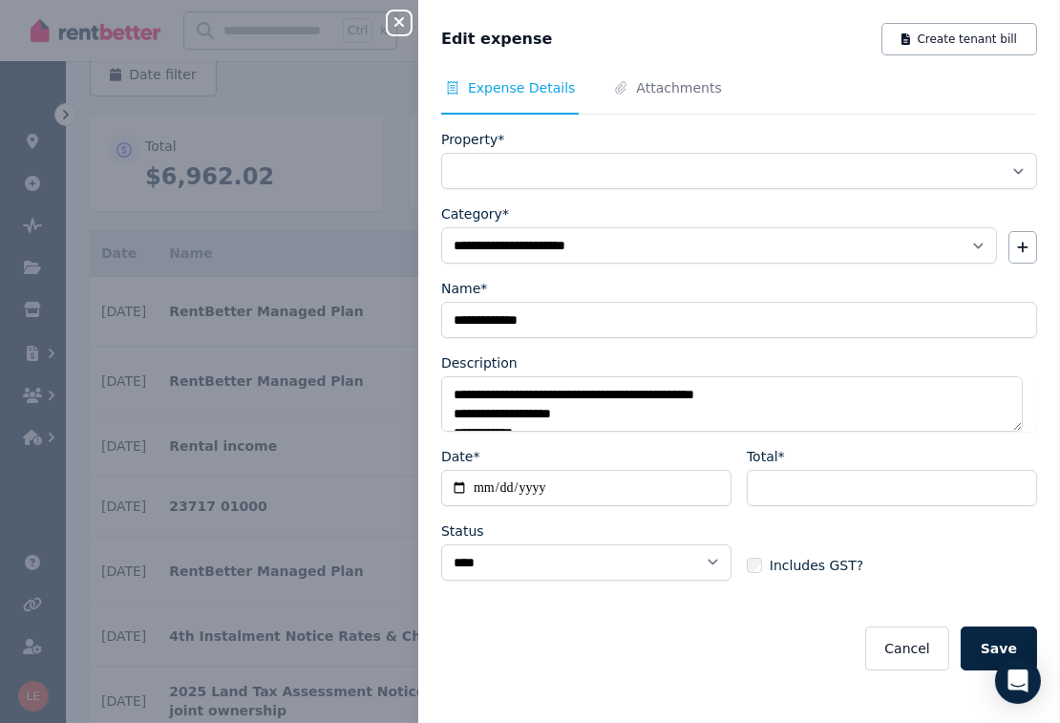
select select "**********"
click at [400, 19] on icon "button" at bounding box center [399, 21] width 23 height 15
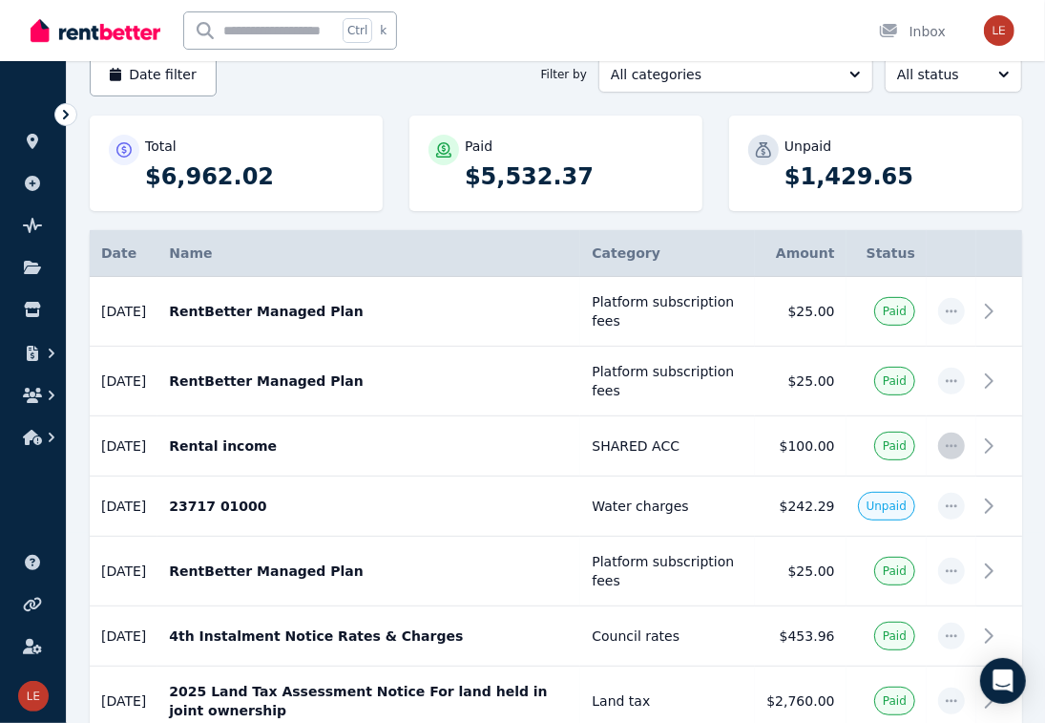
click at [942, 442] on span "button" at bounding box center [951, 445] width 27 height 27
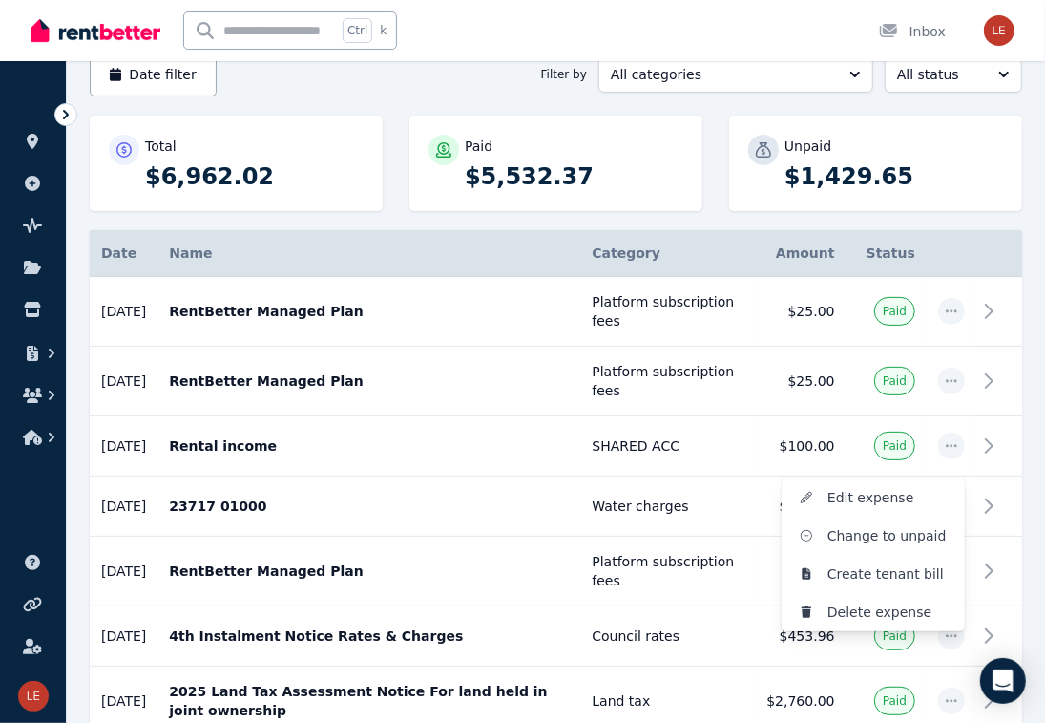
click at [967, 455] on div "**********" at bounding box center [556, 684] width 978 height 1466
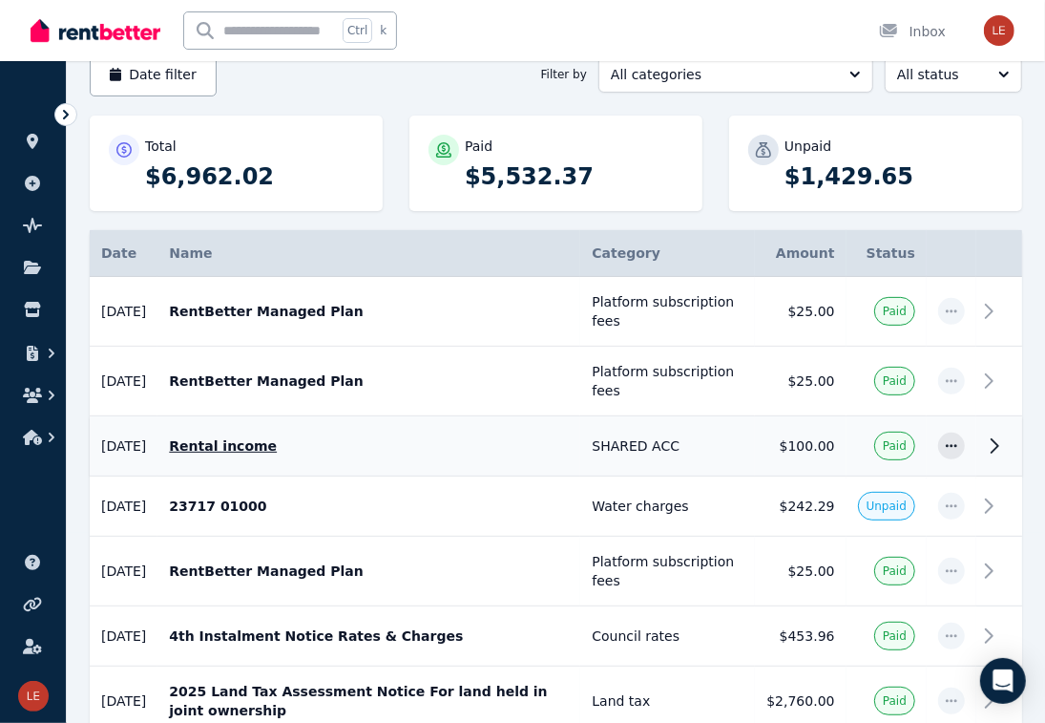
click at [967, 450] on icon at bounding box center [994, 445] width 23 height 23
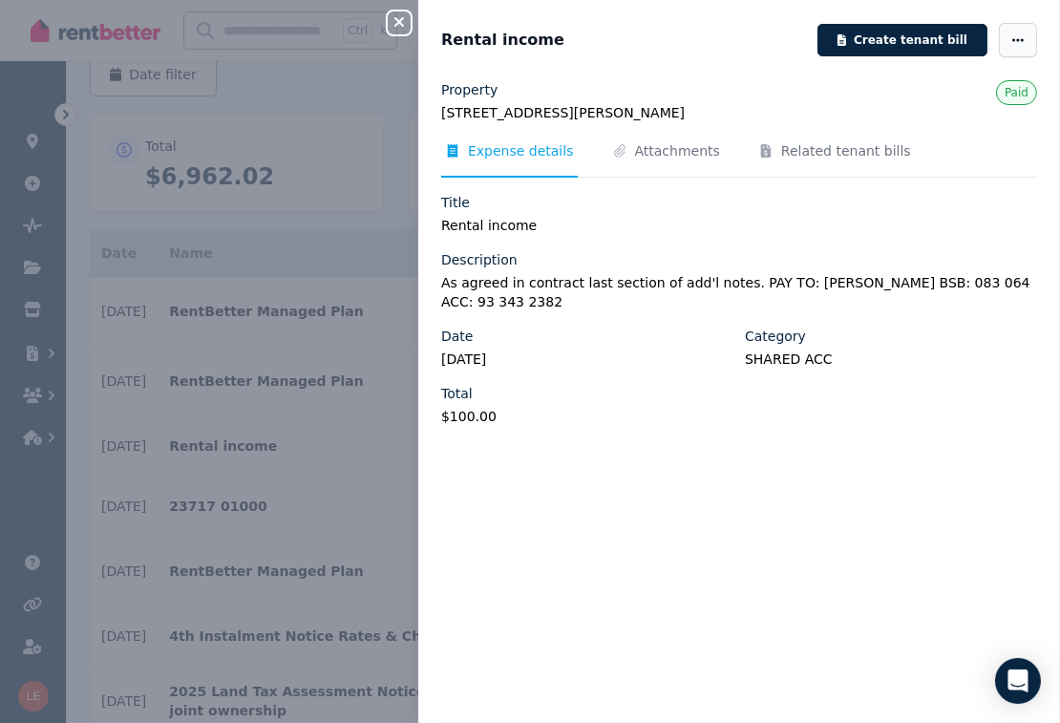
click at [967, 34] on span "button" at bounding box center [1017, 40] width 38 height 34
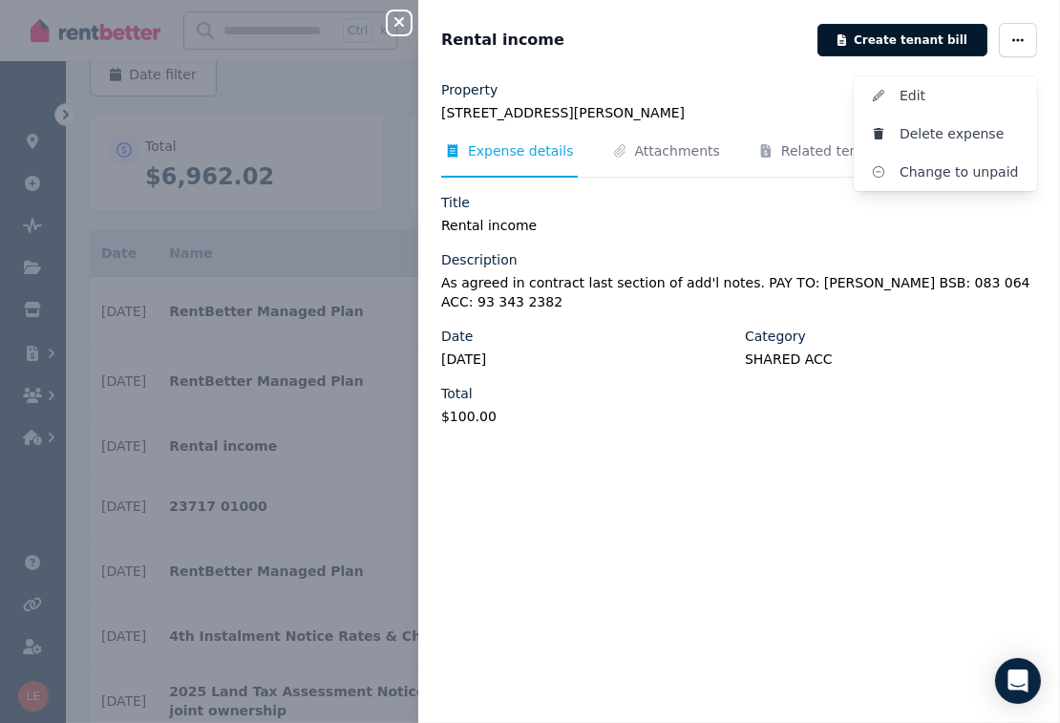
click at [881, 34] on button "Create tenant bill" at bounding box center [902, 40] width 170 height 32
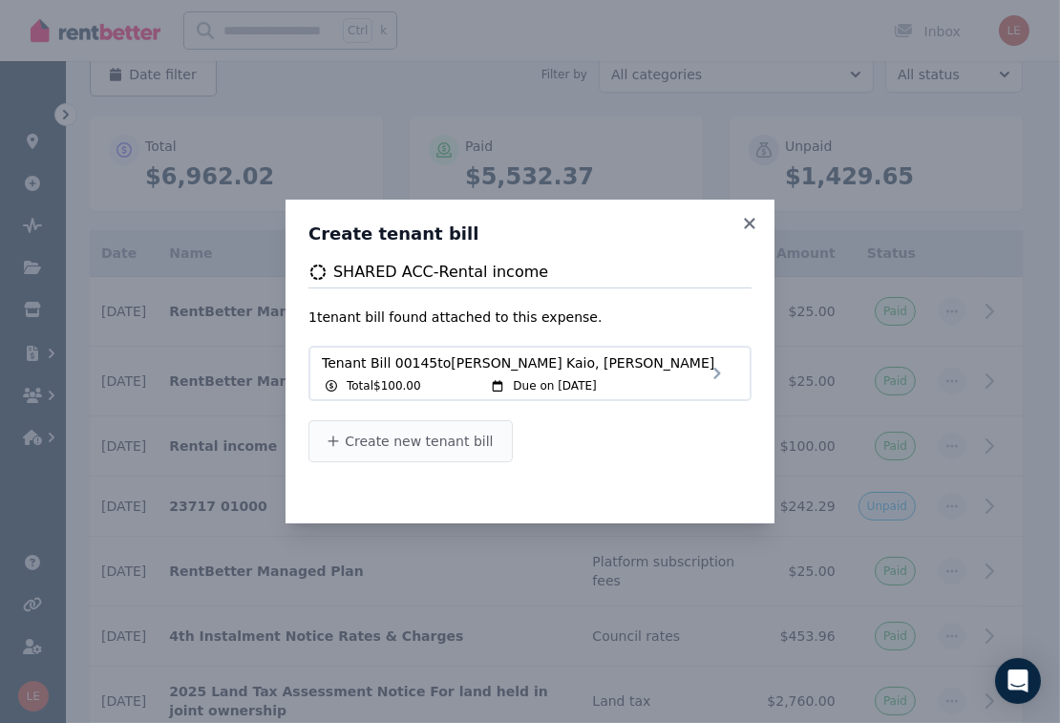
click at [474, 453] on button "Create new tenant bill" at bounding box center [410, 441] width 204 height 42
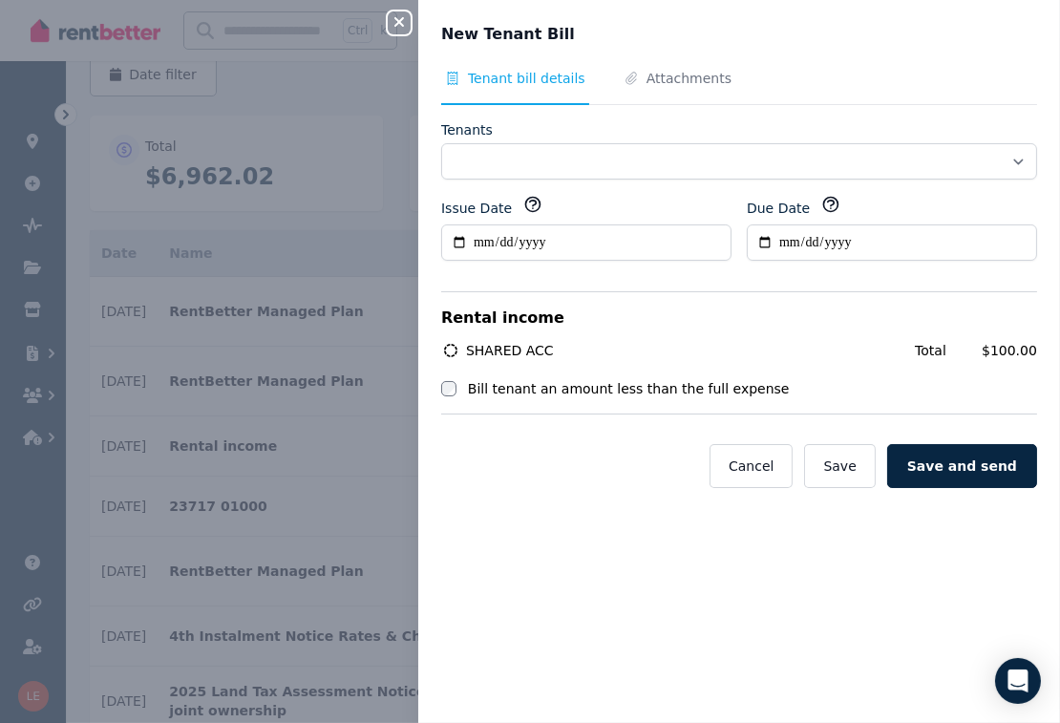
select select "**********"
click at [394, 25] on icon "button" at bounding box center [399, 21] width 23 height 15
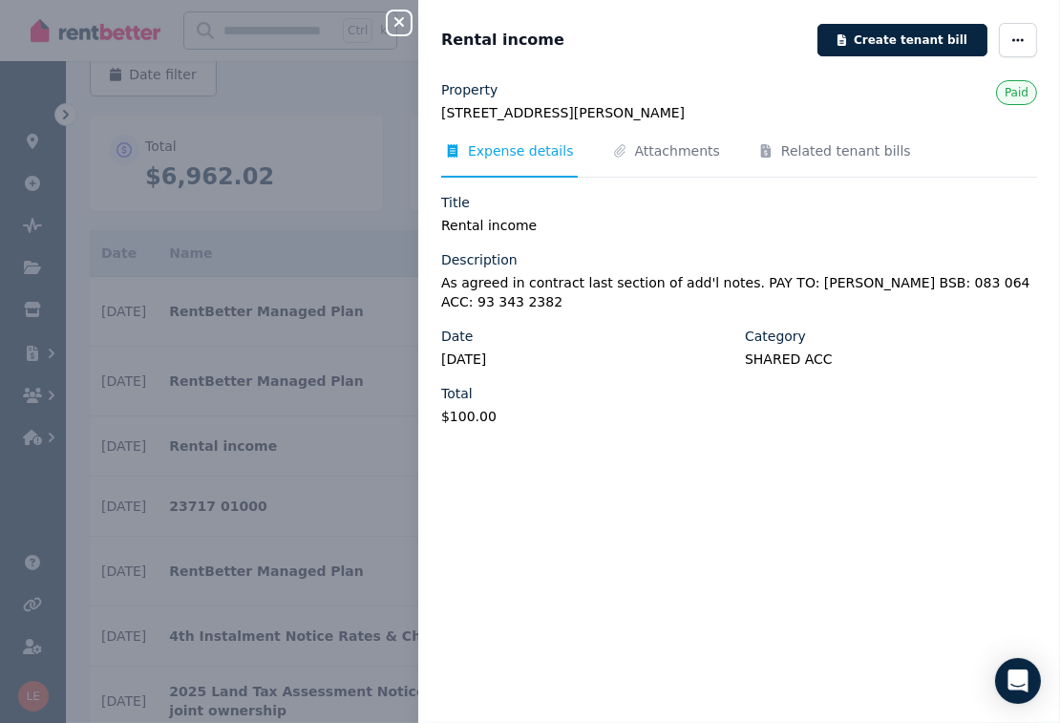
click at [400, 22] on icon "button" at bounding box center [399, 22] width 10 height 10
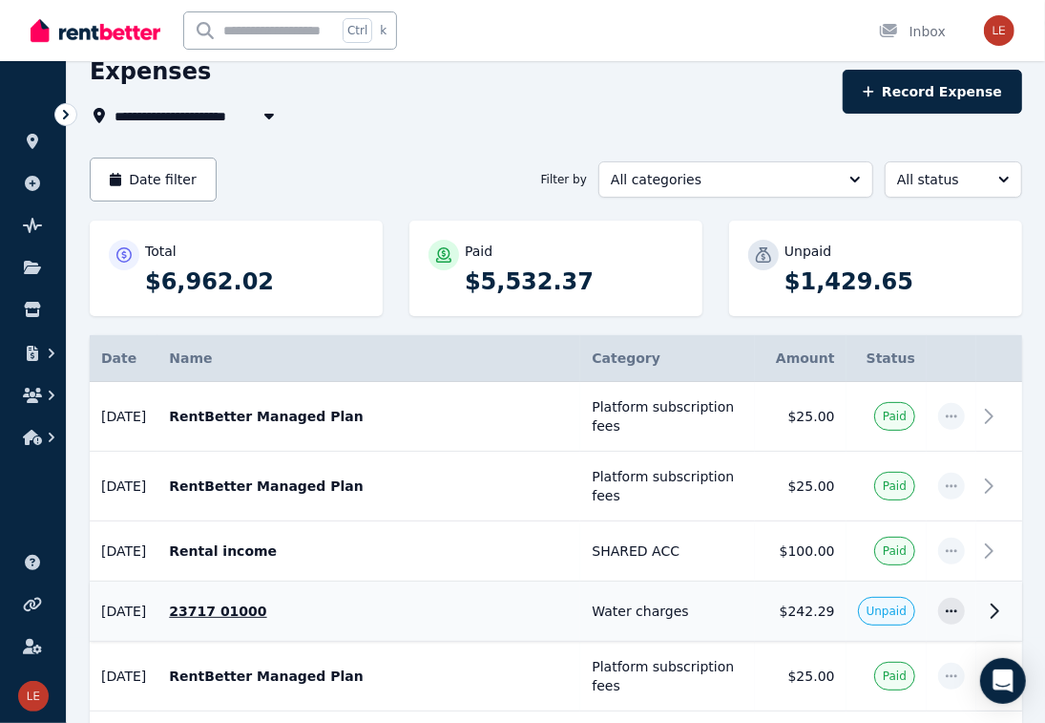
scroll to position [0, 0]
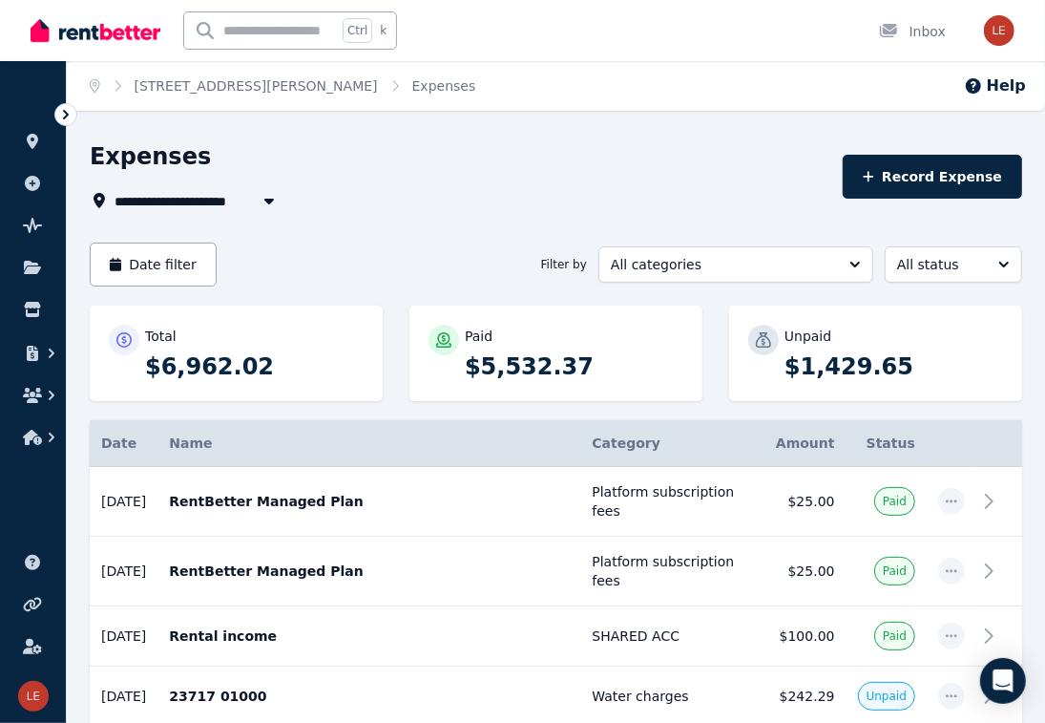
click at [340, 200] on div "**********" at bounding box center [461, 200] width 742 height 23
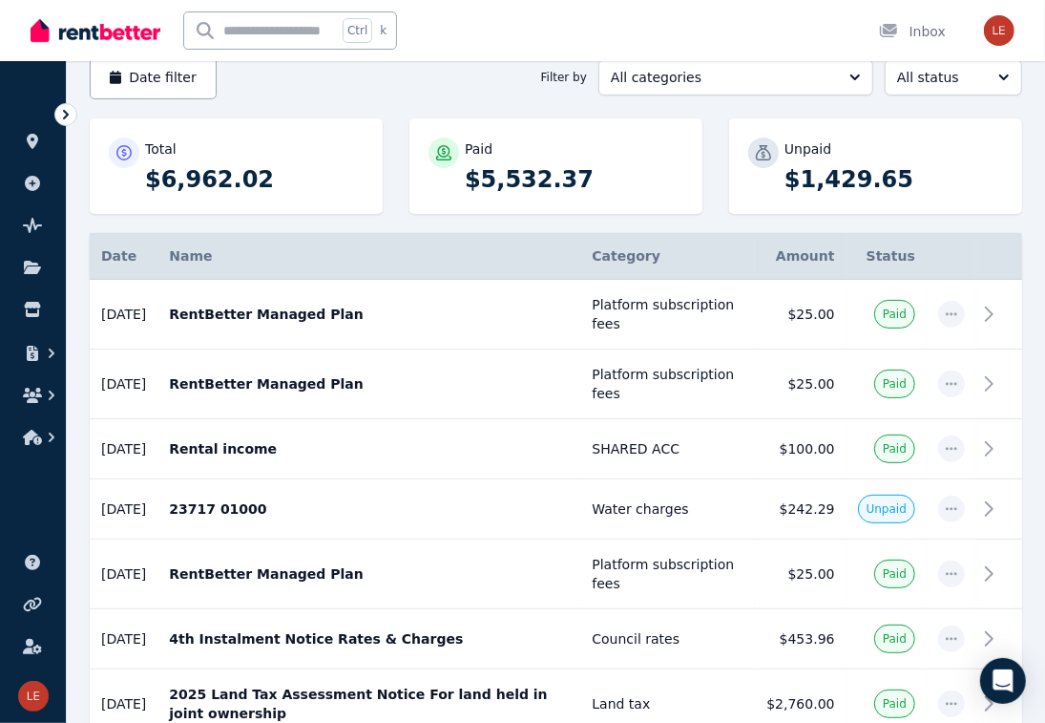
scroll to position [190, 0]
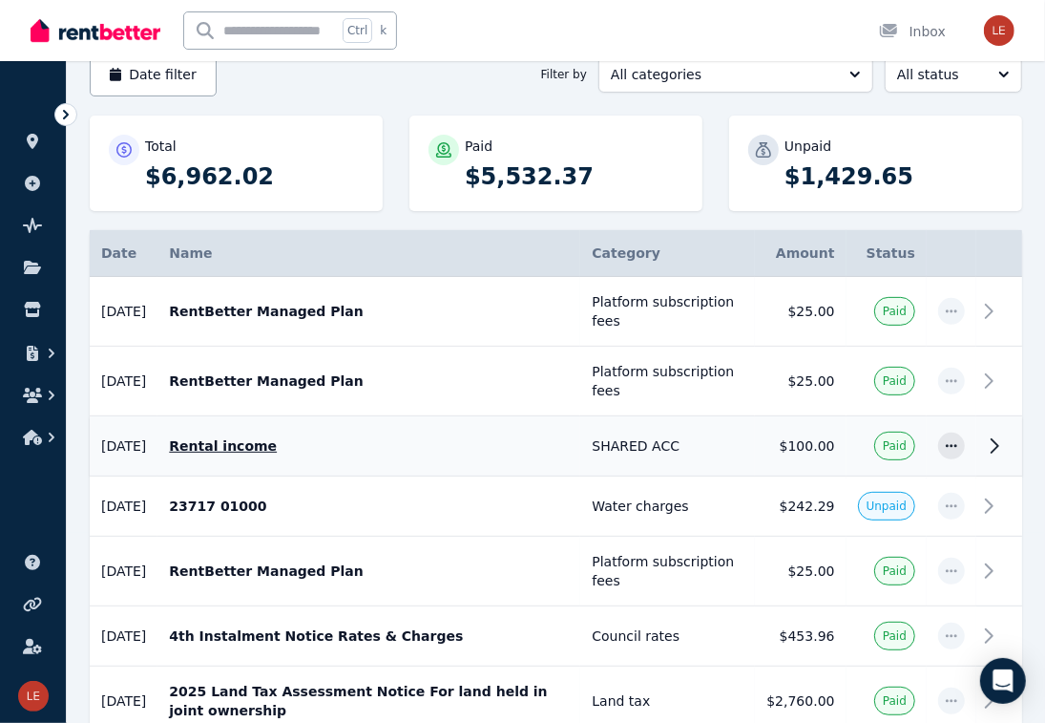
click at [967, 451] on icon at bounding box center [994, 445] width 23 height 23
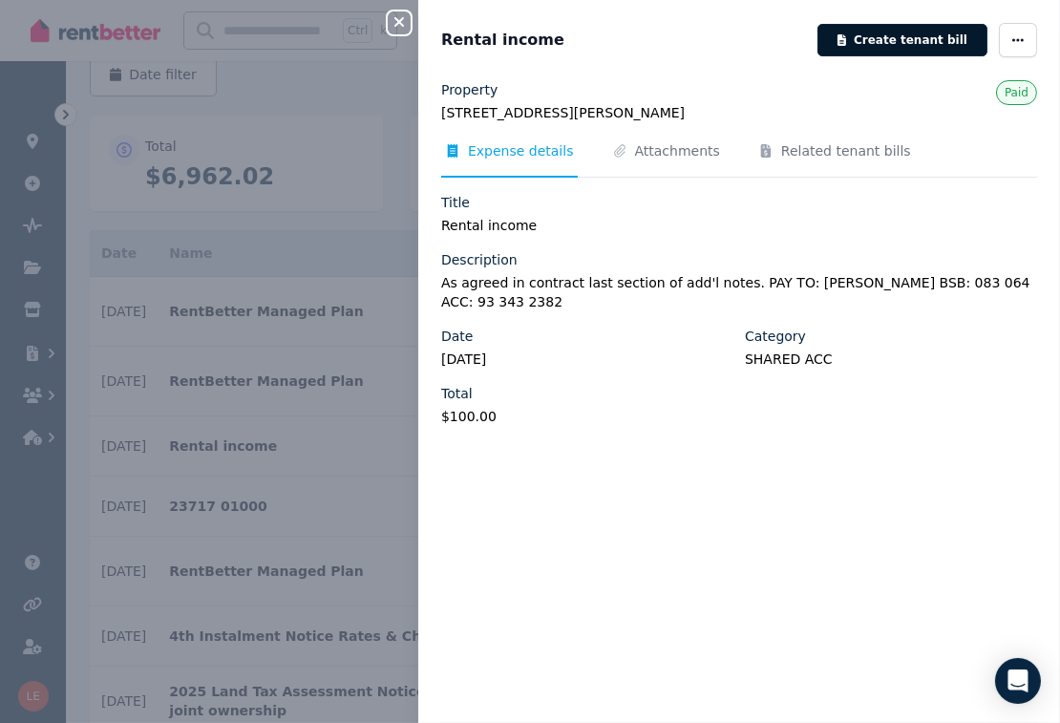
click at [895, 44] on button "Create tenant bill" at bounding box center [902, 40] width 170 height 32
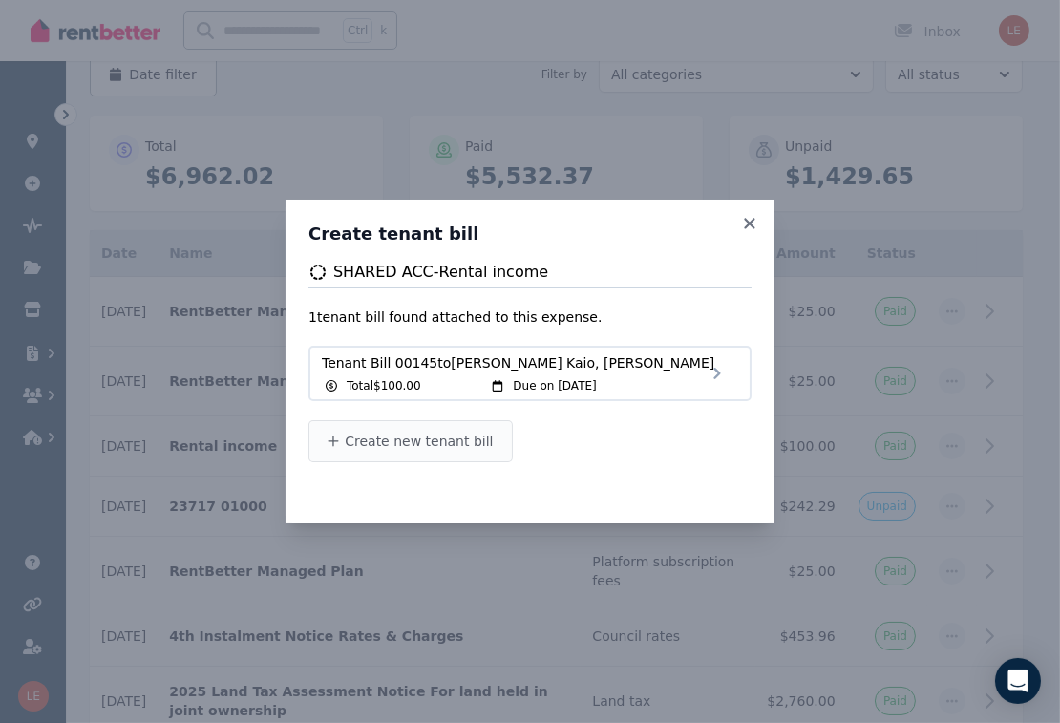
click at [484, 448] on button "Create new tenant bill" at bounding box center [410, 441] width 204 height 42
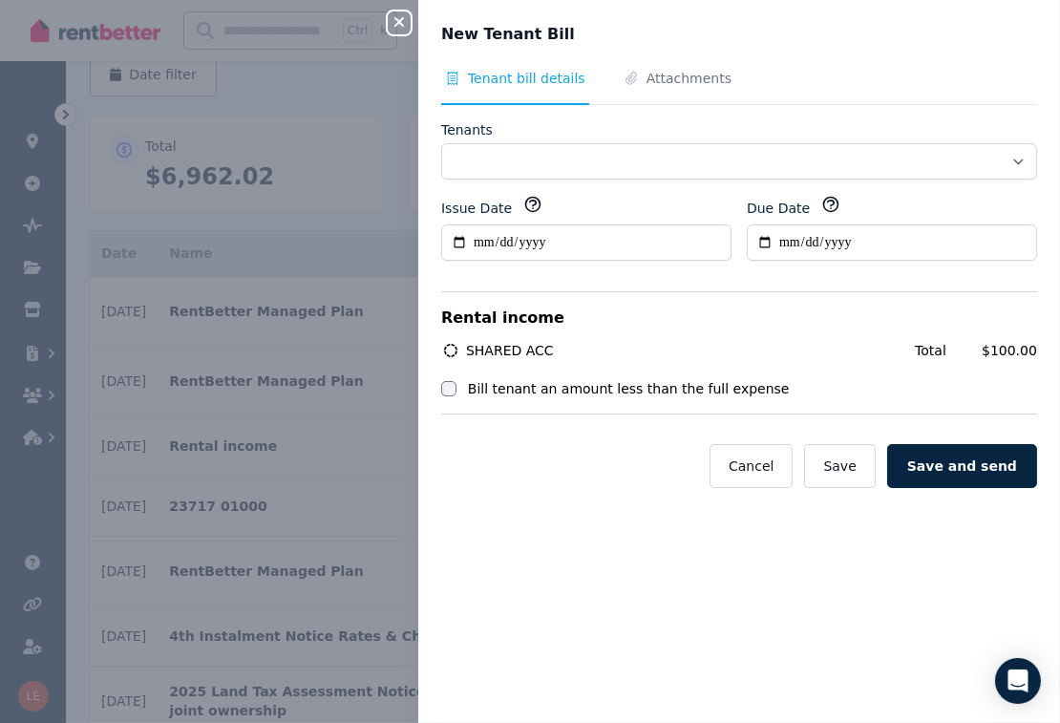
select select "**********"
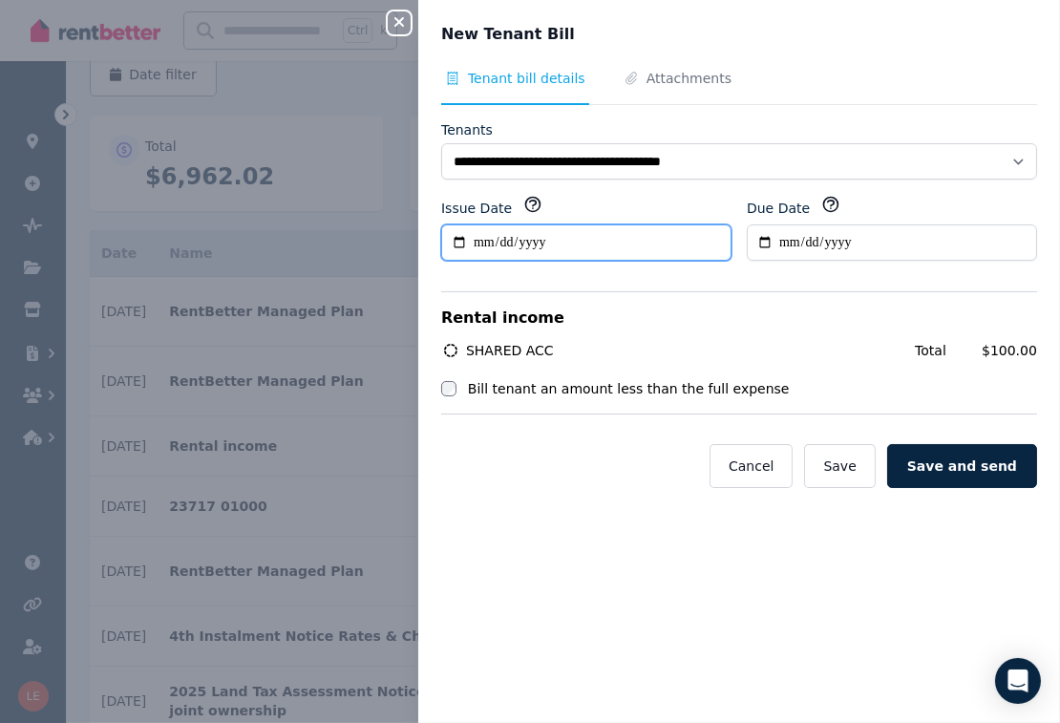
click at [534, 247] on input "**********" at bounding box center [586, 242] width 290 height 36
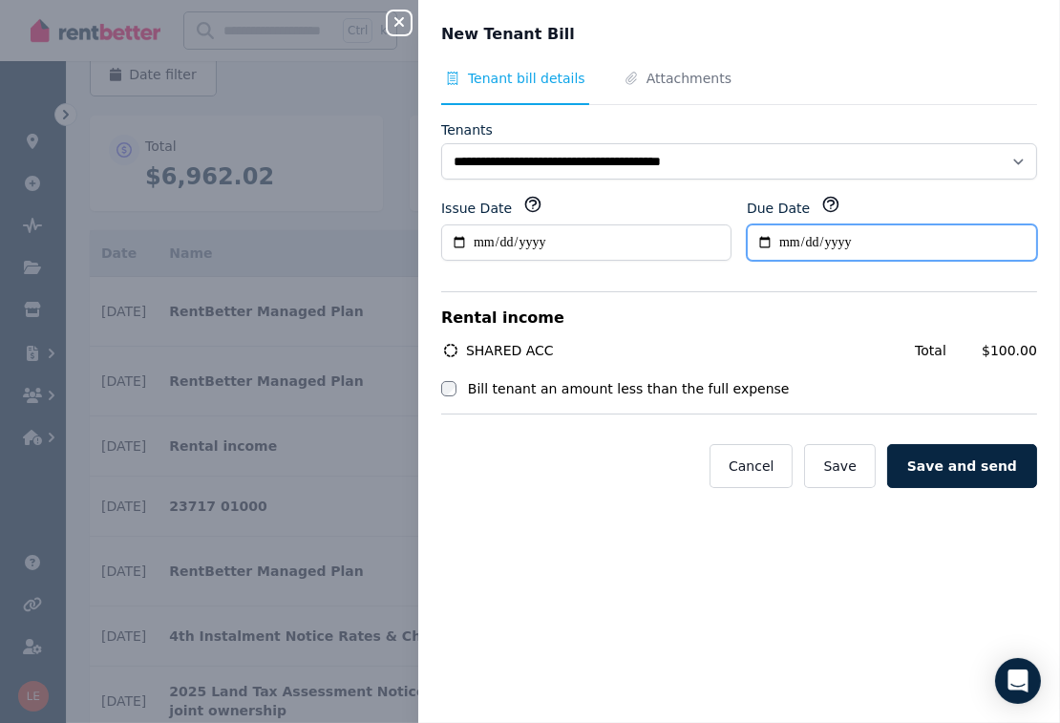
click at [759, 237] on input "Due Date" at bounding box center [891, 242] width 290 height 36
type input "**********"
click at [550, 429] on div "Rental income SHARED ACC Total $100.00 Bill tenant an amount less than the full…" at bounding box center [739, 389] width 596 height 197
click at [661, 73] on span "Attachments" at bounding box center [688, 78] width 85 height 19
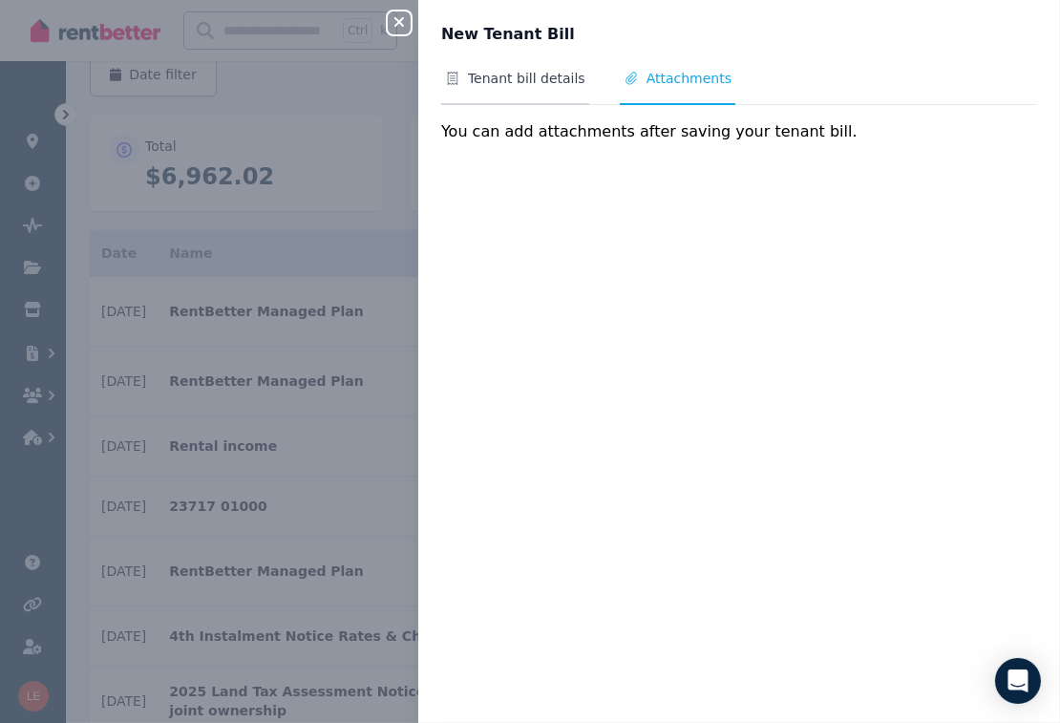
click at [500, 81] on span "Tenant bill details" at bounding box center [526, 78] width 117 height 19
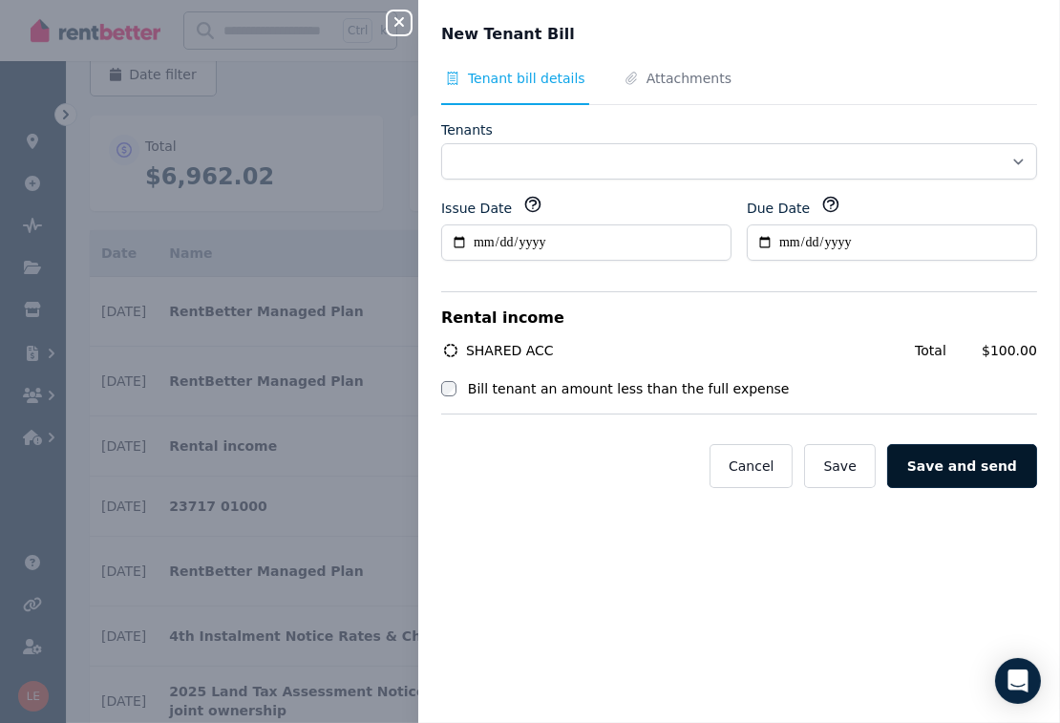
select select "**********"
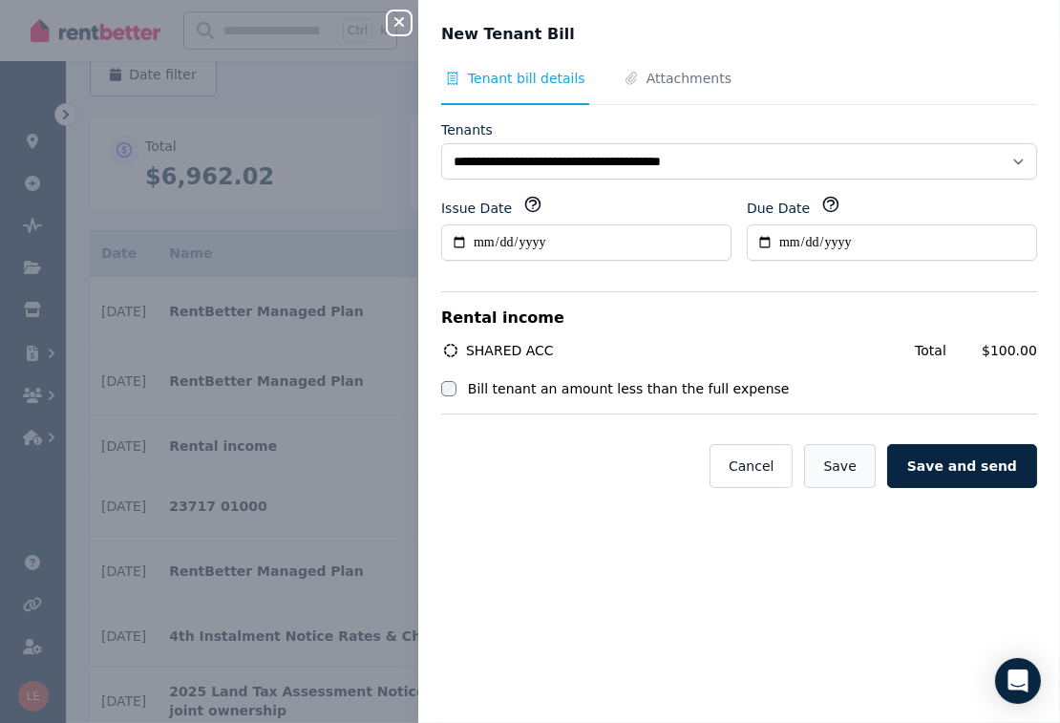
click at [852, 472] on button "Save" at bounding box center [839, 466] width 71 height 44
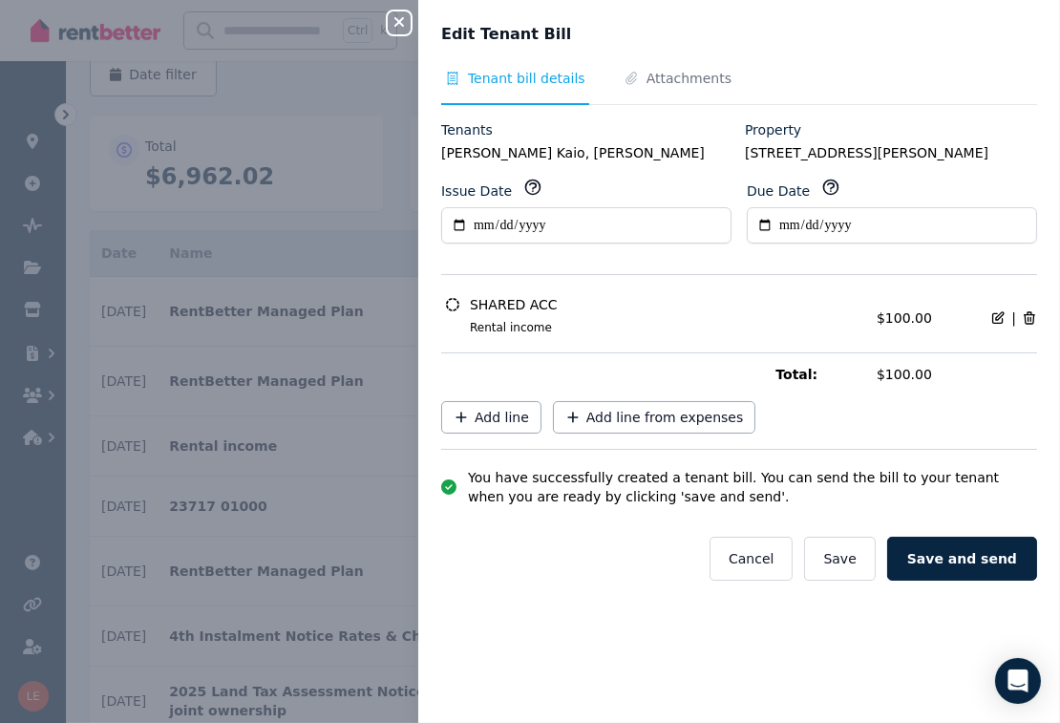
click at [400, 22] on icon "button" at bounding box center [399, 22] width 10 height 10
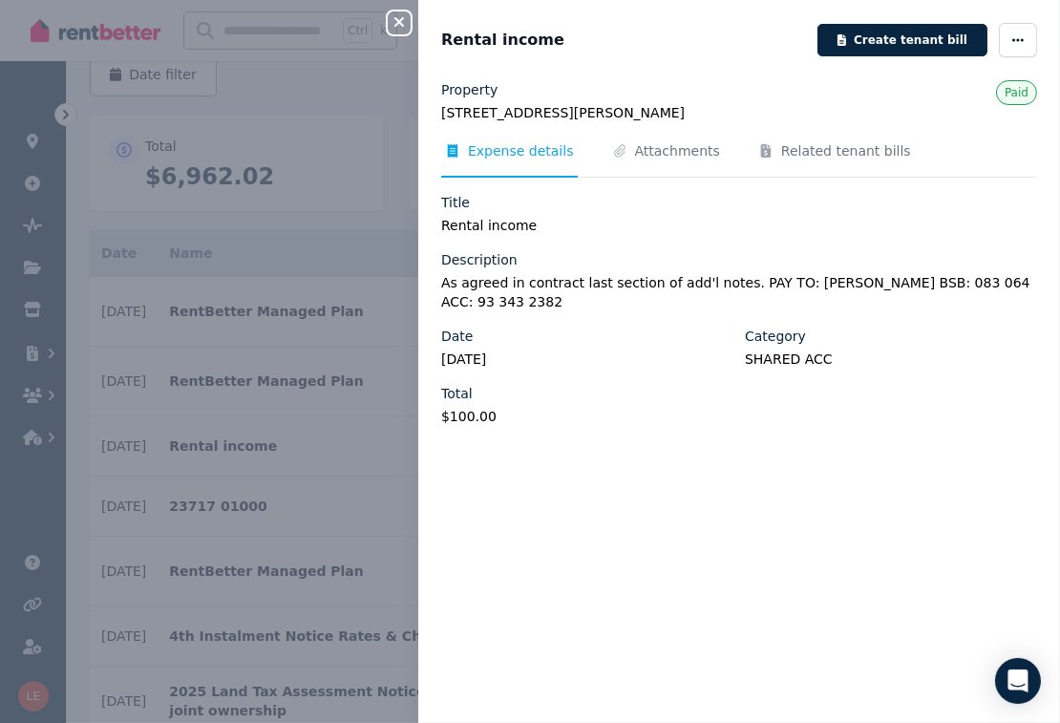
click at [376, 144] on div "Close panel Rental income Create tenant bill Property [STREET_ADDRESS][PERSON_N…" at bounding box center [530, 361] width 1060 height 723
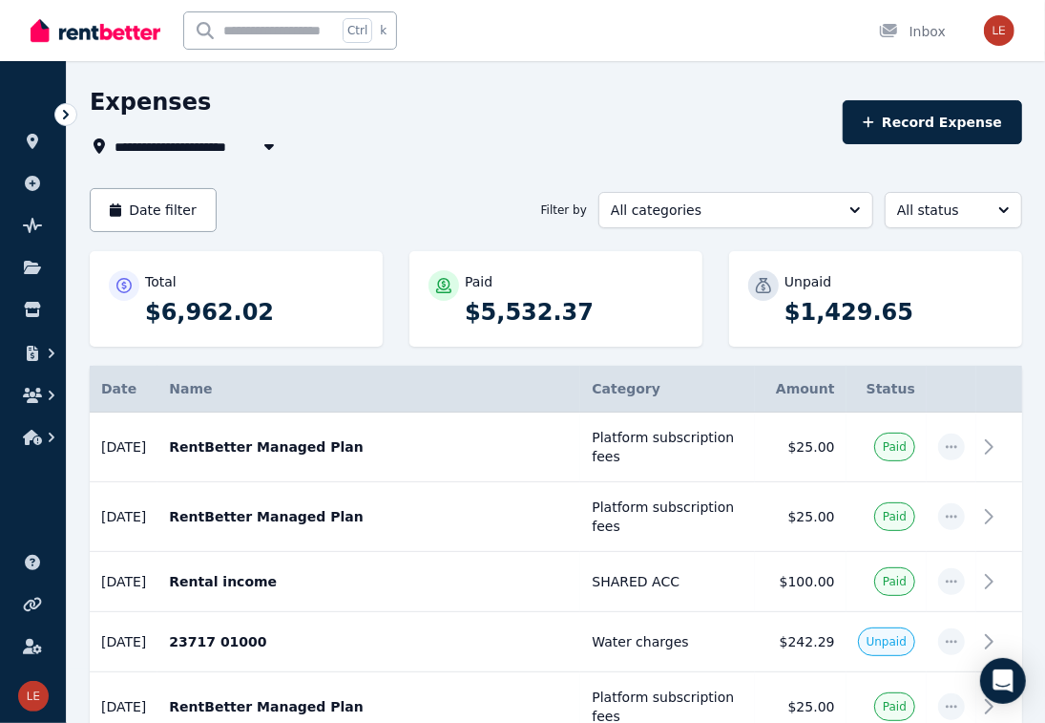
scroll to position [0, 0]
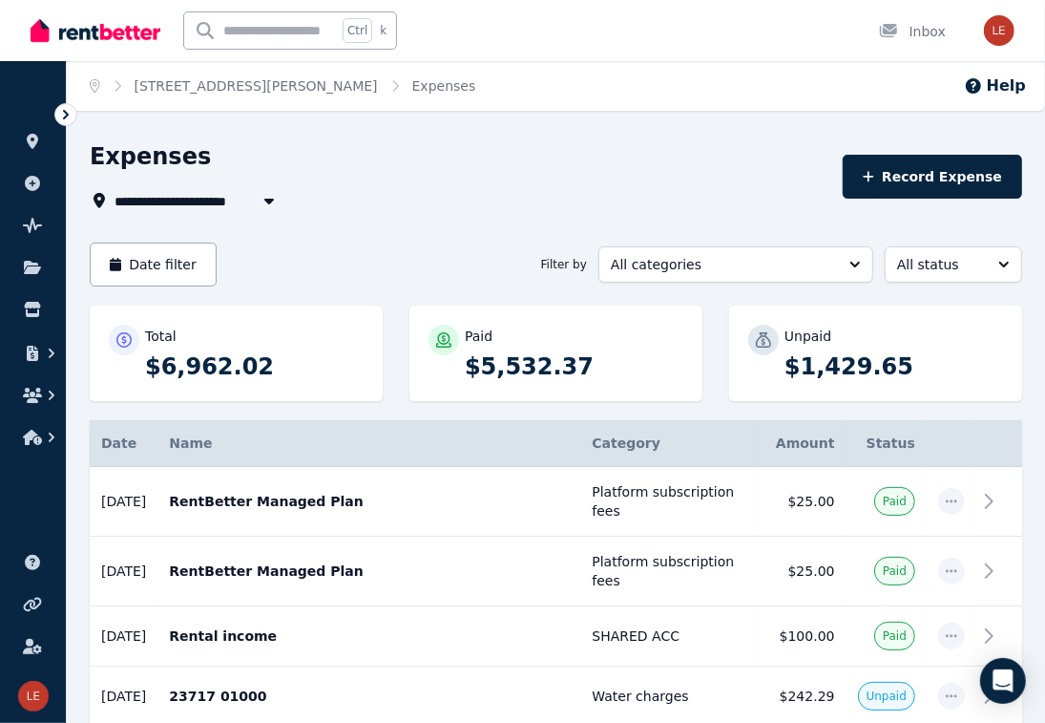
click at [135, 23] on img at bounding box center [96, 30] width 130 height 29
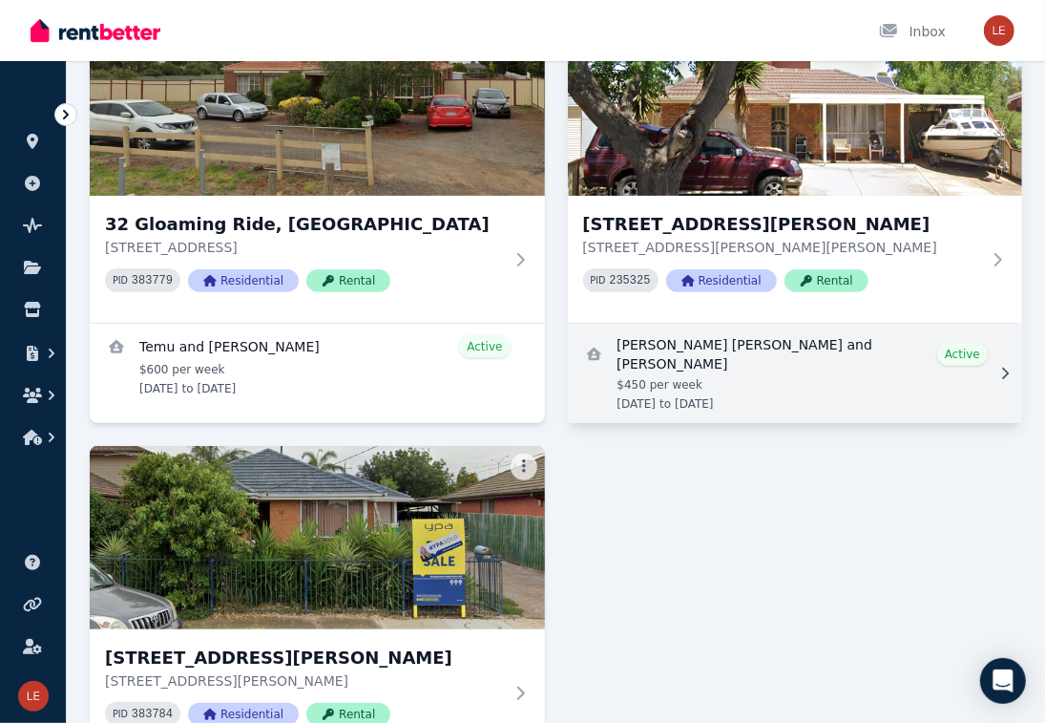
scroll to position [381, 0]
